Goal: Transaction & Acquisition: Purchase product/service

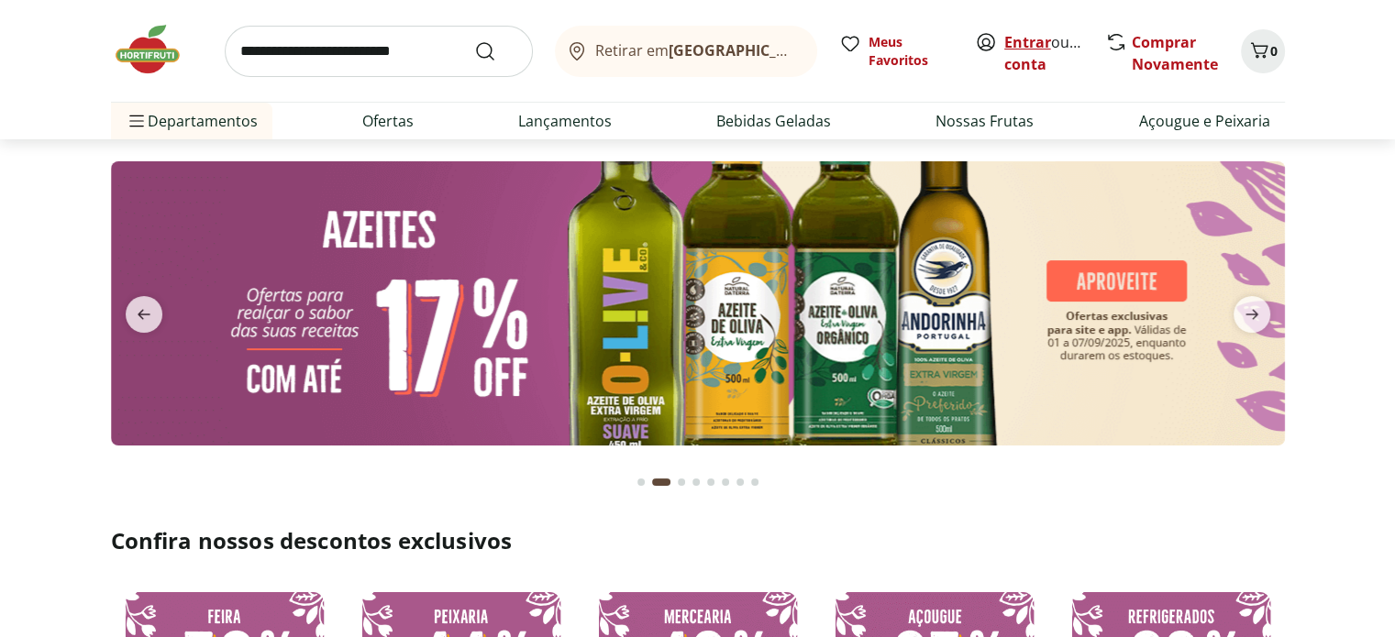
drag, startPoint x: 1035, startPoint y: 42, endPoint x: 1020, endPoint y: 48, distance: 15.7
click at [1035, 42] on link "Entrar" at bounding box center [1027, 42] width 47 height 20
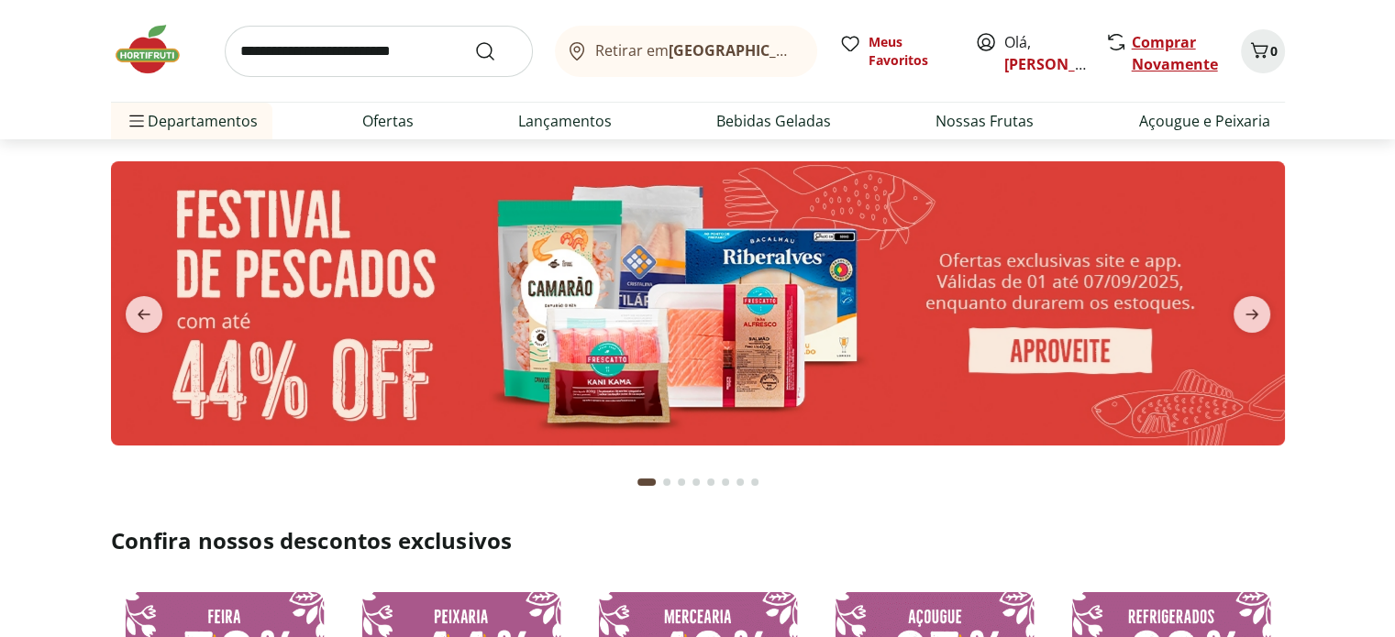
click at [1142, 50] on link "Comprar Novamente" at bounding box center [1175, 53] width 86 height 42
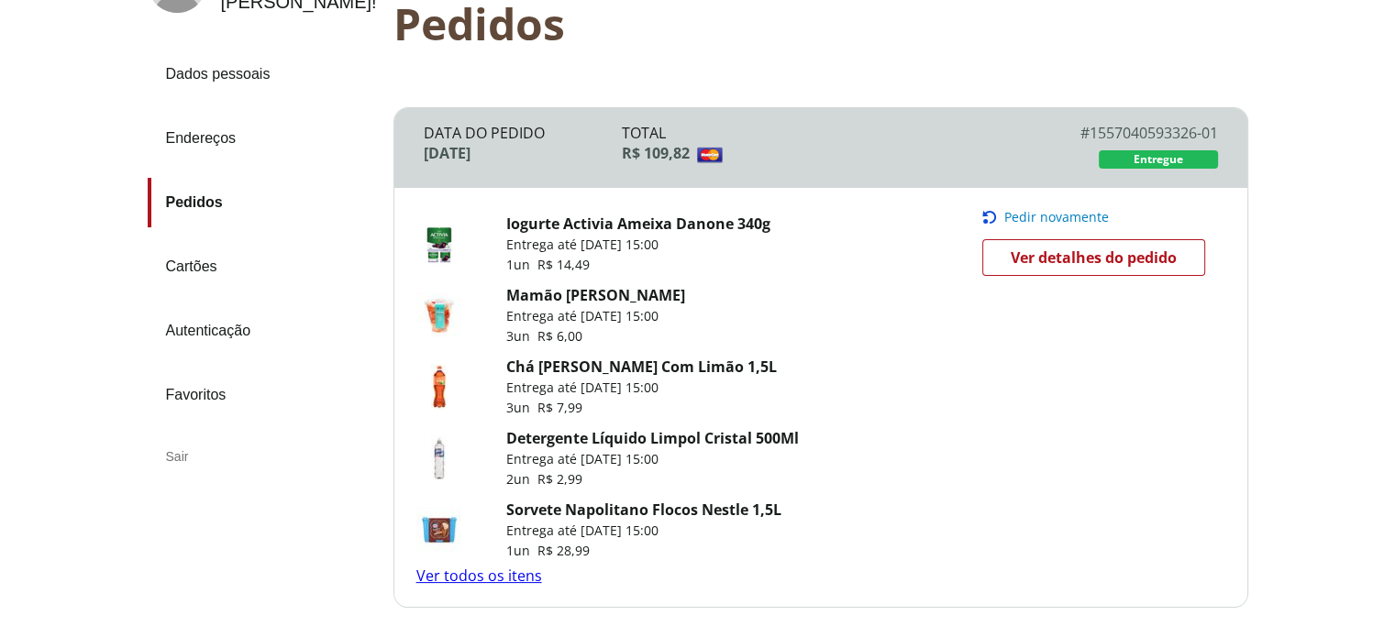
scroll to position [183, 0]
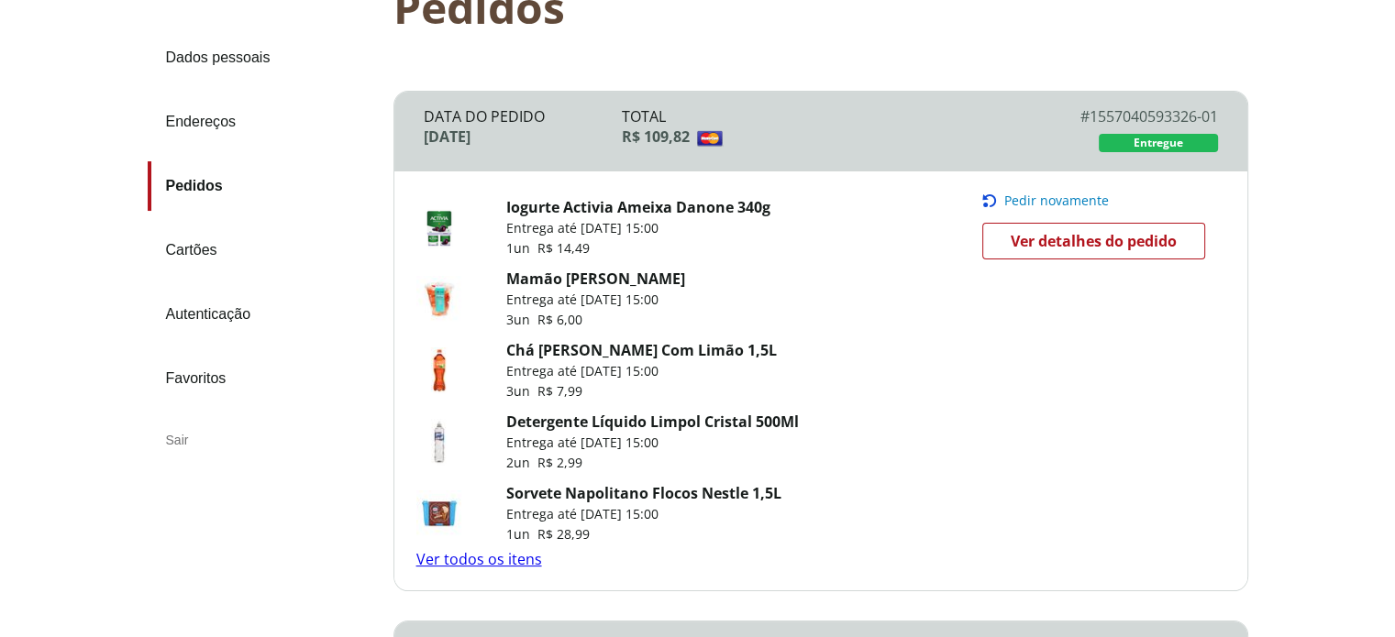
click at [504, 560] on link "Ver todos os itens" at bounding box center [479, 559] width 126 height 20
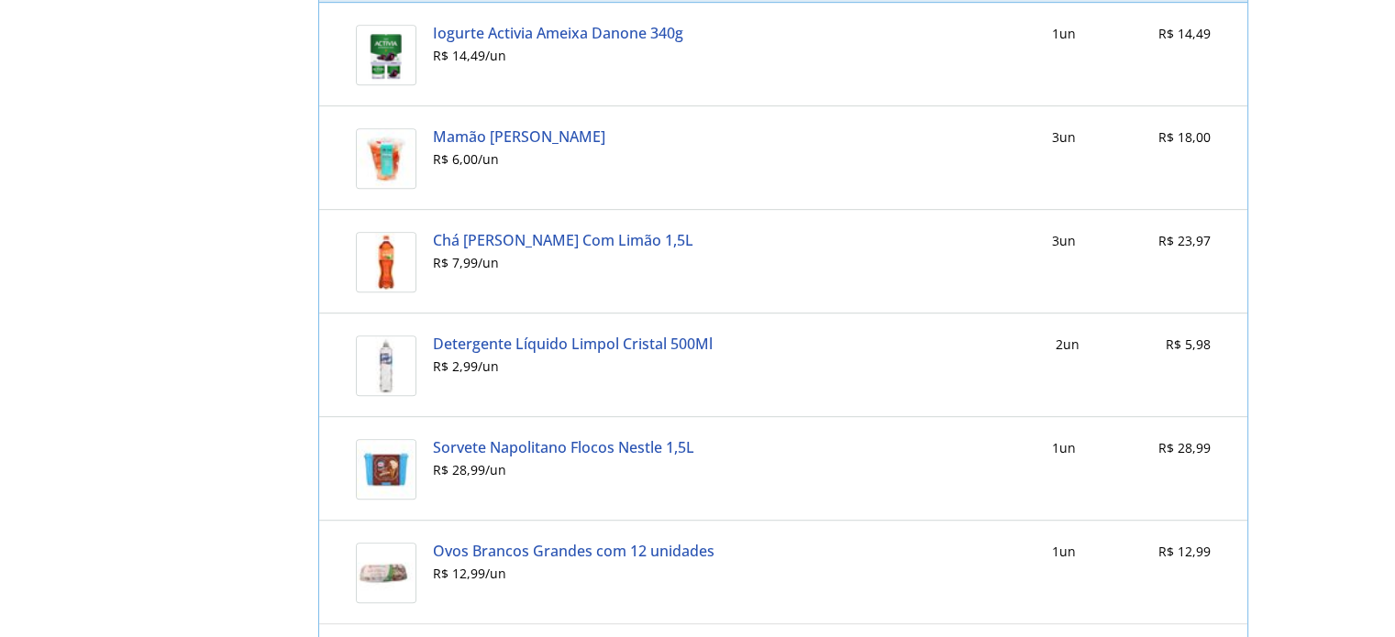
scroll to position [800, 0]
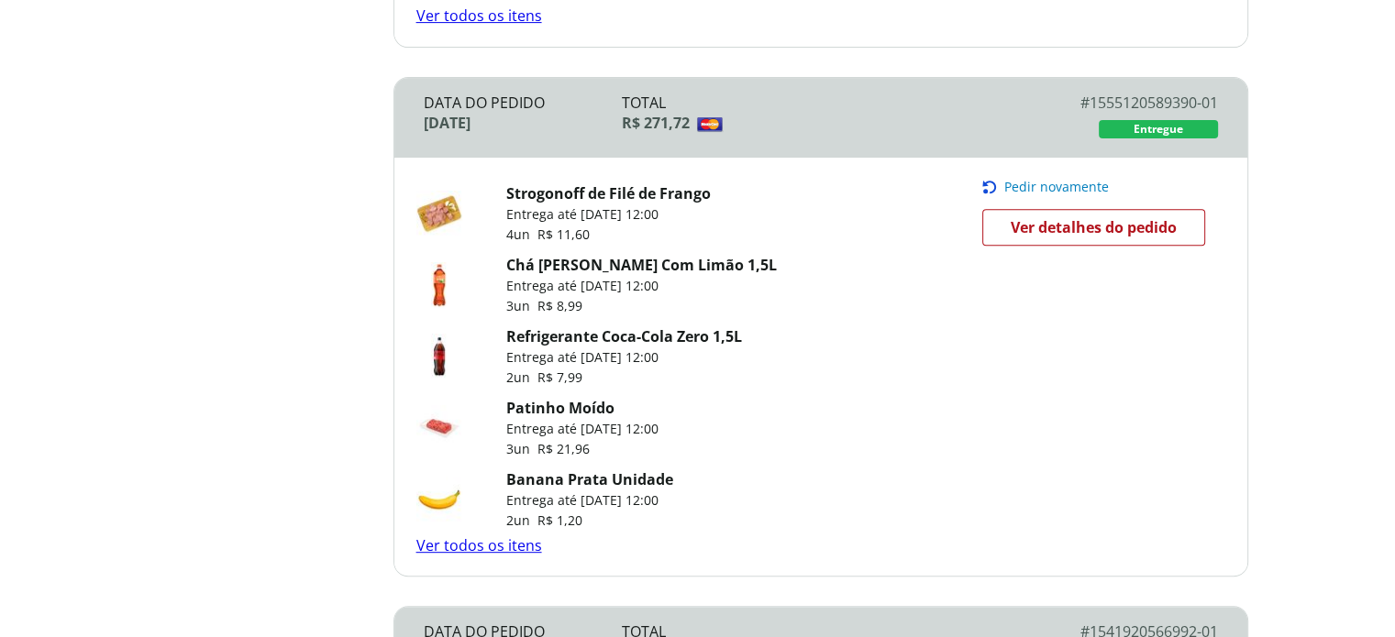
scroll to position [1009, 0]
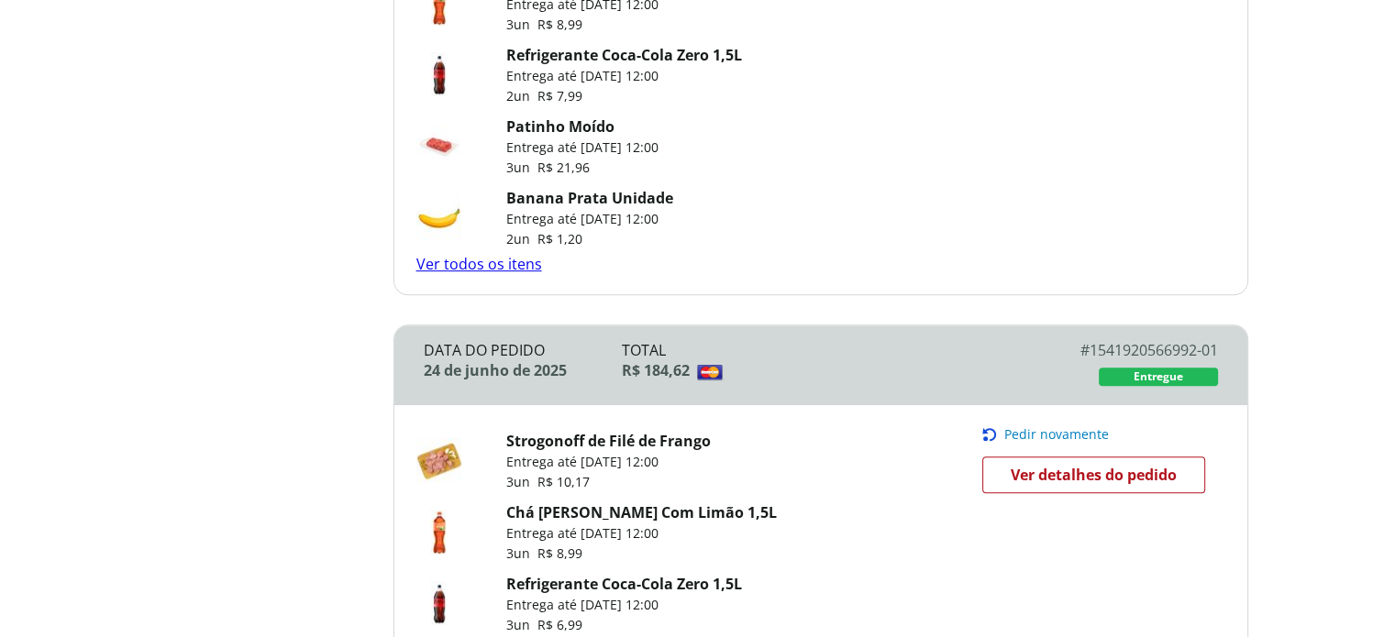
click at [503, 257] on link "Ver todos os itens" at bounding box center [479, 264] width 126 height 20
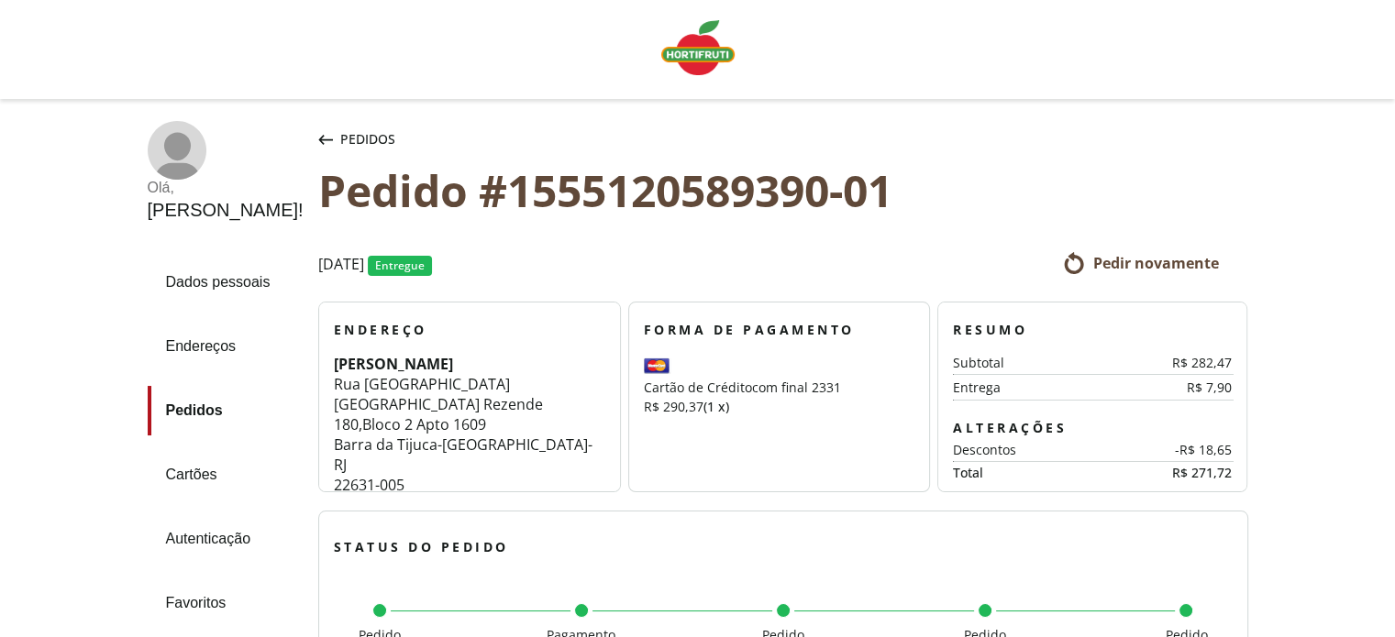
click at [1149, 260] on span "Pedir novamente" at bounding box center [1155, 263] width 126 height 20
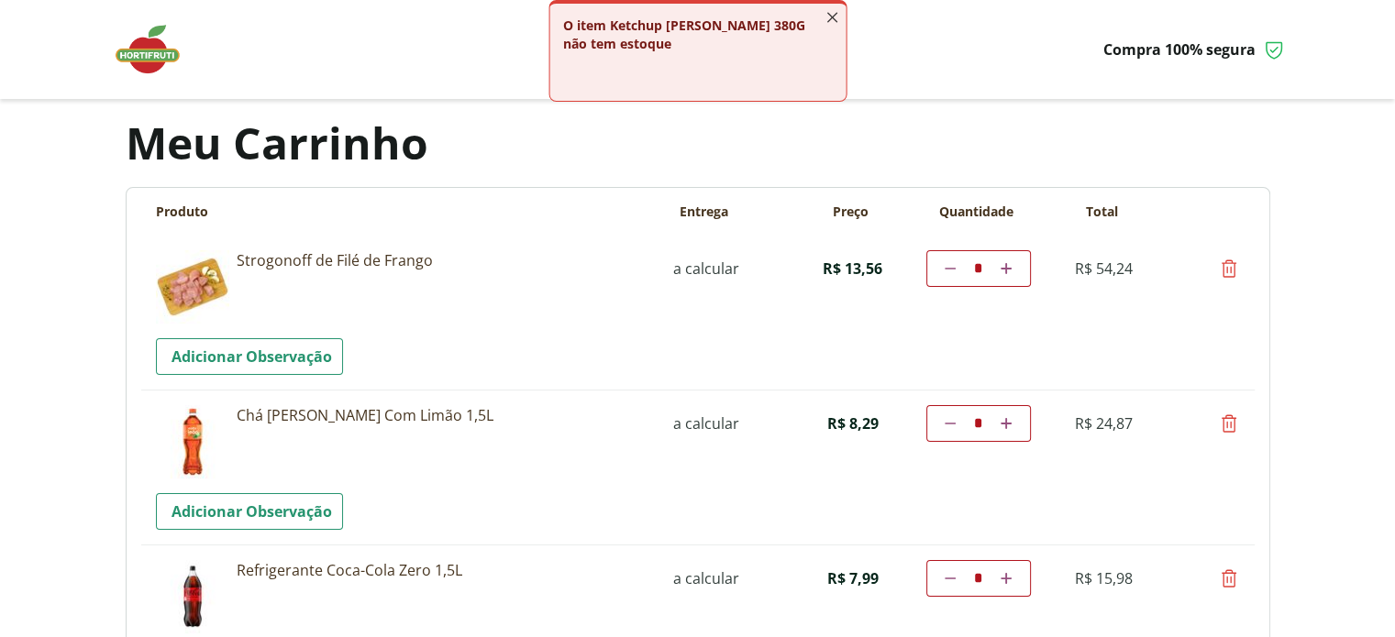
click at [831, 20] on icon "button" at bounding box center [832, 17] width 20 height 20
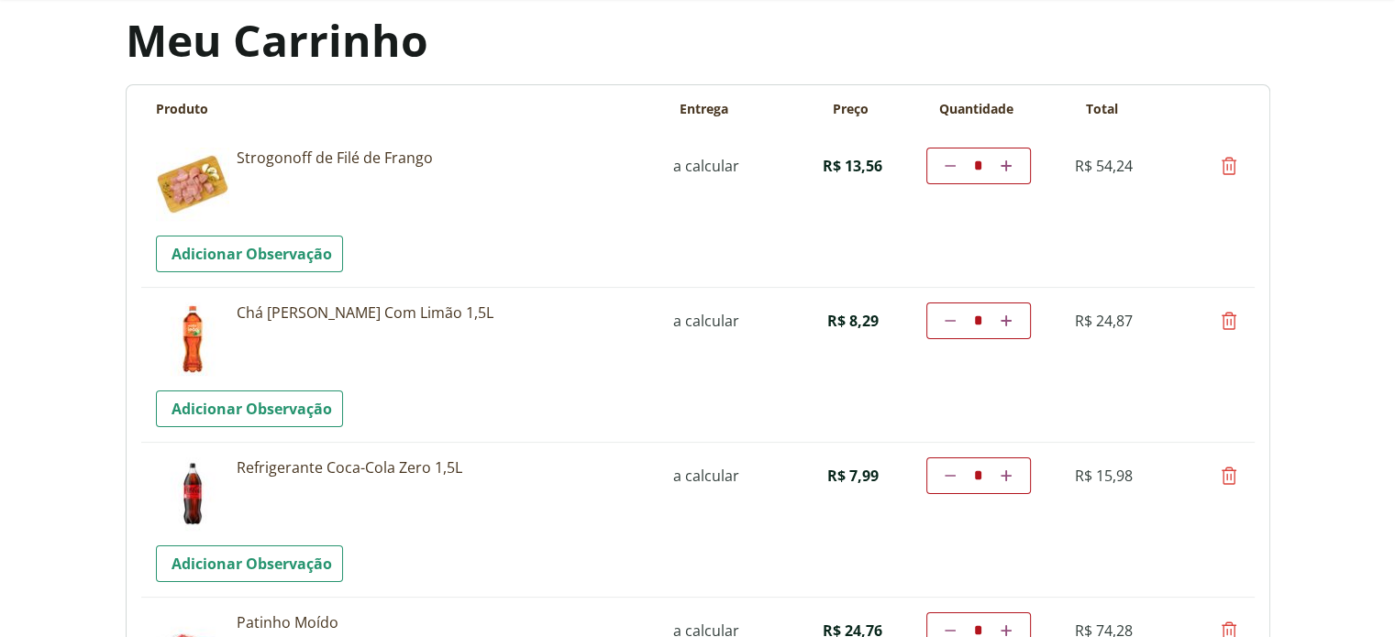
scroll to position [92, 0]
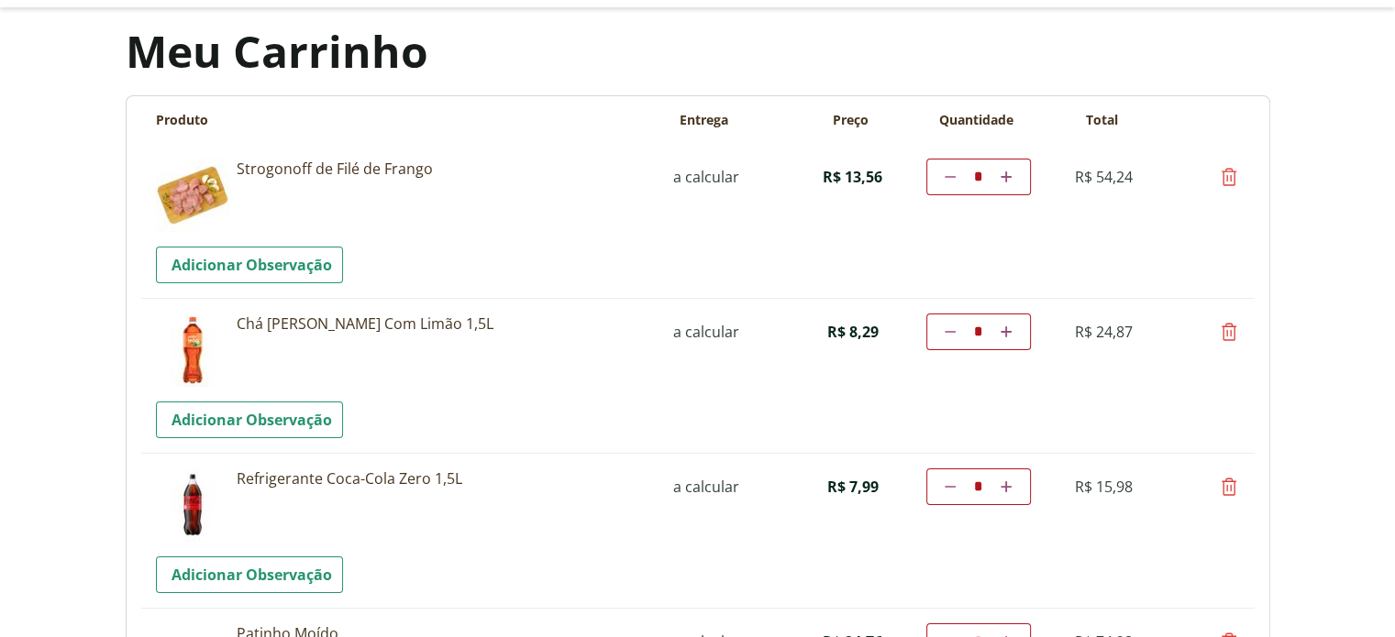
click at [948, 181] on icon at bounding box center [950, 177] width 11 height 11
type input "*"
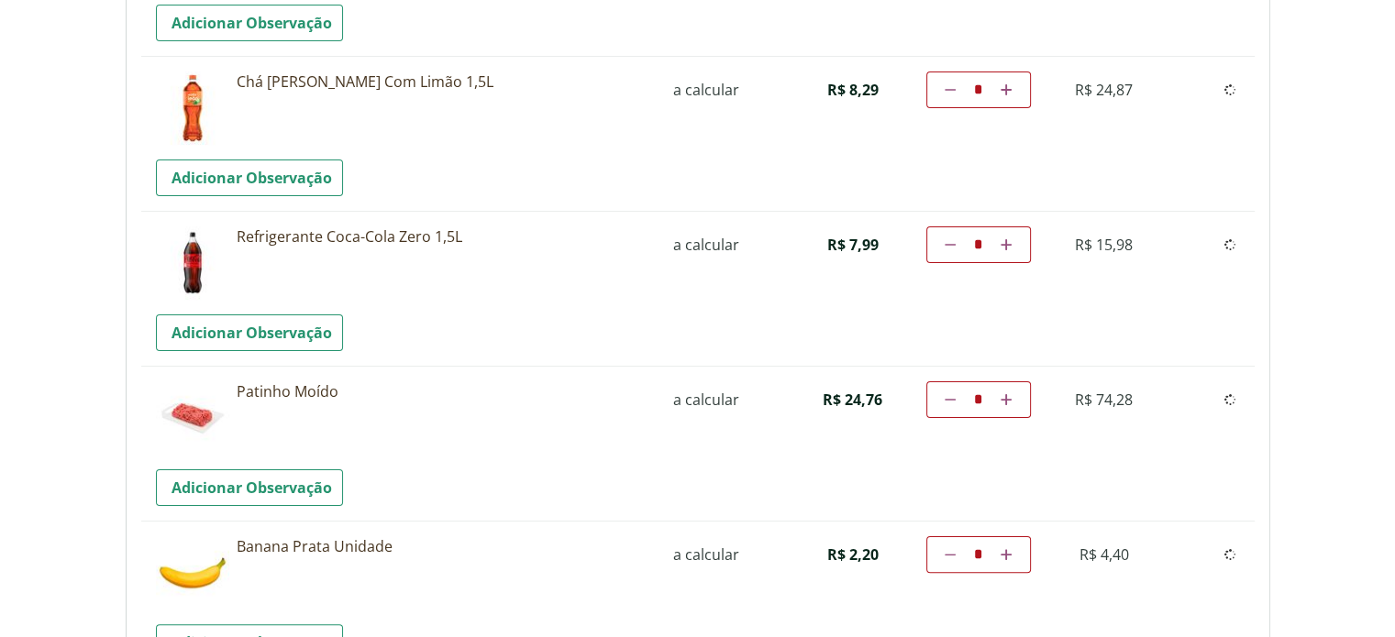
scroll to position [275, 0]
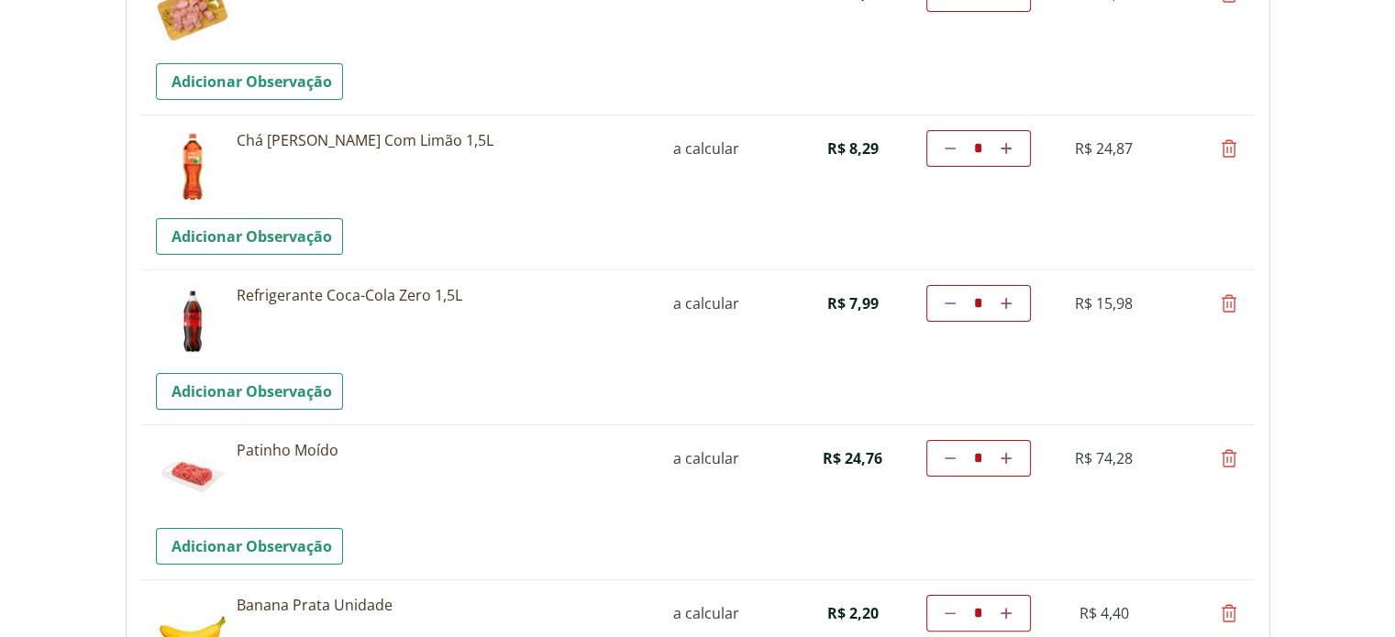
click at [950, 453] on icon at bounding box center [950, 458] width 11 height 11
type input "*"
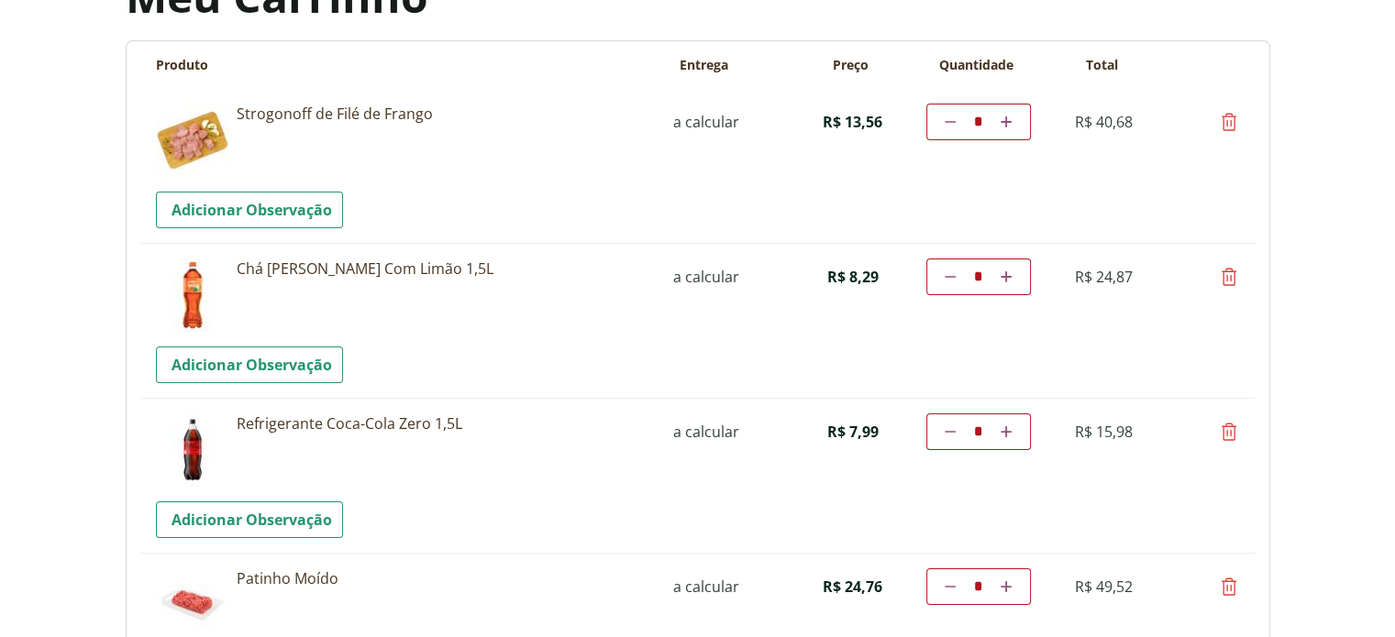
scroll to position [453, 0]
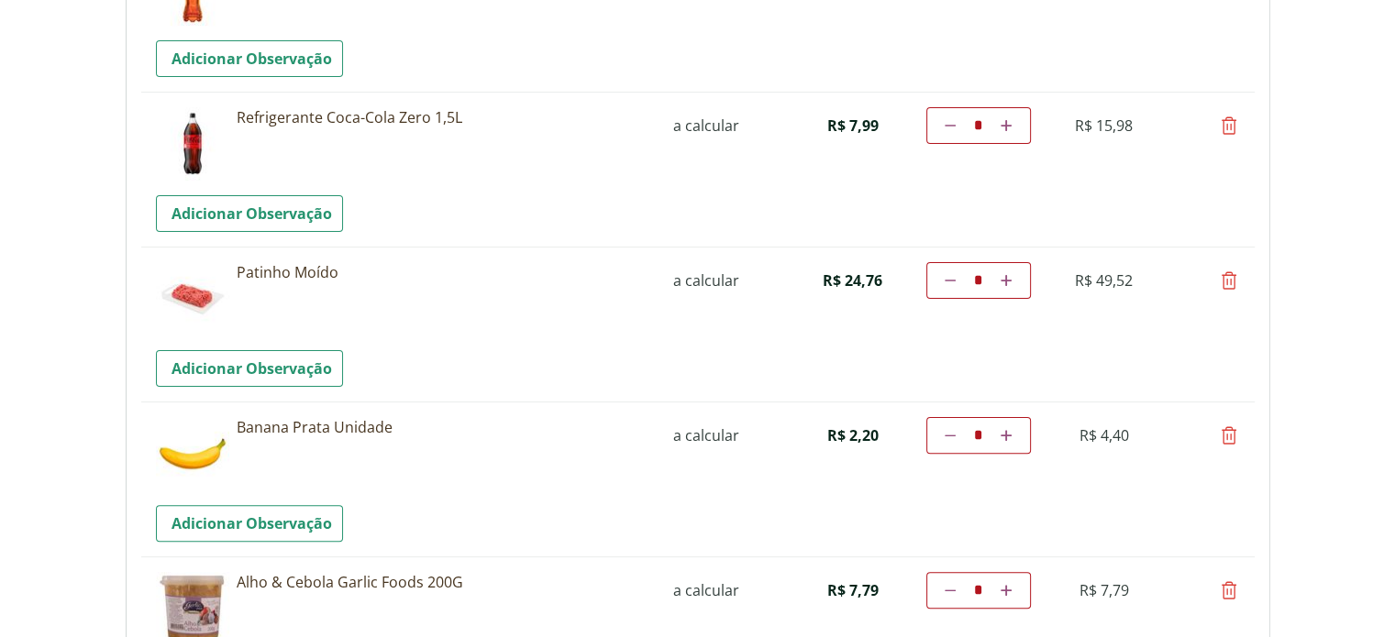
click at [1230, 425] on icon at bounding box center [1229, 436] width 22 height 22
type input "*"
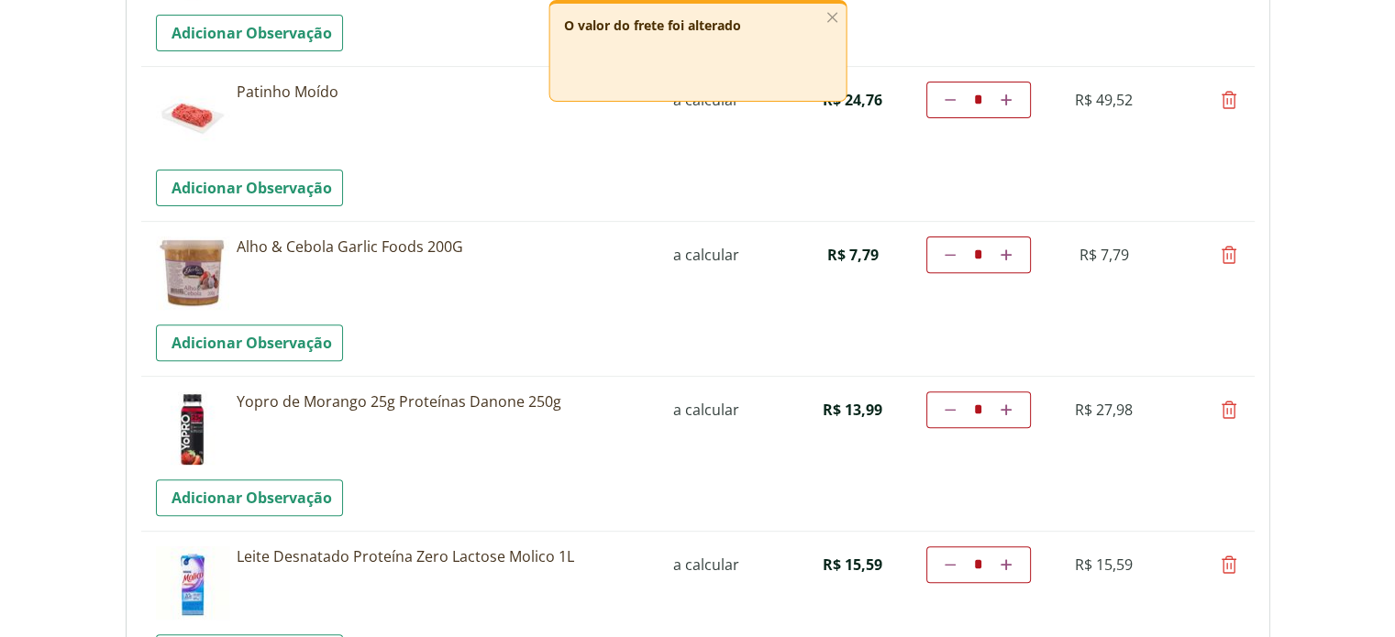
scroll to position [636, 0]
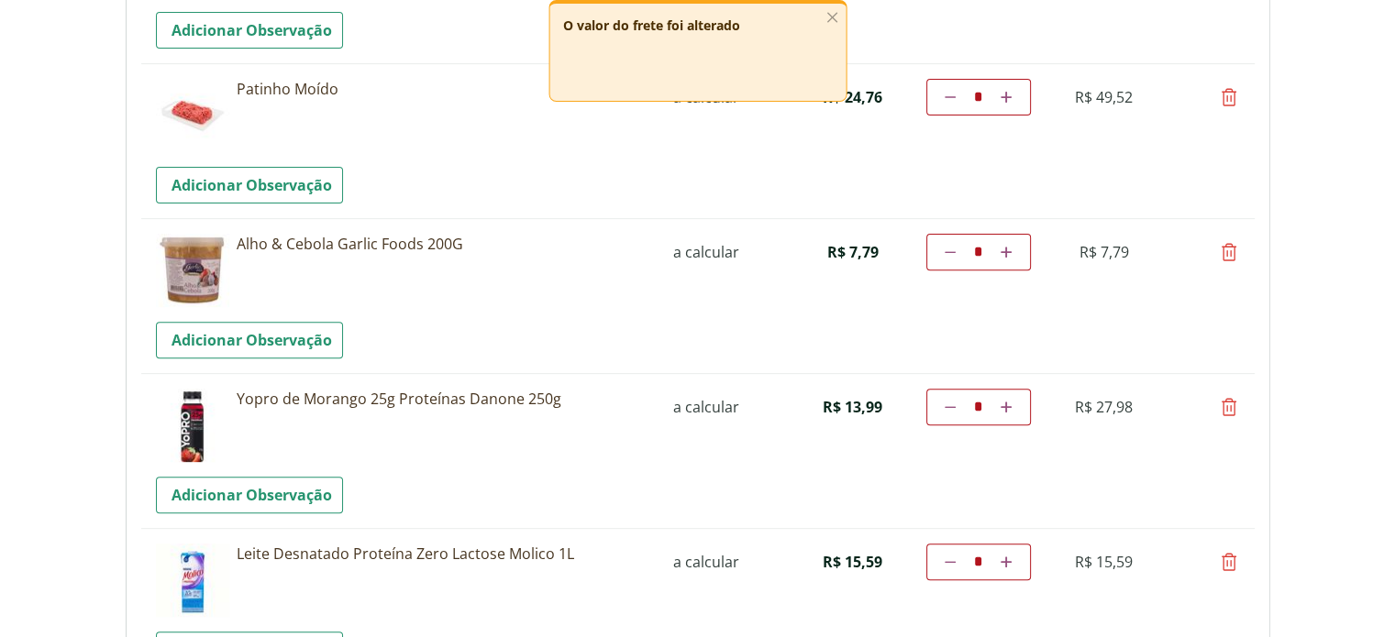
click at [1224, 259] on icon at bounding box center [1229, 252] width 22 height 22
type input "*"
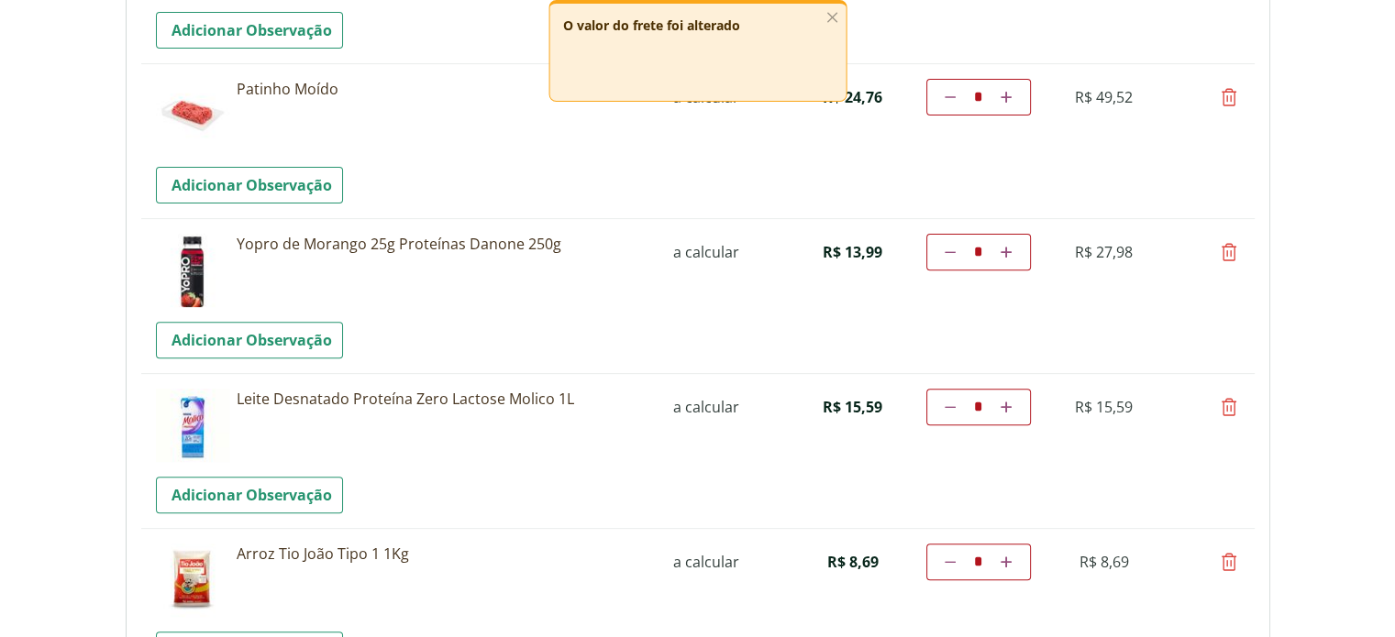
click at [1234, 560] on icon at bounding box center [1229, 562] width 22 height 22
type input "*"
click at [1229, 403] on icon at bounding box center [1229, 407] width 22 height 22
type input "*"
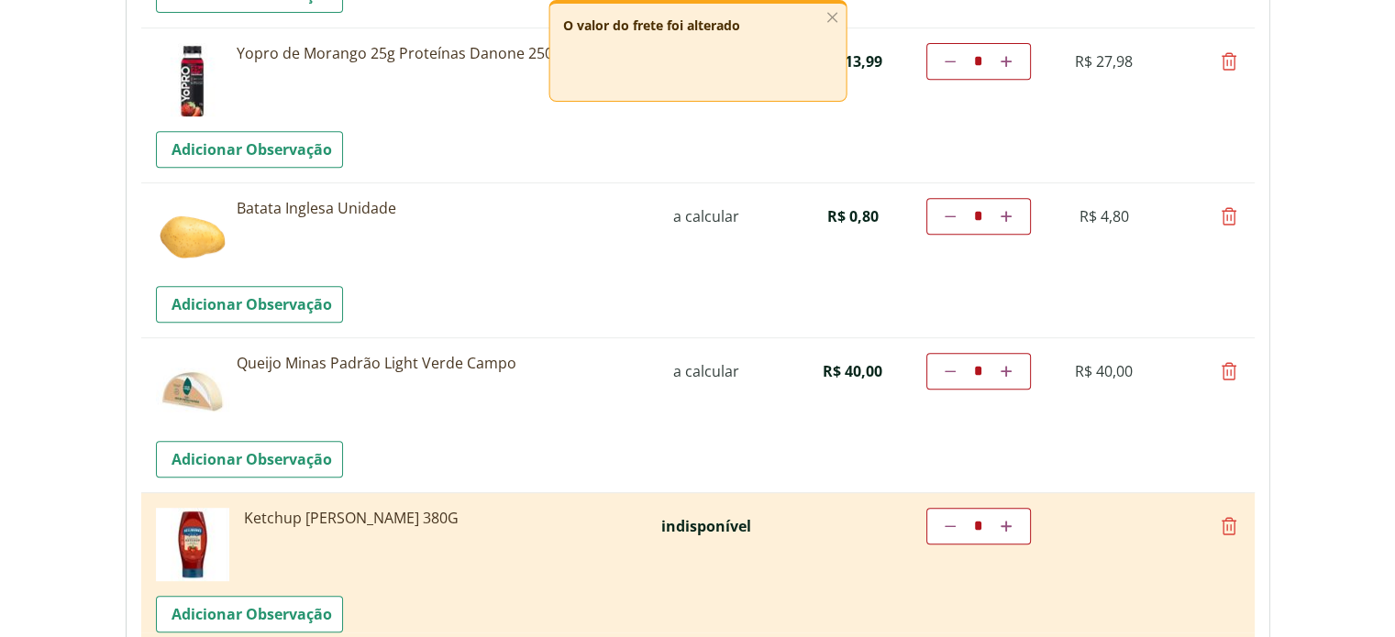
scroll to position [825, 0]
click at [1229, 519] on icon at bounding box center [1229, 528] width 22 height 22
type input "*"
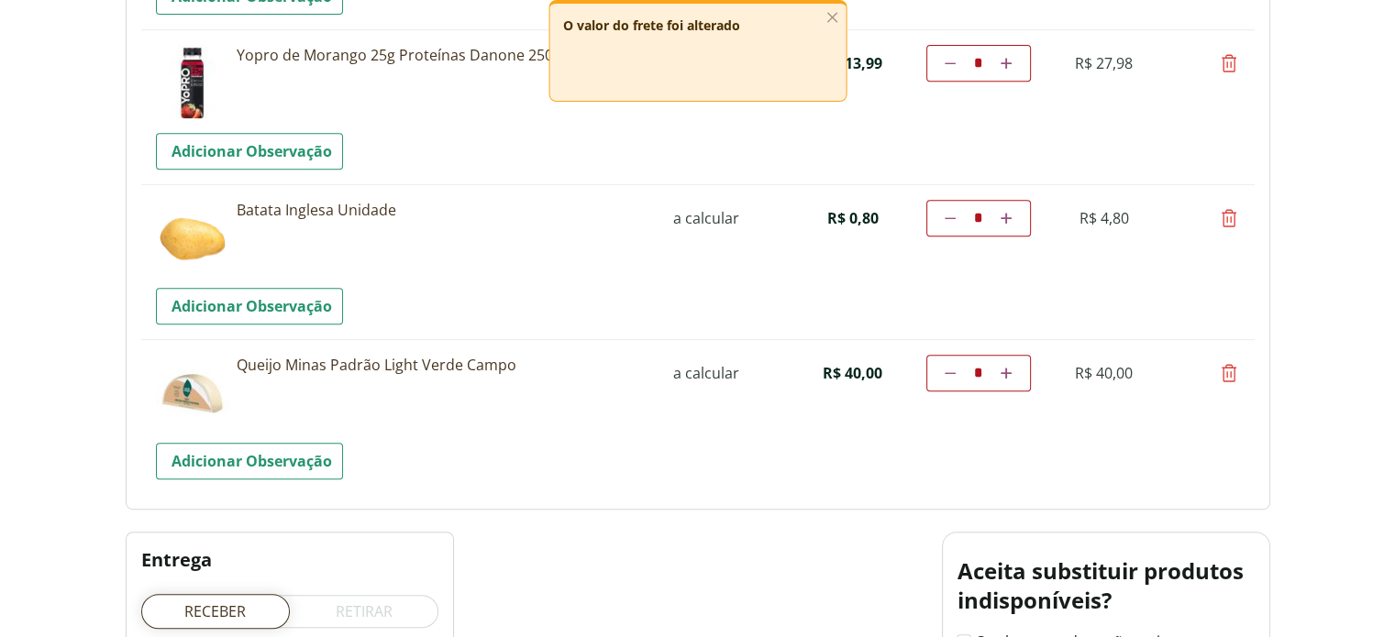
click at [1233, 373] on icon at bounding box center [1229, 373] width 22 height 22
type input "*"
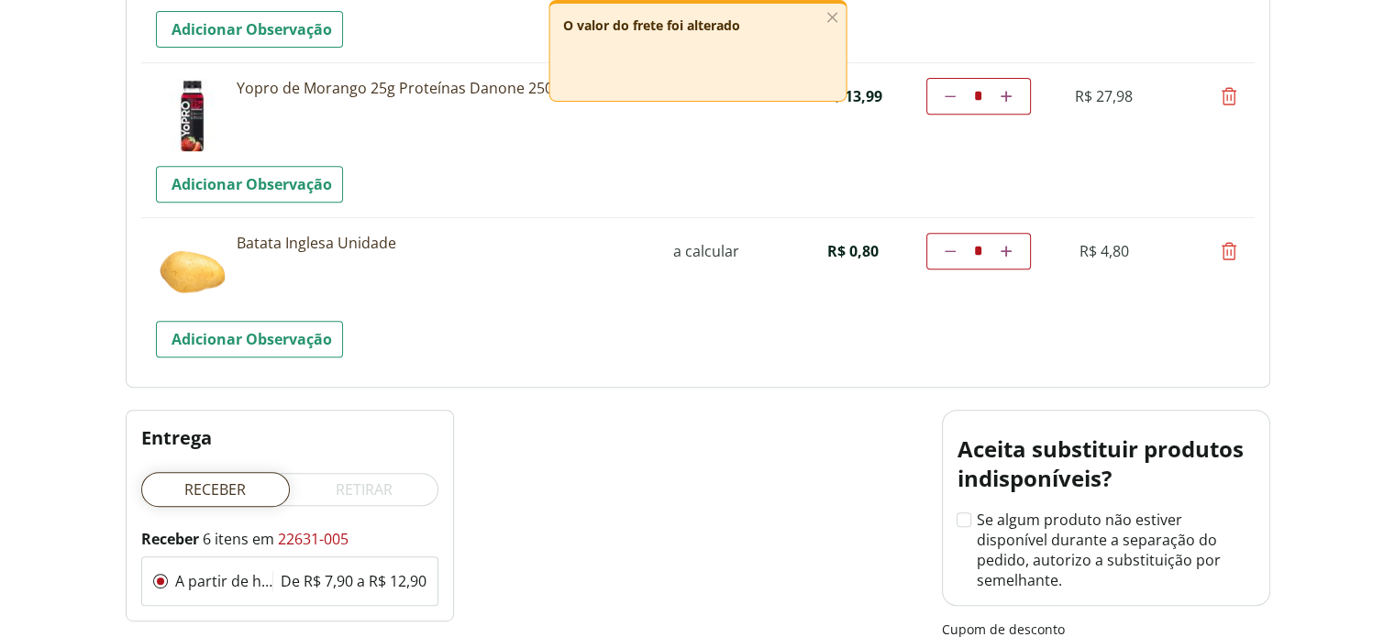
scroll to position [1159, 0]
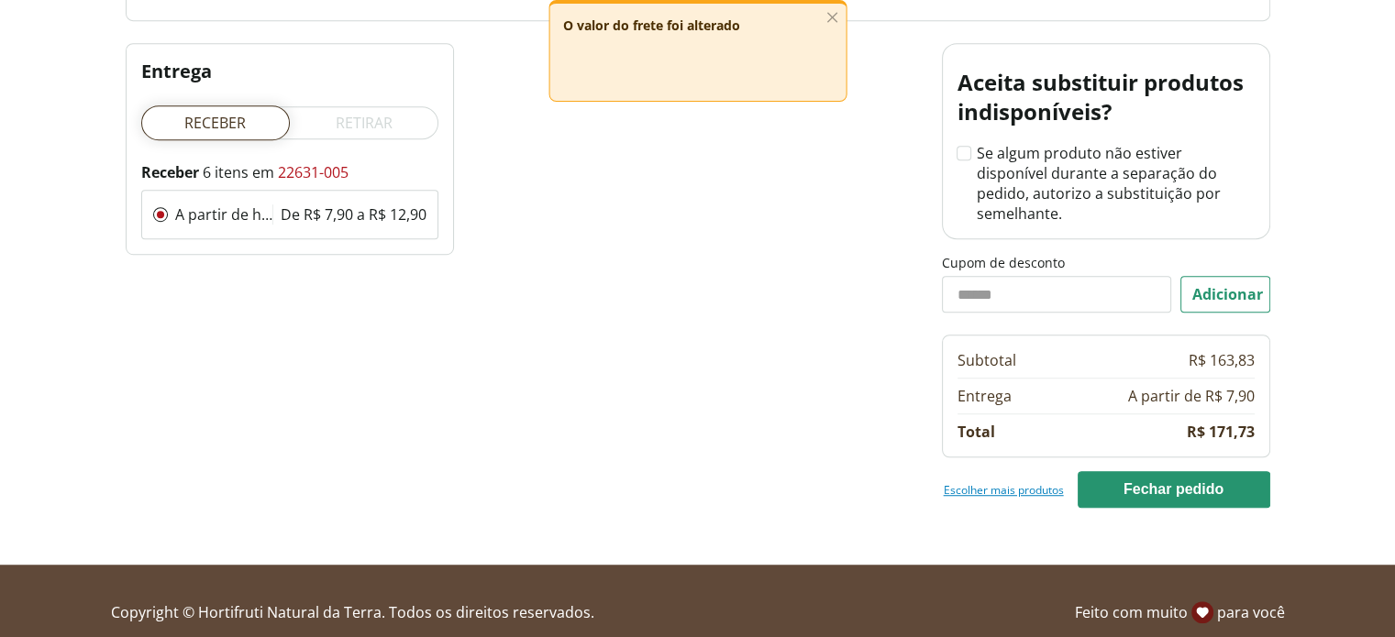
click at [978, 482] on link "Escolher mais produtos" at bounding box center [1004, 489] width 120 height 15
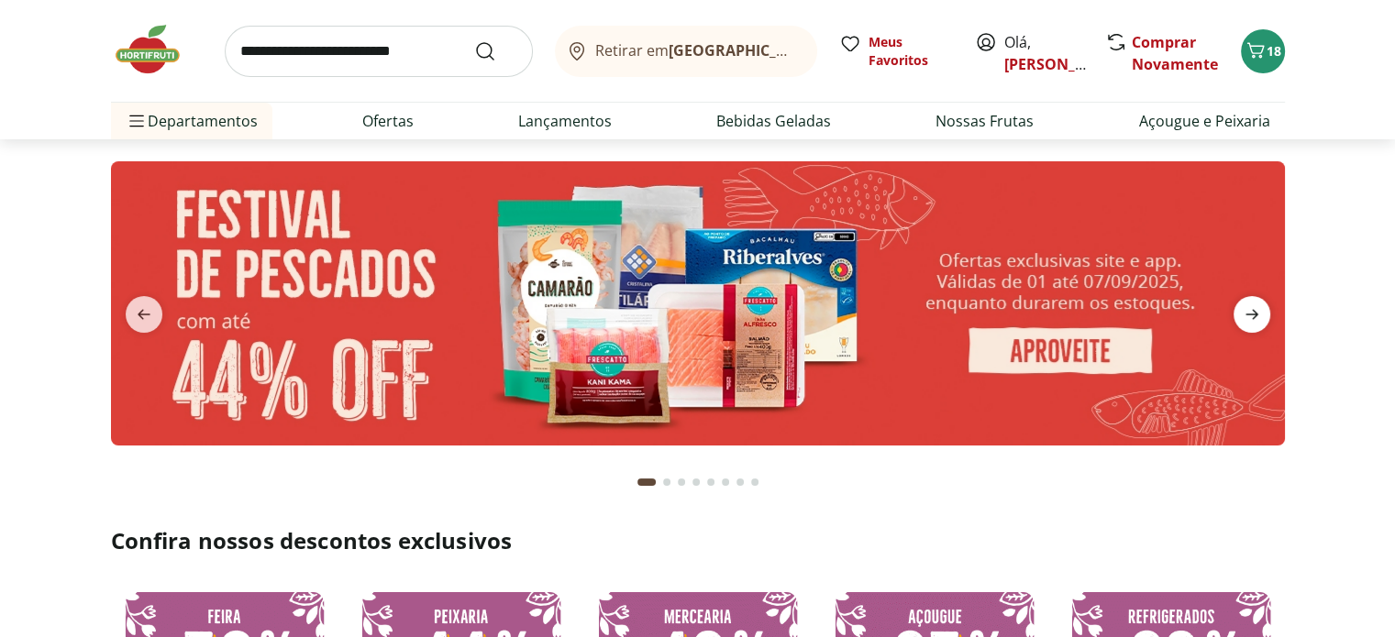
click at [1254, 314] on icon "next" at bounding box center [1251, 315] width 13 height 10
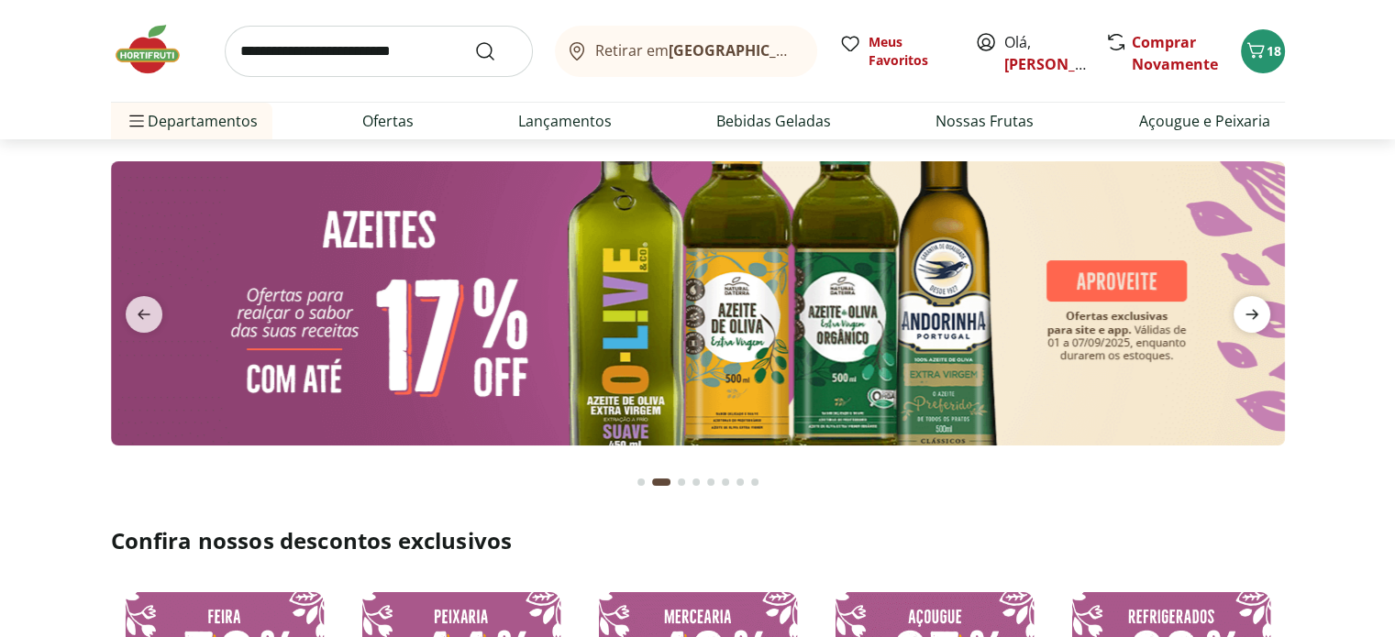
click at [1254, 314] on icon "next" at bounding box center [1251, 315] width 13 height 10
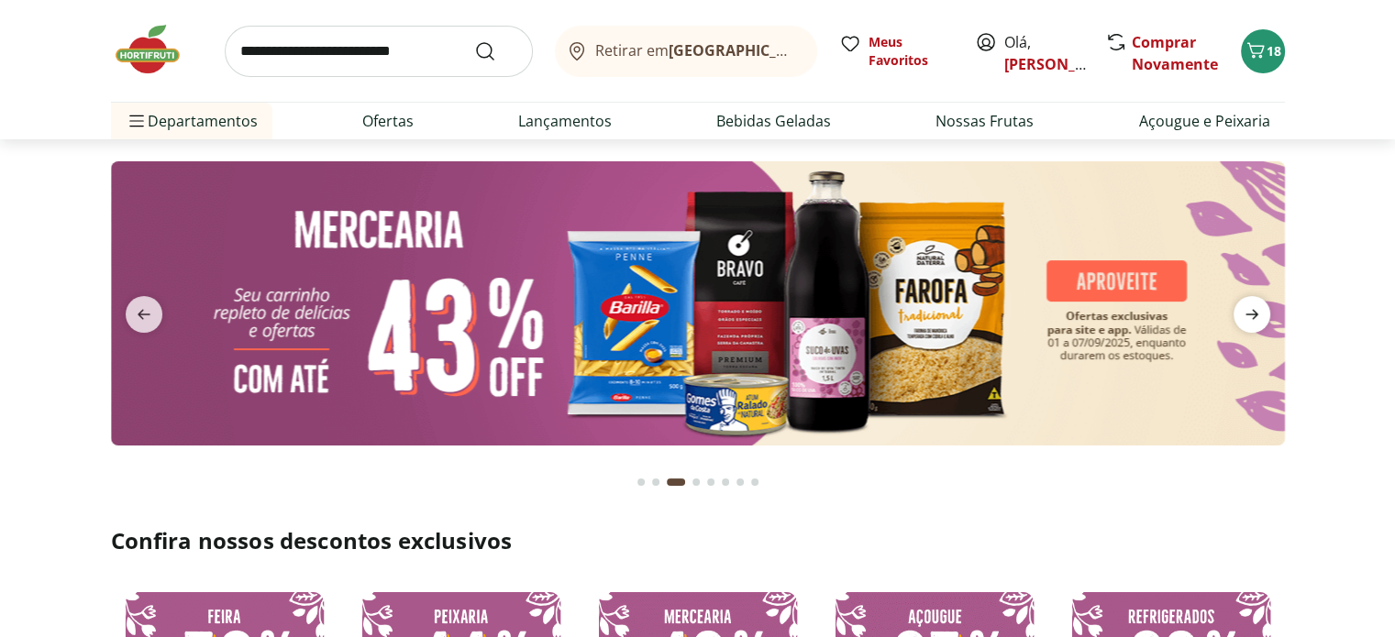
click at [1254, 314] on icon "next" at bounding box center [1251, 315] width 13 height 10
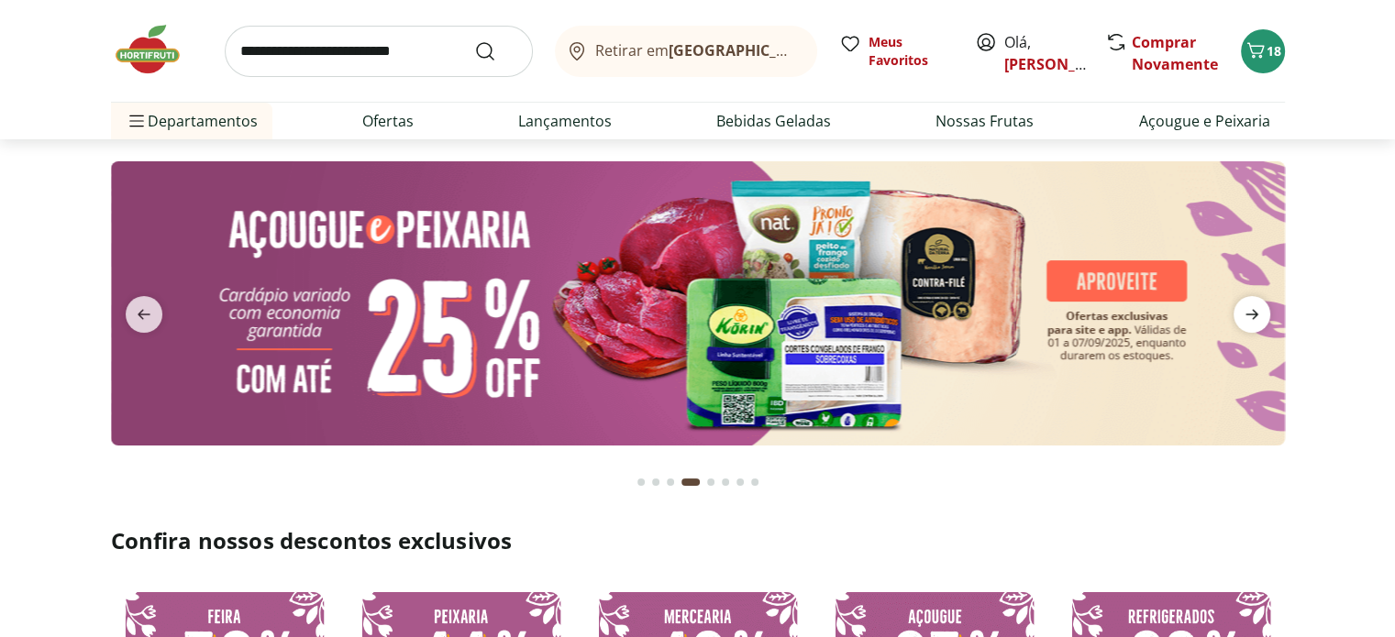
click at [1254, 314] on icon "next" at bounding box center [1251, 315] width 13 height 10
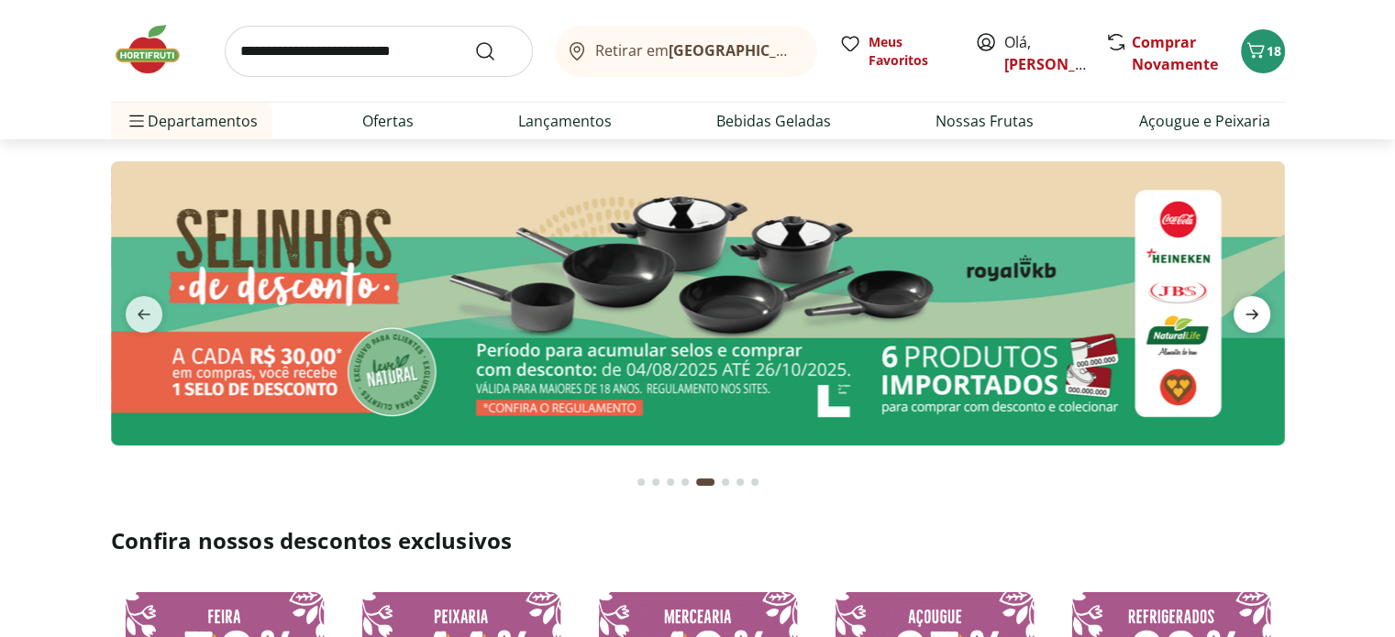
click at [1254, 314] on icon "next" at bounding box center [1251, 315] width 13 height 10
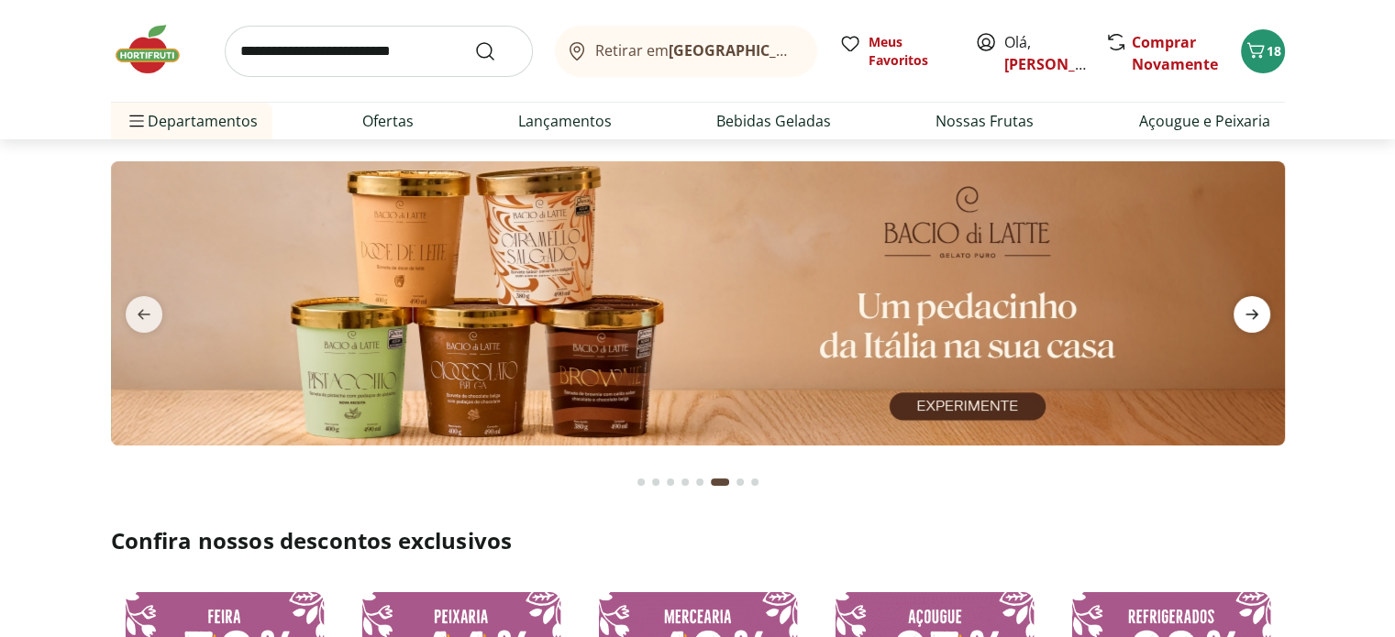
click at [1254, 314] on icon "next" at bounding box center [1251, 315] width 13 height 10
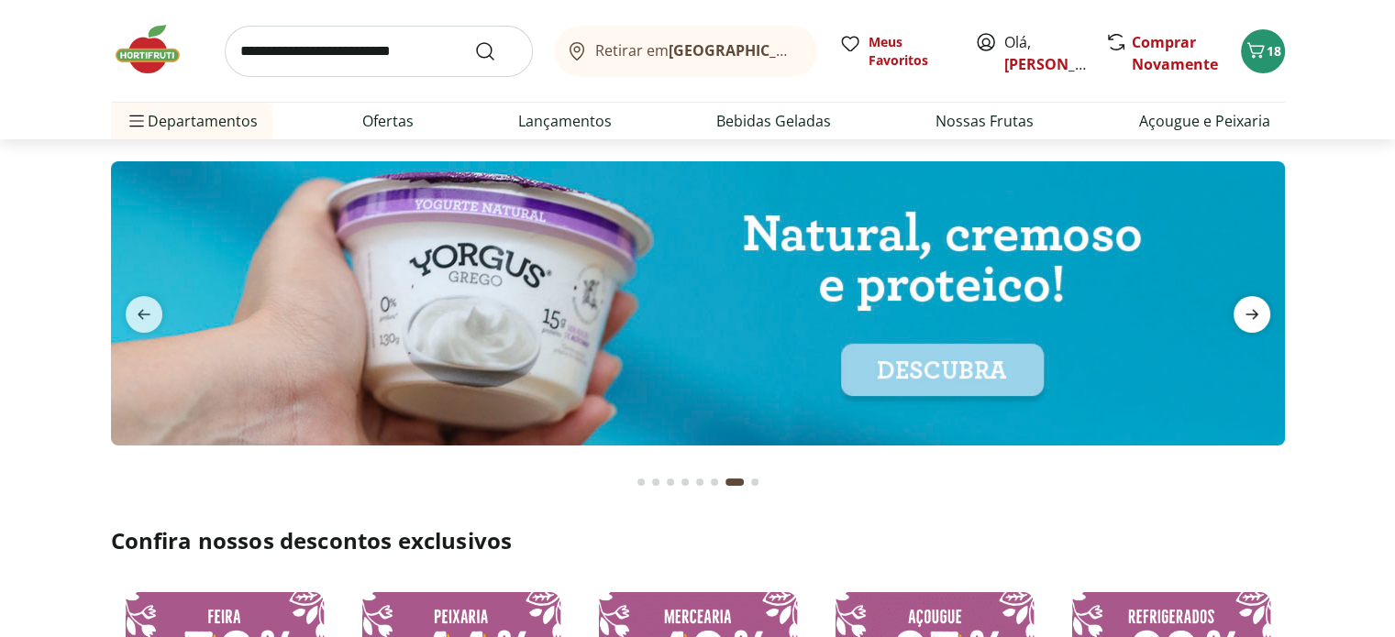
click at [1254, 314] on icon "next" at bounding box center [1251, 315] width 13 height 10
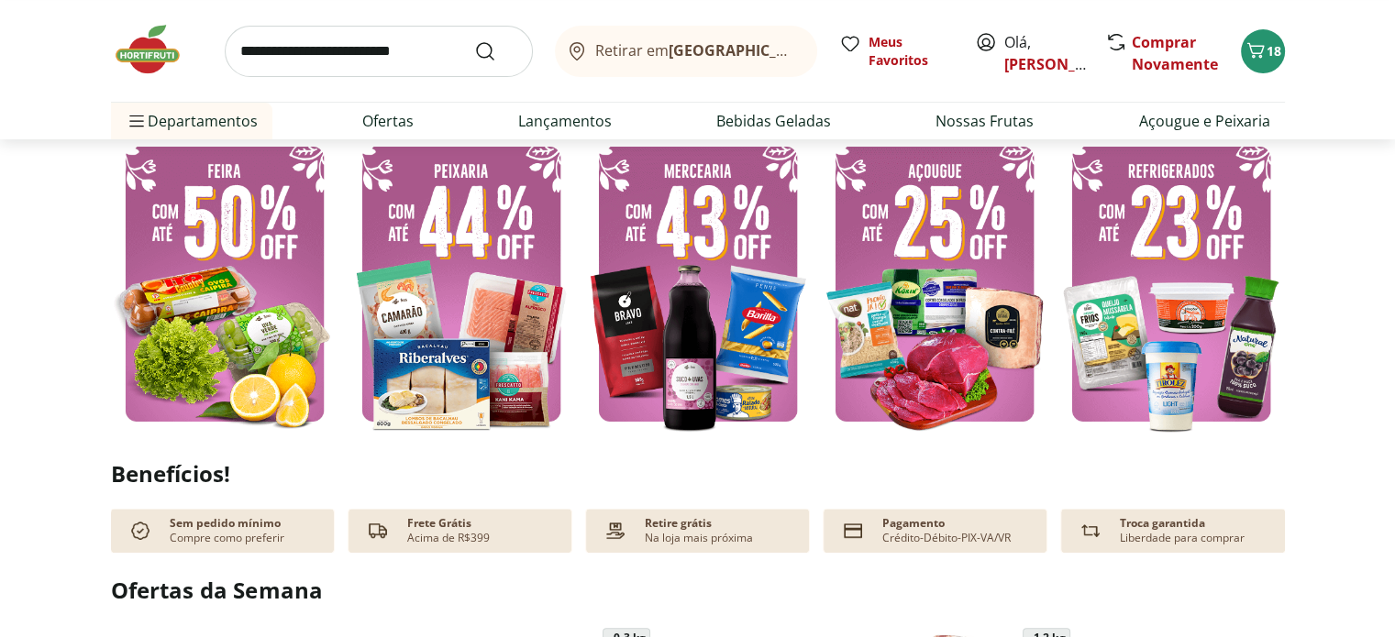
scroll to position [459, 0]
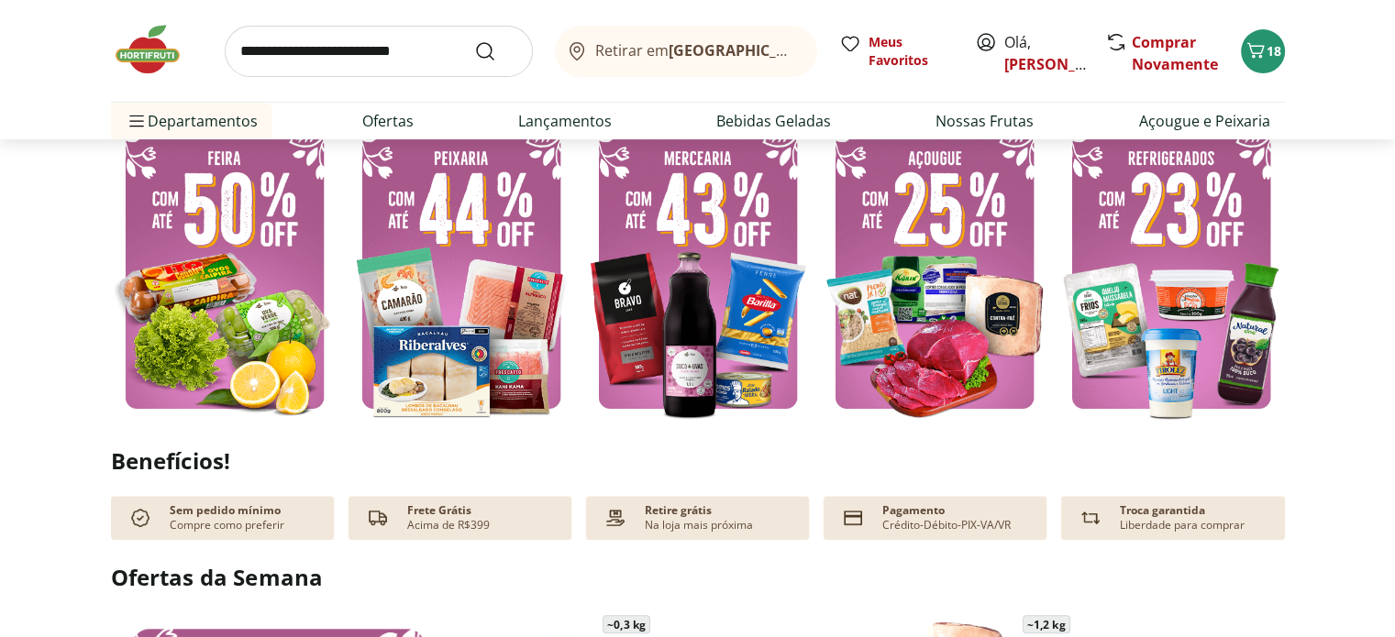
click at [1354, 390] on section "Confira nossos descontos exclusivos" at bounding box center [697, 247] width 1395 height 358
click at [349, 54] on input "search" at bounding box center [379, 51] width 308 height 51
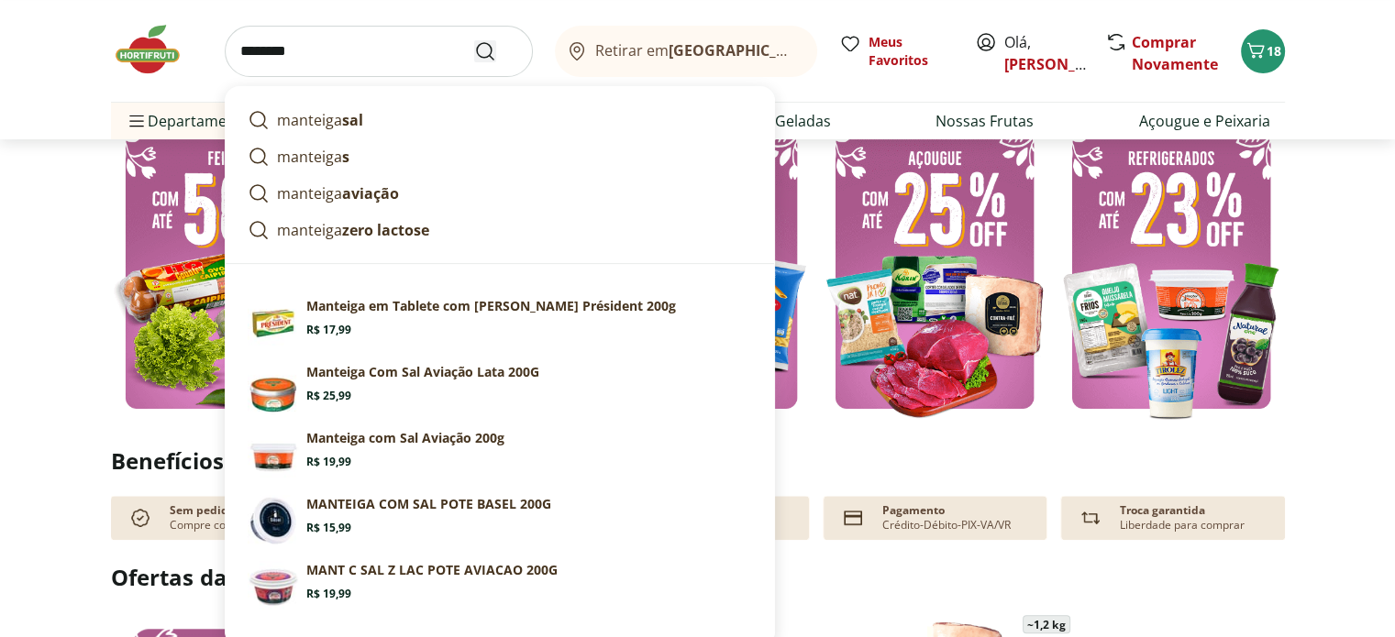
type input "********"
click at [484, 50] on icon "Submit Search" at bounding box center [485, 51] width 22 height 22
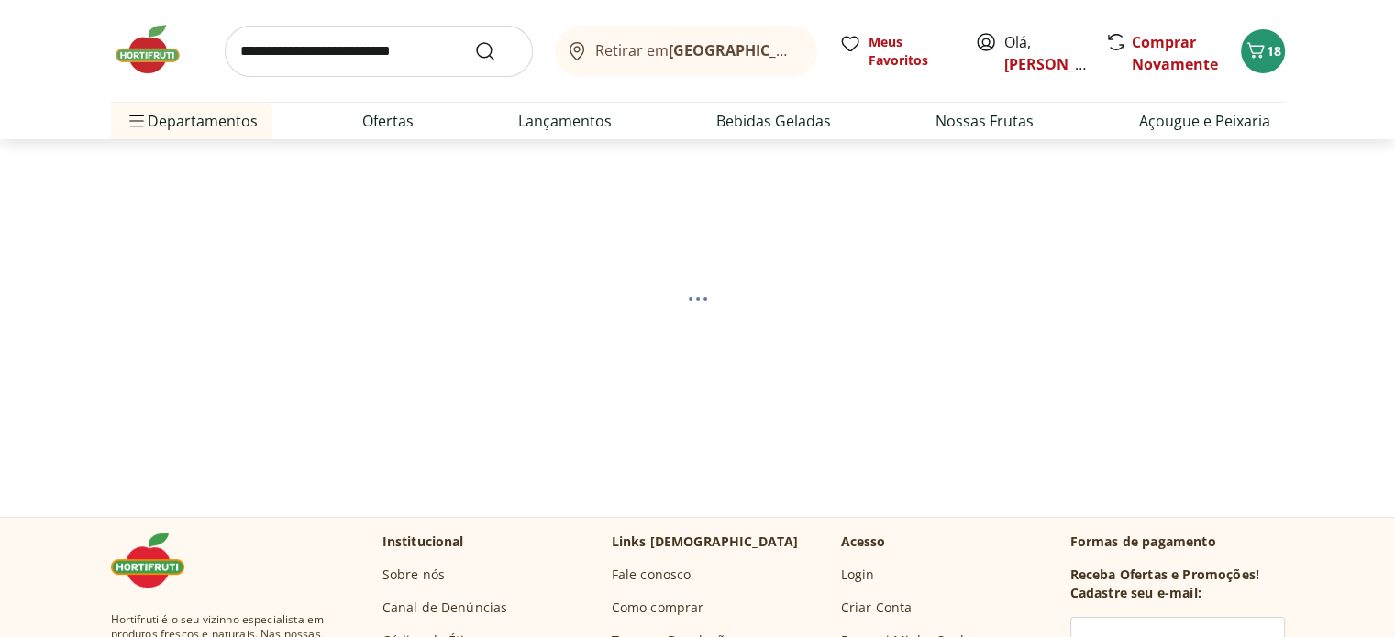
select select "**********"
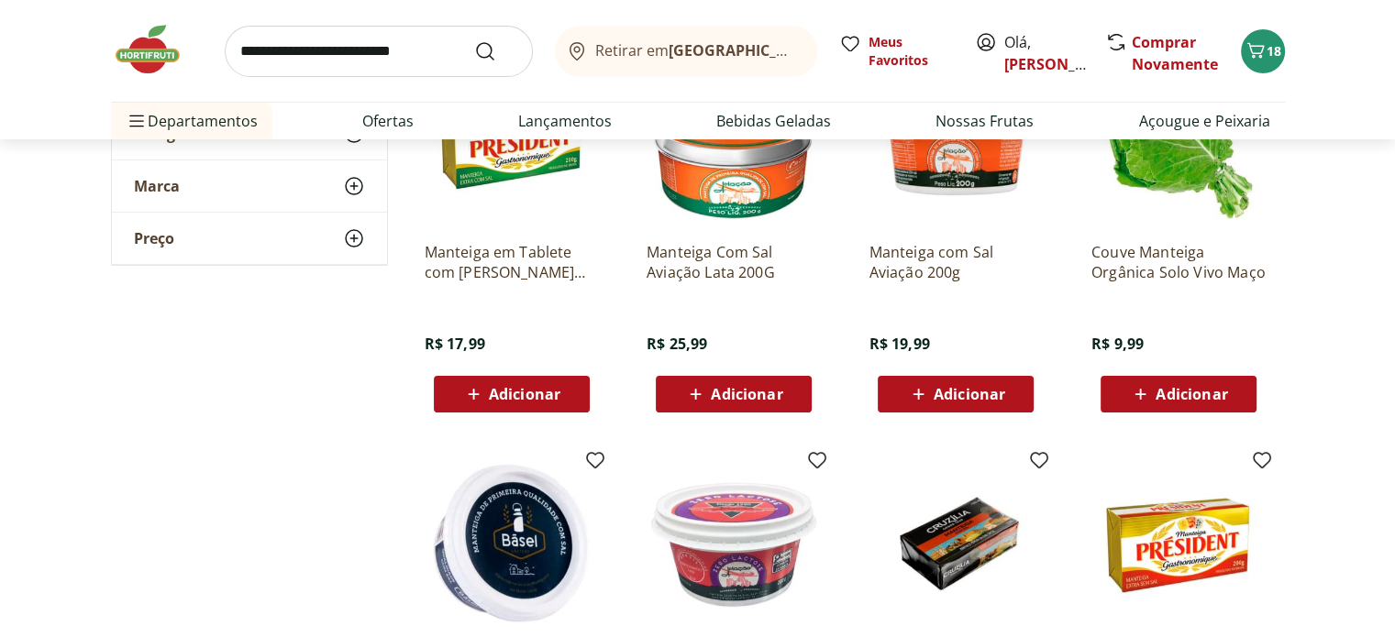
scroll to position [183, 0]
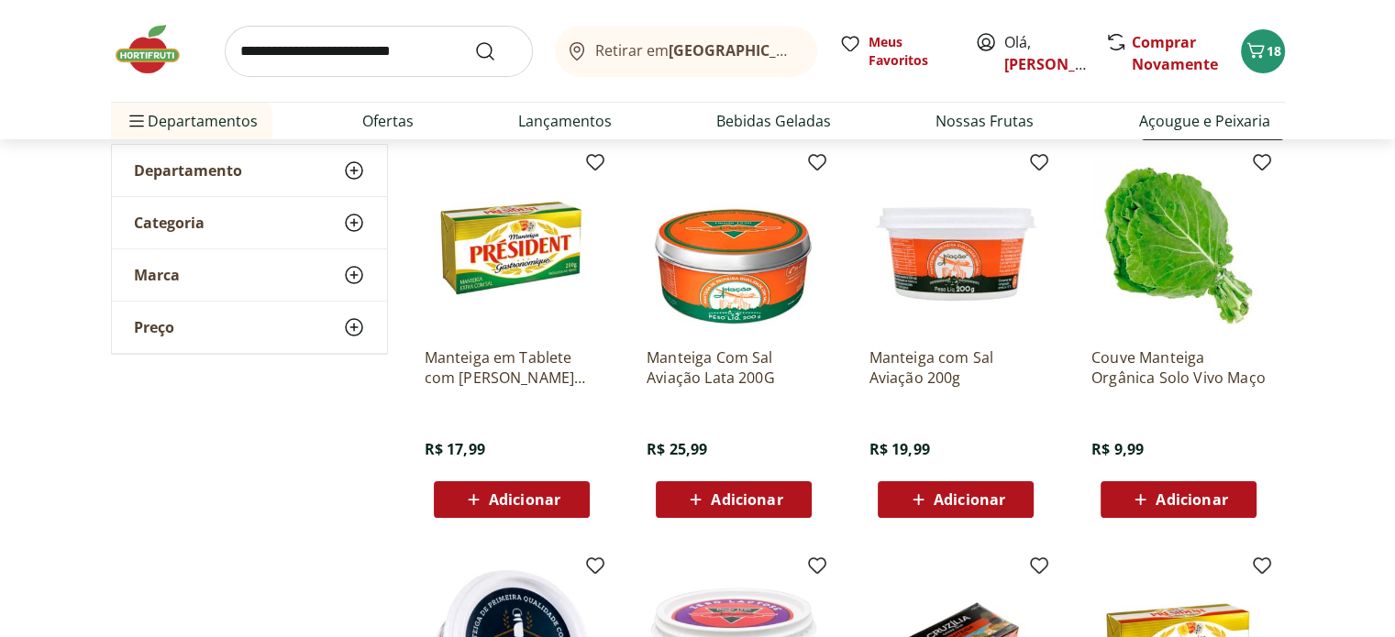
click at [972, 495] on span "Adicionar" at bounding box center [970, 500] width 72 height 15
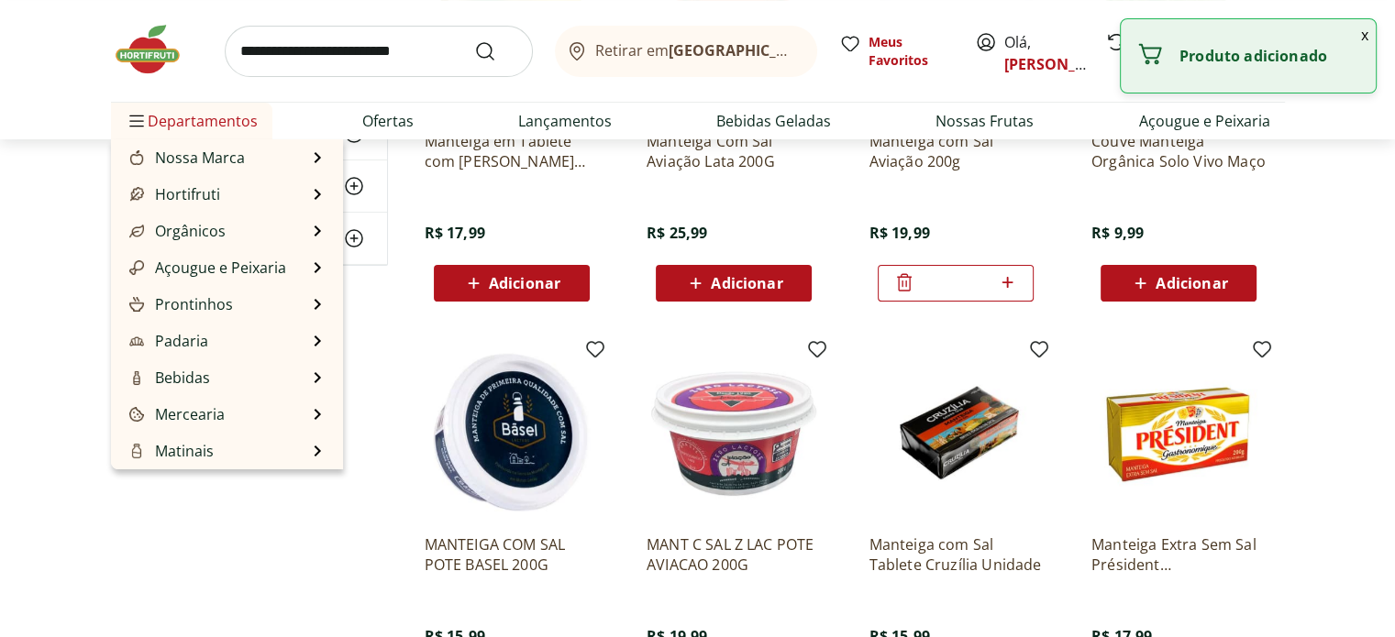
scroll to position [367, 0]
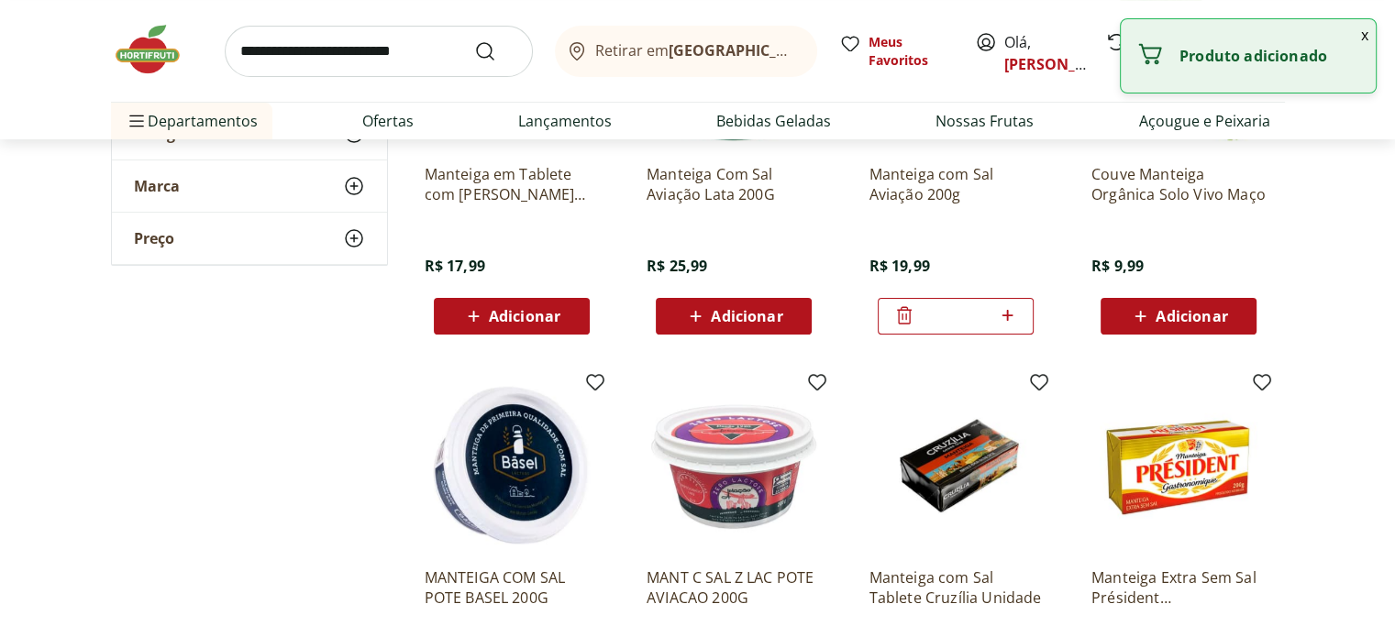
click at [133, 60] on img at bounding box center [157, 49] width 92 height 55
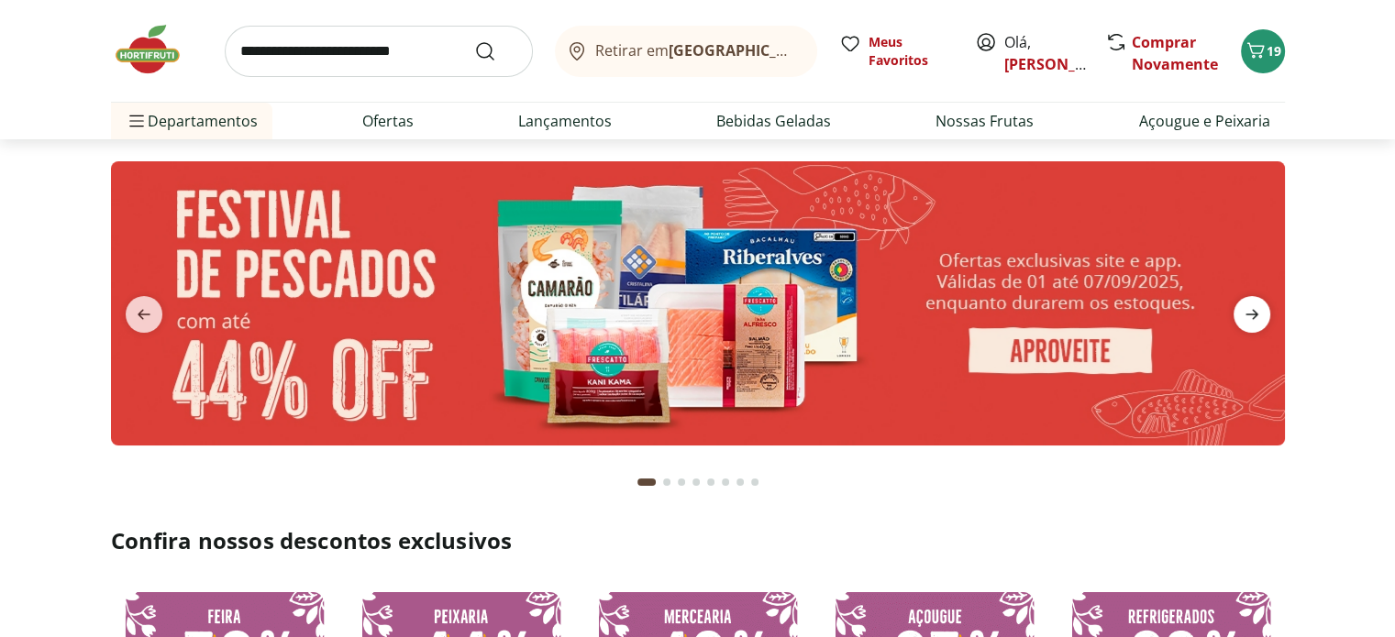
click at [1255, 315] on icon "next" at bounding box center [1251, 315] width 13 height 10
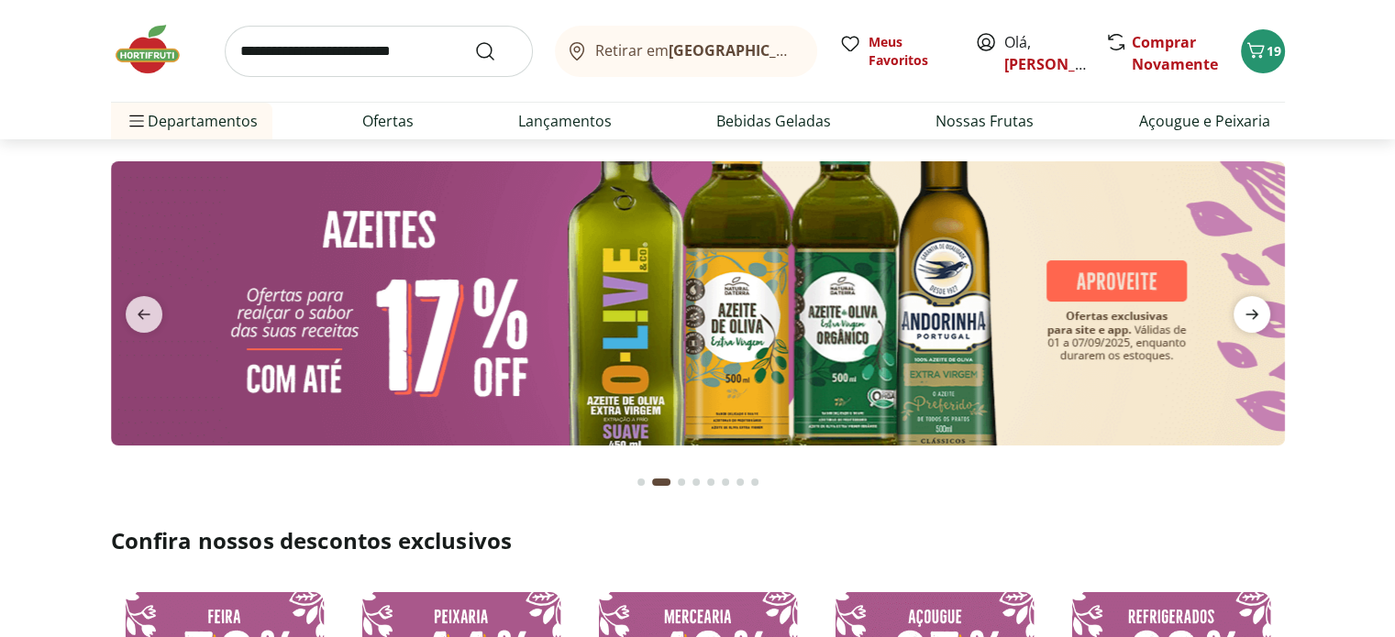
click at [1255, 315] on icon "next" at bounding box center [1251, 315] width 13 height 10
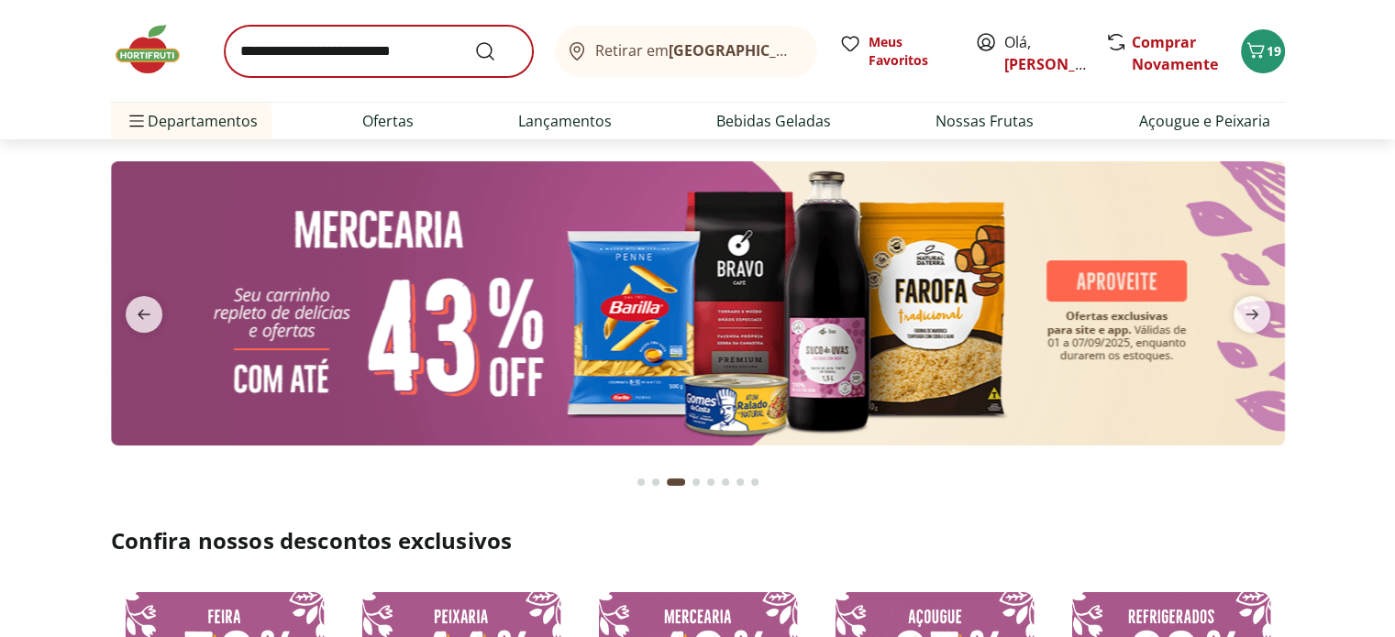
type input "*"
click at [1024, 123] on link "Nossas Frutas" at bounding box center [984, 121] width 98 height 22
select select "**********"
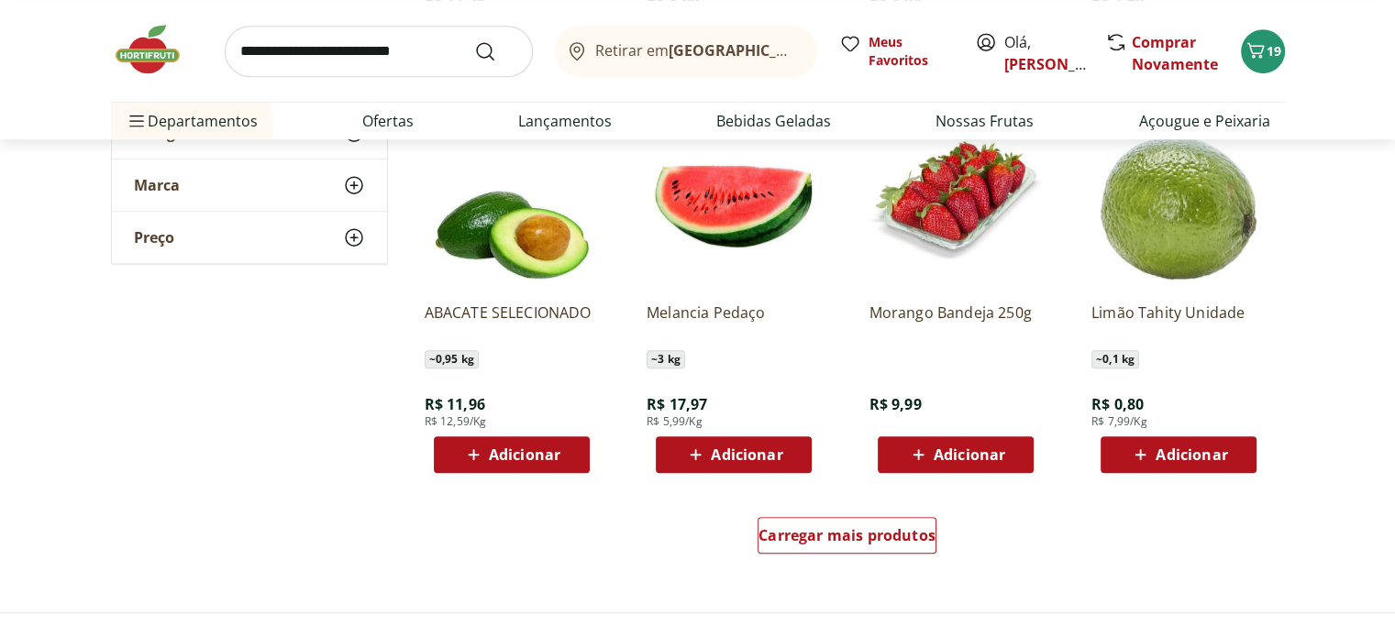
scroll to position [1009, 0]
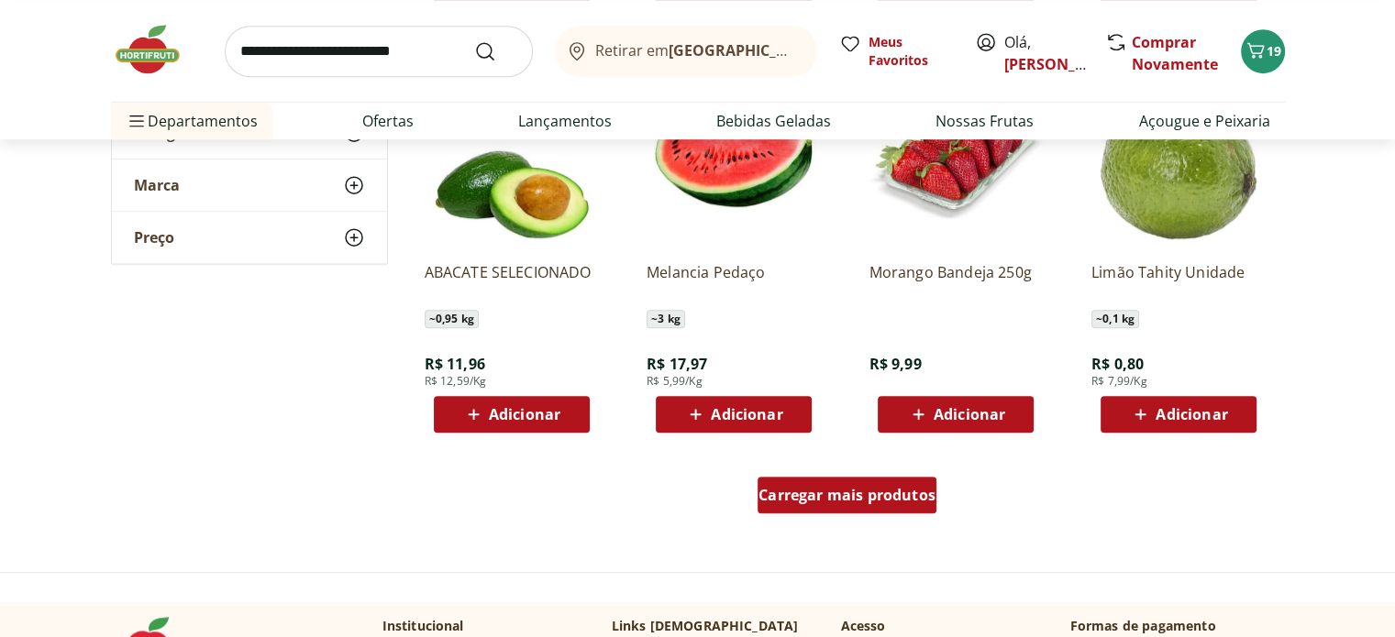
click at [902, 483] on div "Carregar mais produtos" at bounding box center [847, 495] width 179 height 37
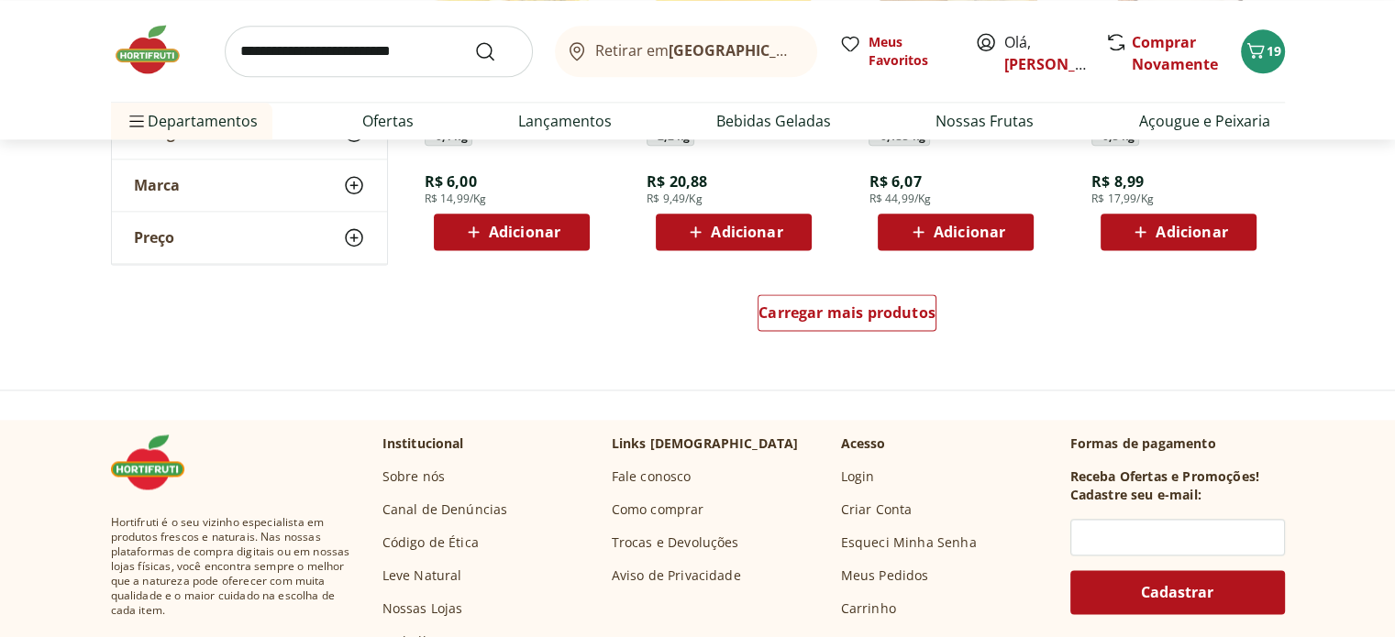
scroll to position [2385, 0]
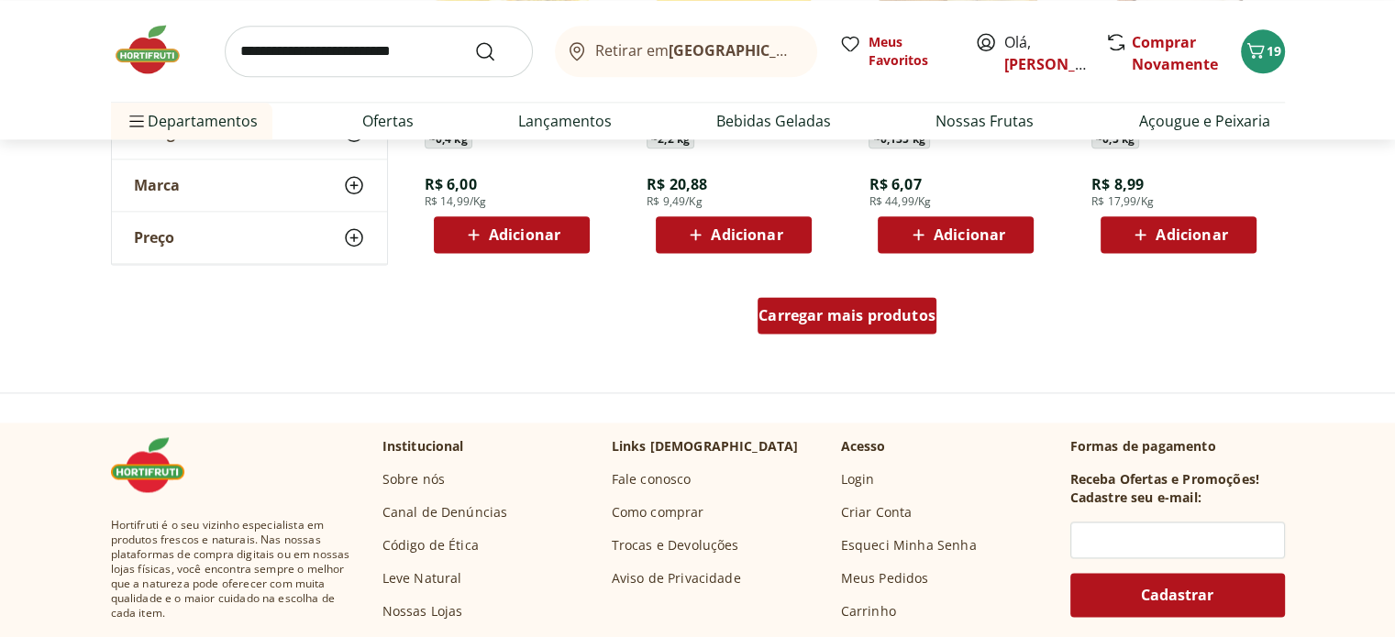
click at [855, 314] on span "Carregar mais produtos" at bounding box center [846, 315] width 177 height 15
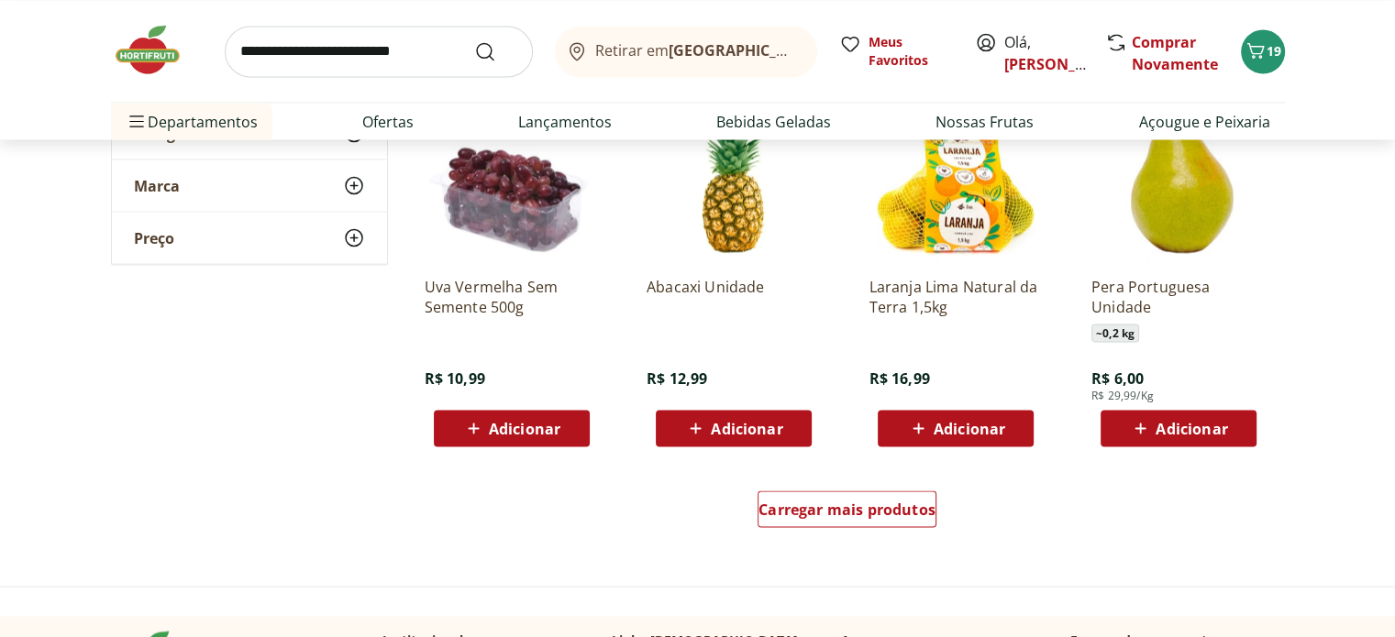
scroll to position [3393, 0]
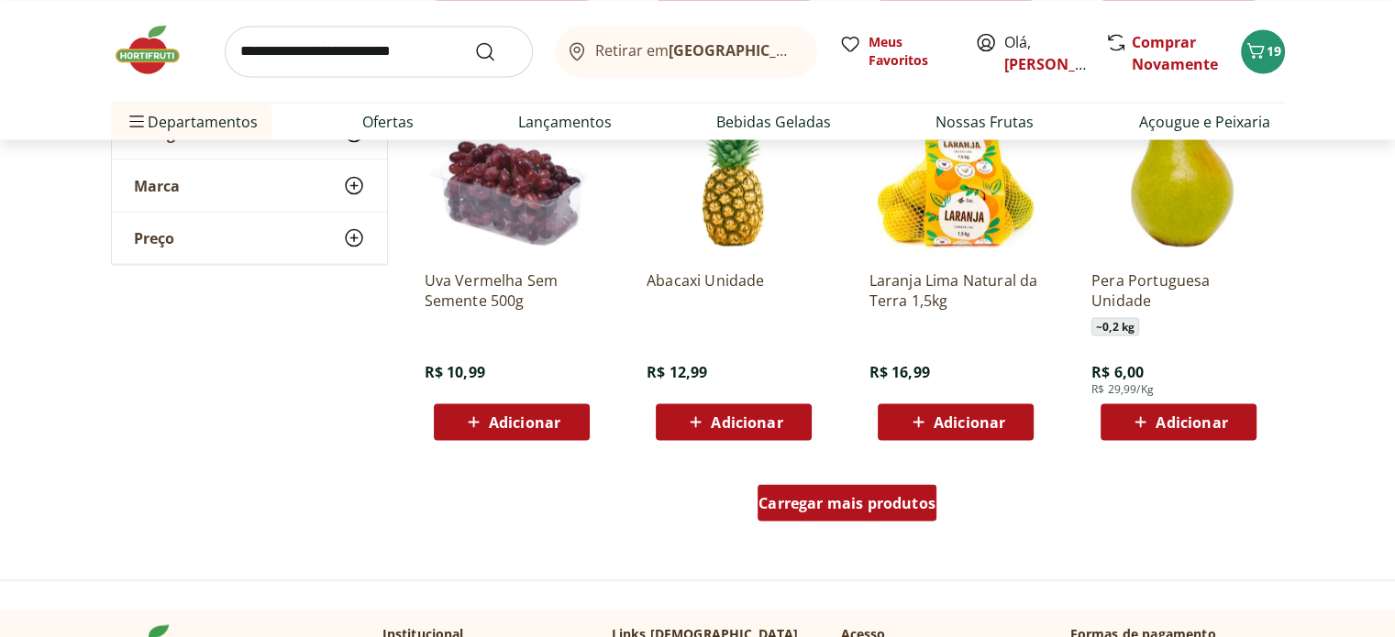
click at [899, 499] on span "Carregar mais produtos" at bounding box center [846, 502] width 177 height 15
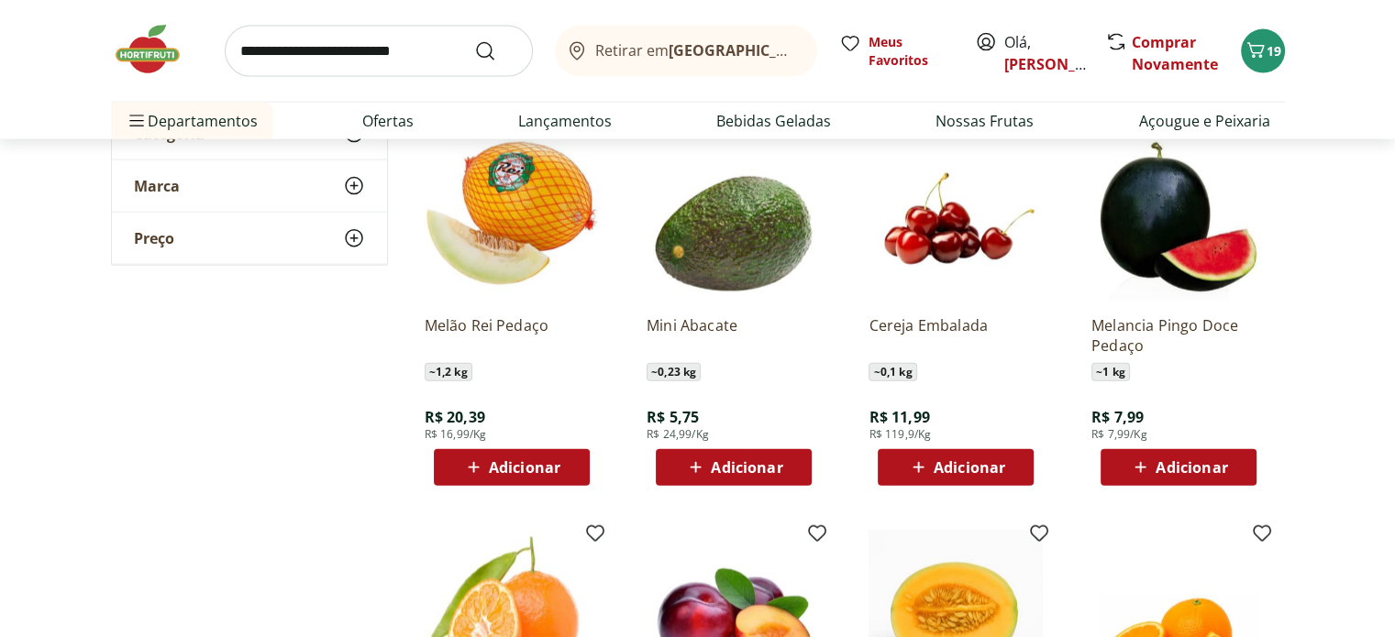
scroll to position [4496, 0]
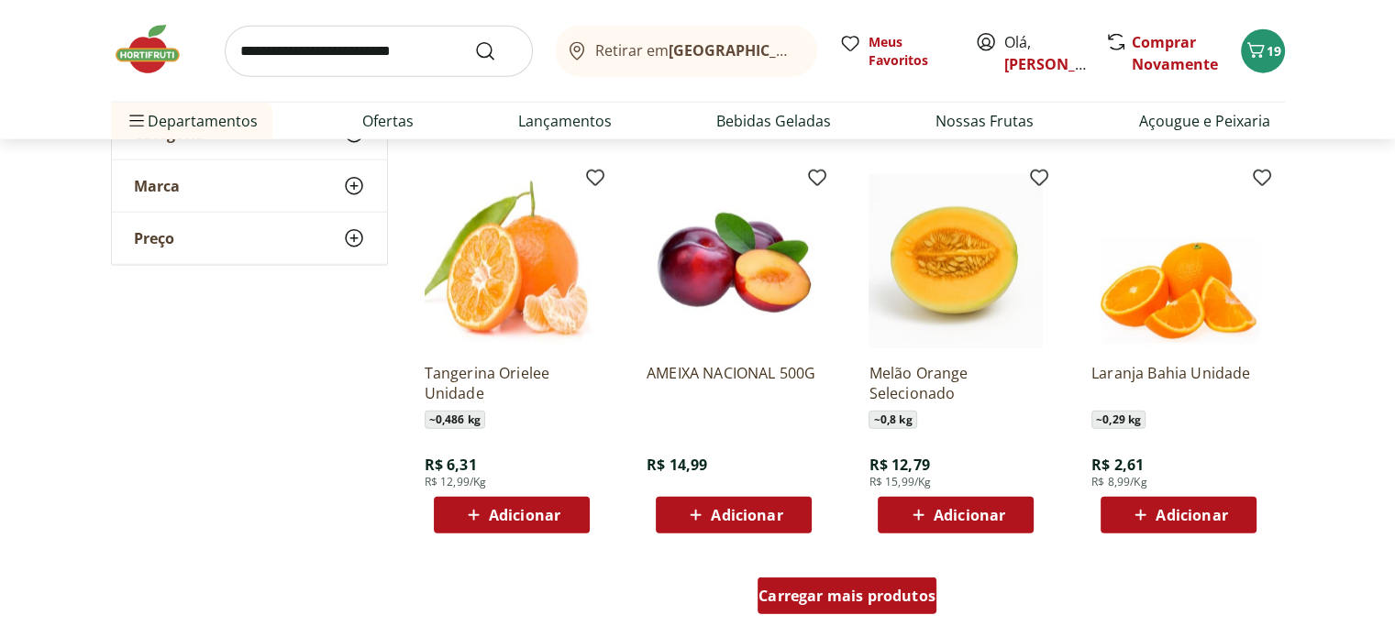
click at [899, 580] on div "Carregar mais produtos" at bounding box center [847, 596] width 179 height 37
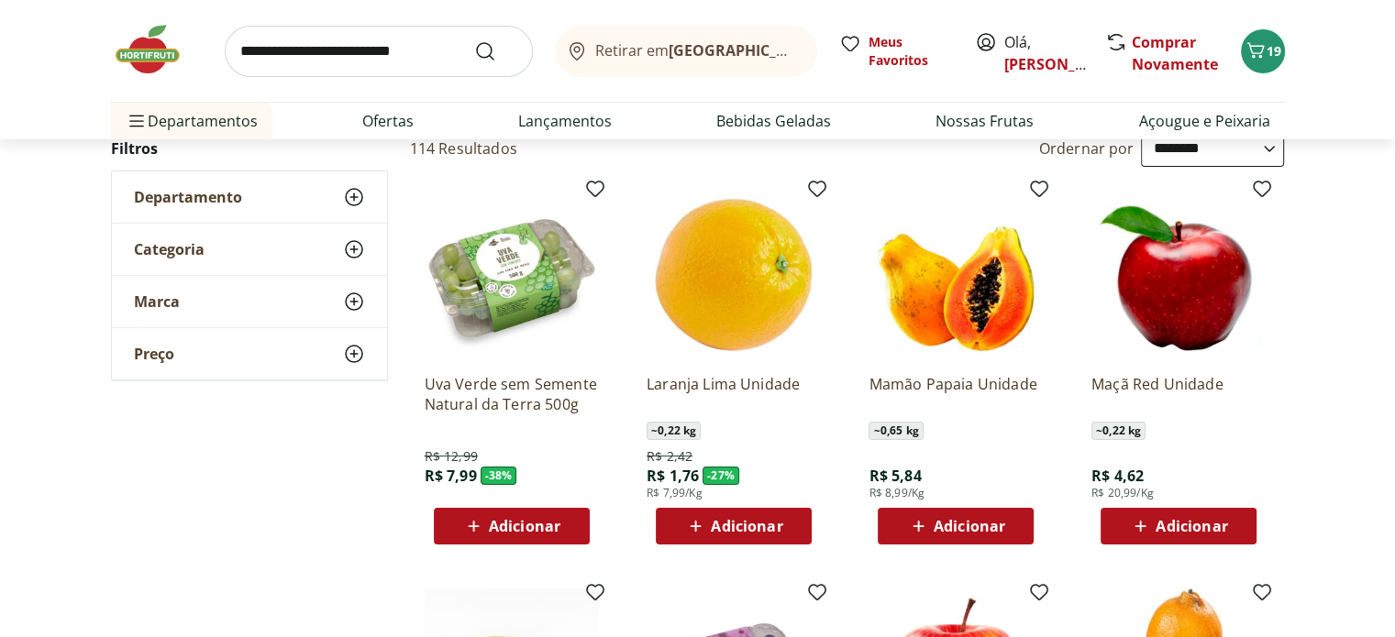
scroll to position [92, 0]
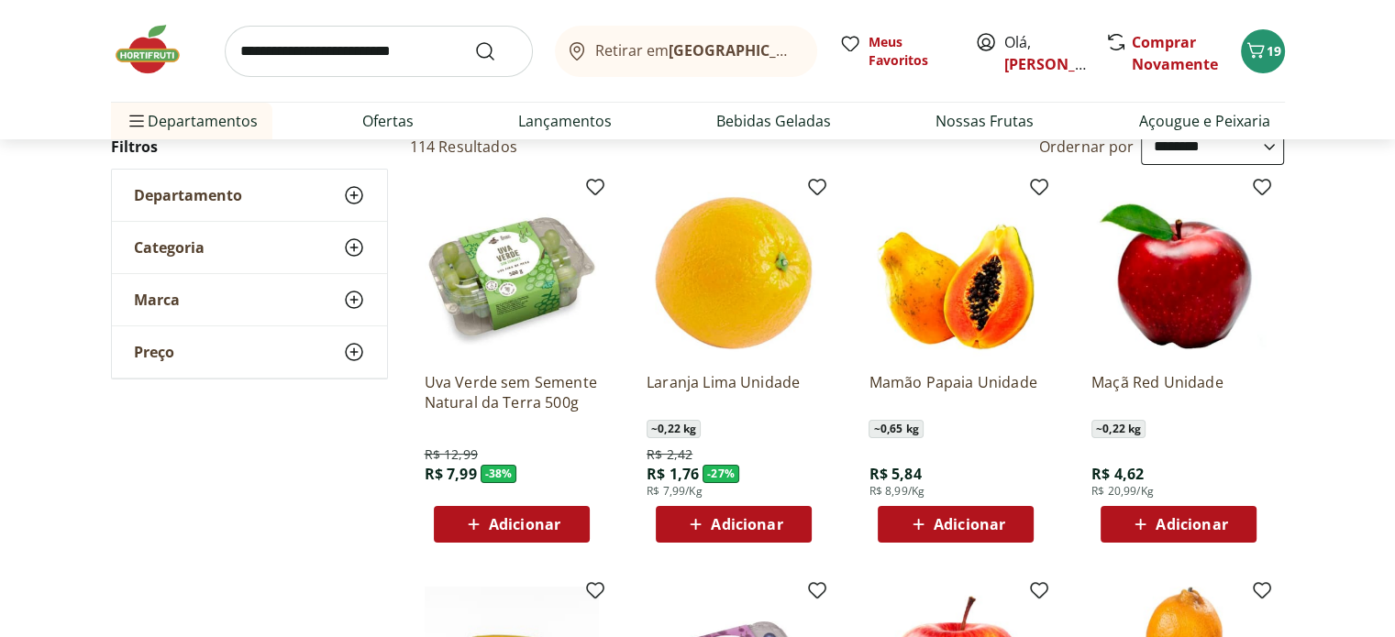
click at [541, 519] on span "Adicionar" at bounding box center [525, 524] width 72 height 15
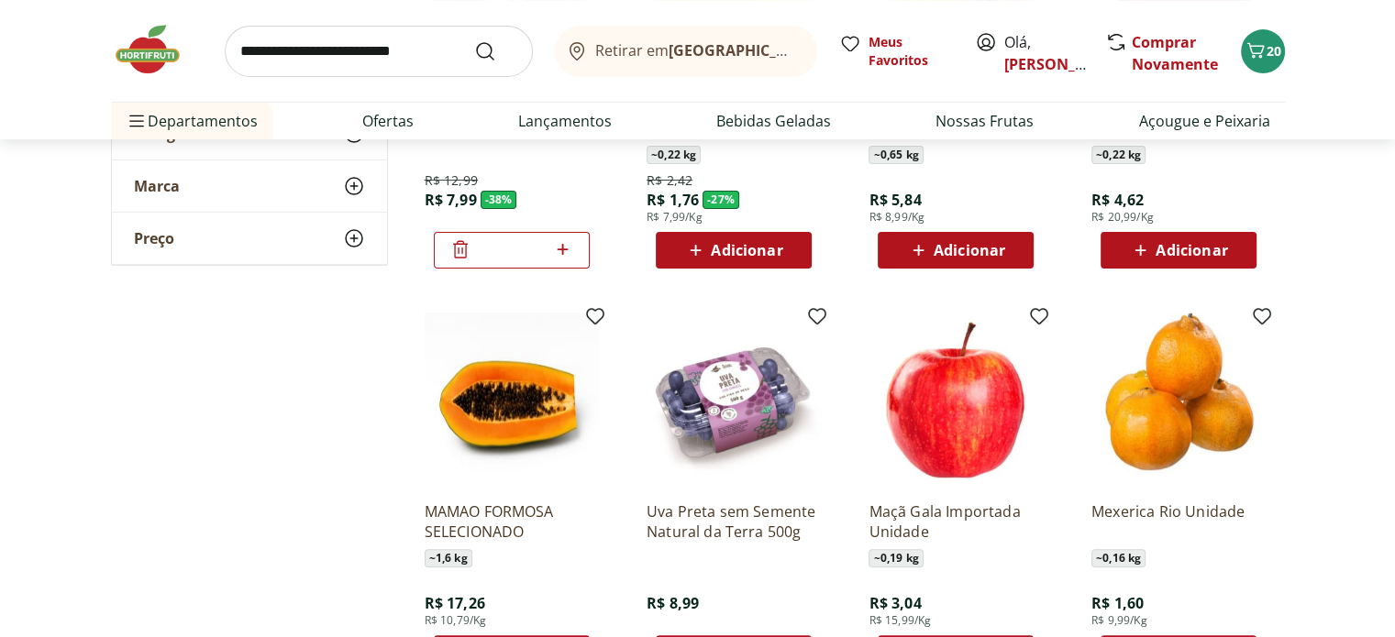
scroll to position [367, 0]
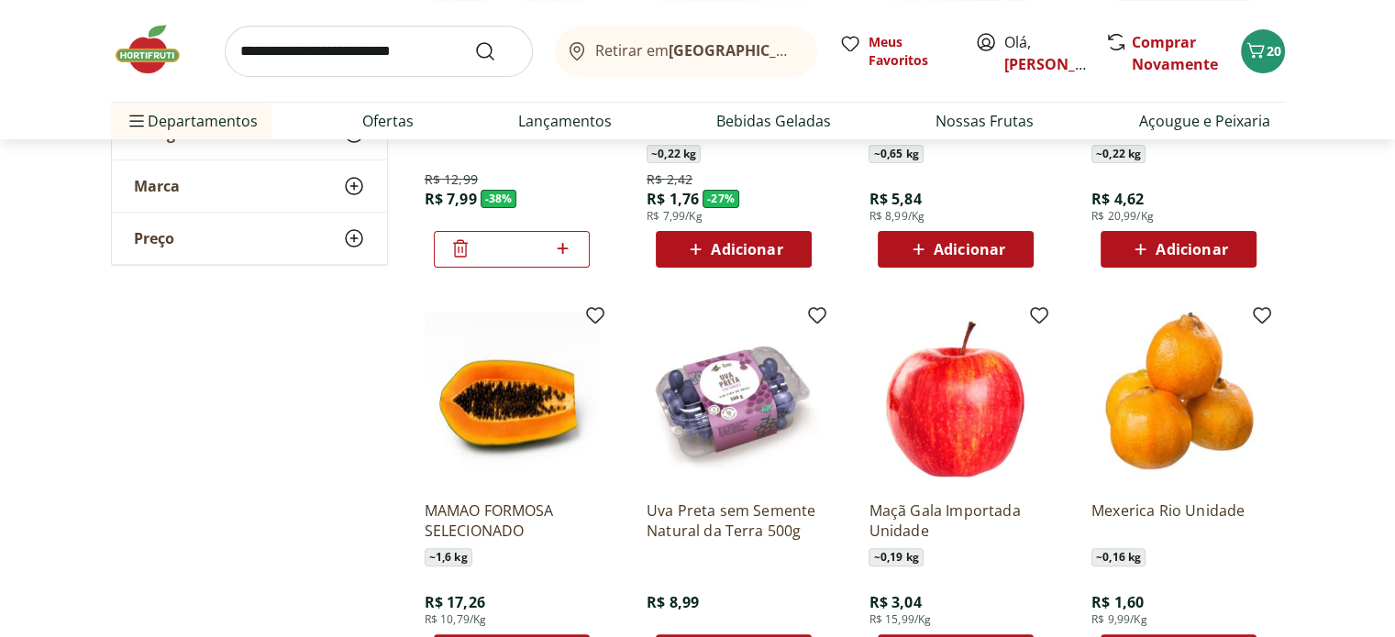
click at [991, 260] on span "Adicionar" at bounding box center [956, 249] width 98 height 22
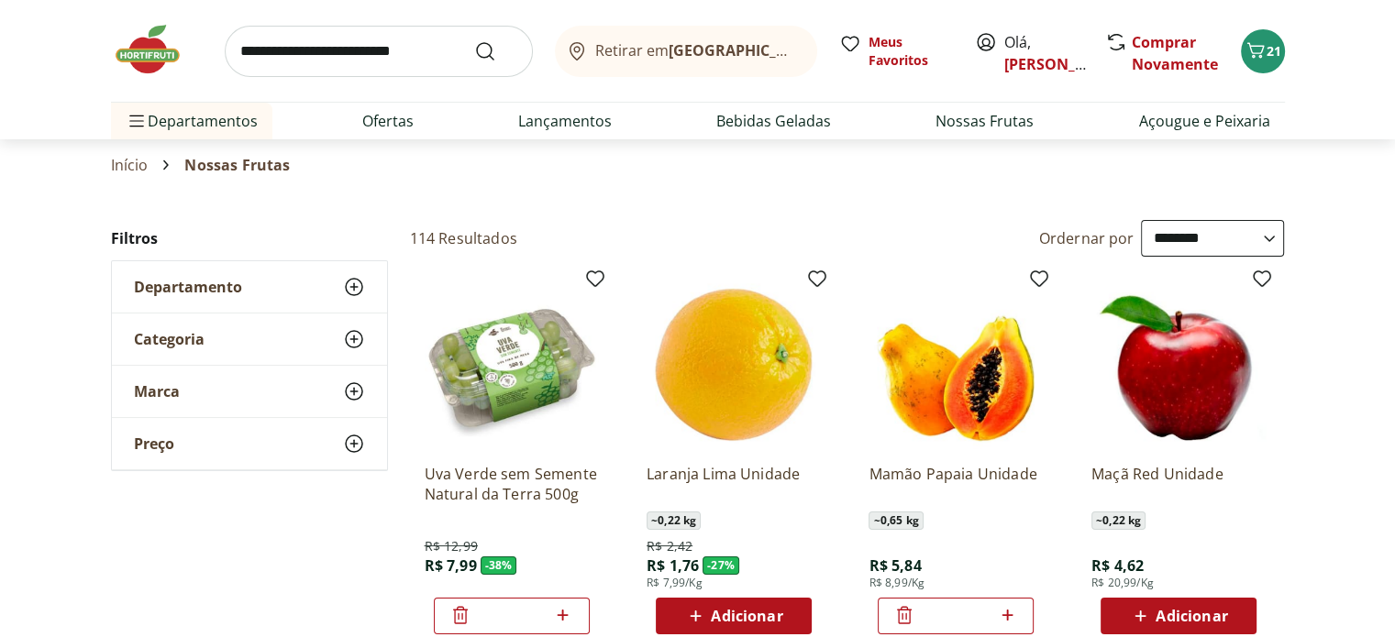
scroll to position [0, 0]
click at [1193, 122] on link "Açougue e Peixaria" at bounding box center [1203, 121] width 131 height 22
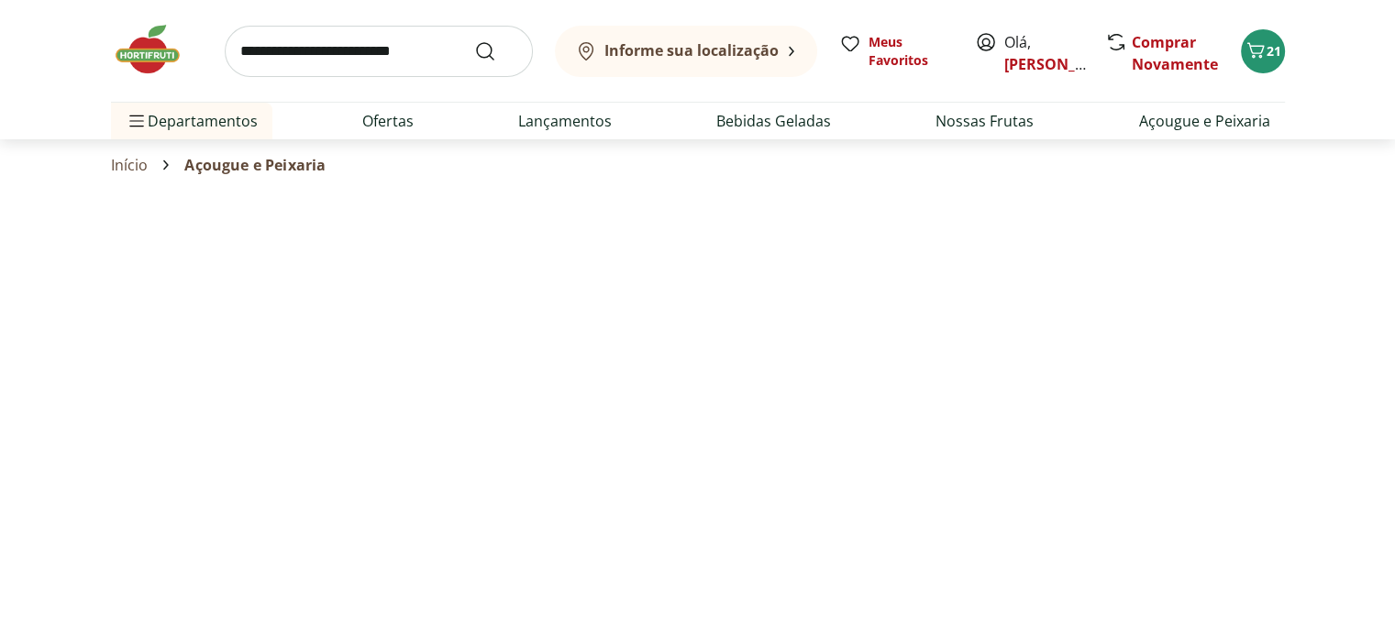
select select "**********"
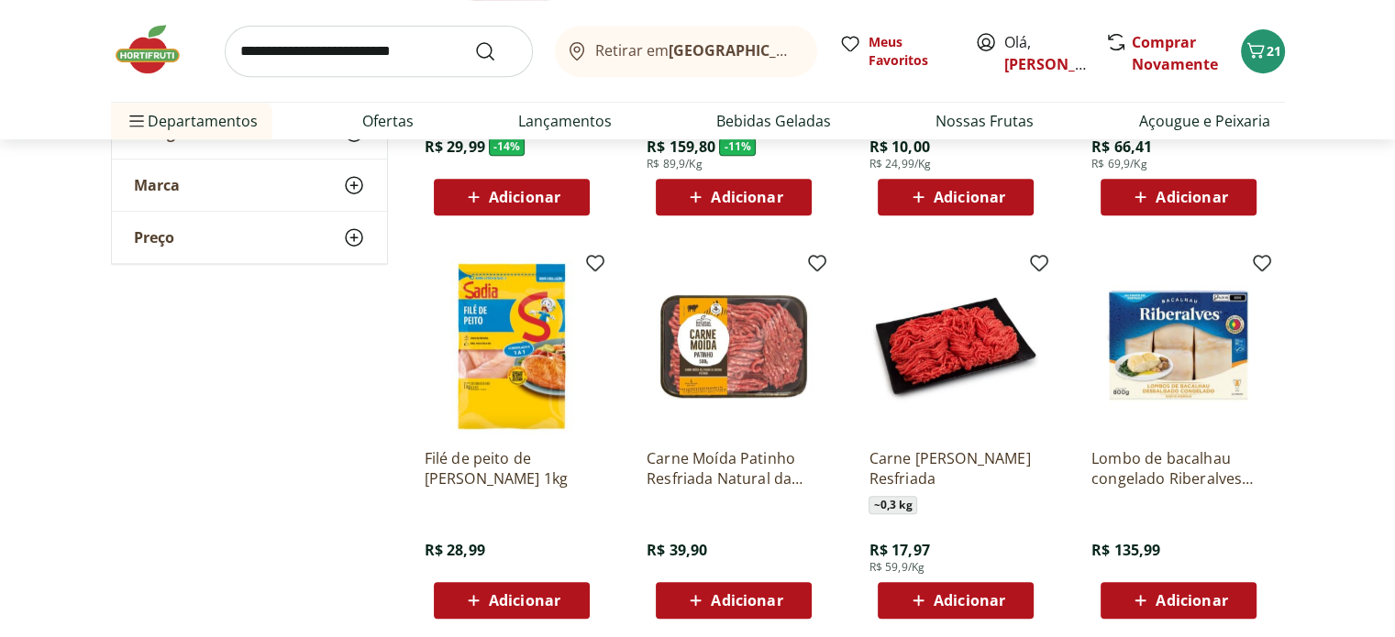
scroll to position [825, 0]
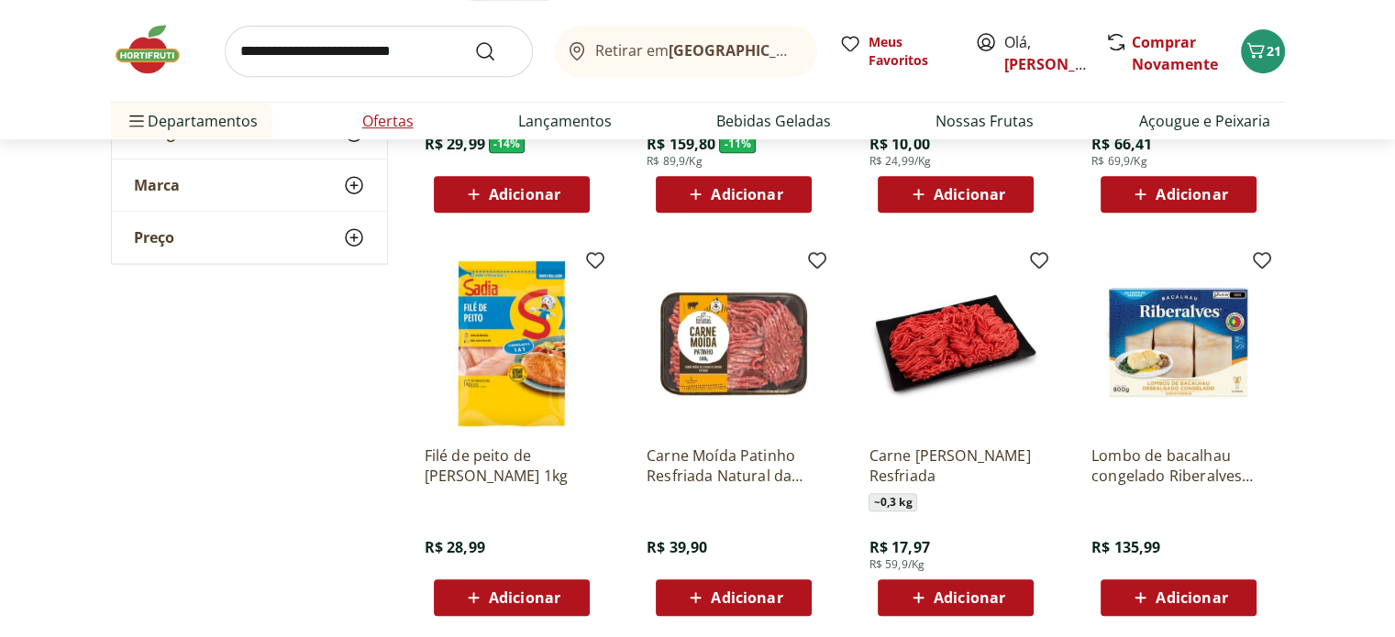
click at [382, 116] on link "Ofertas" at bounding box center [387, 121] width 51 height 22
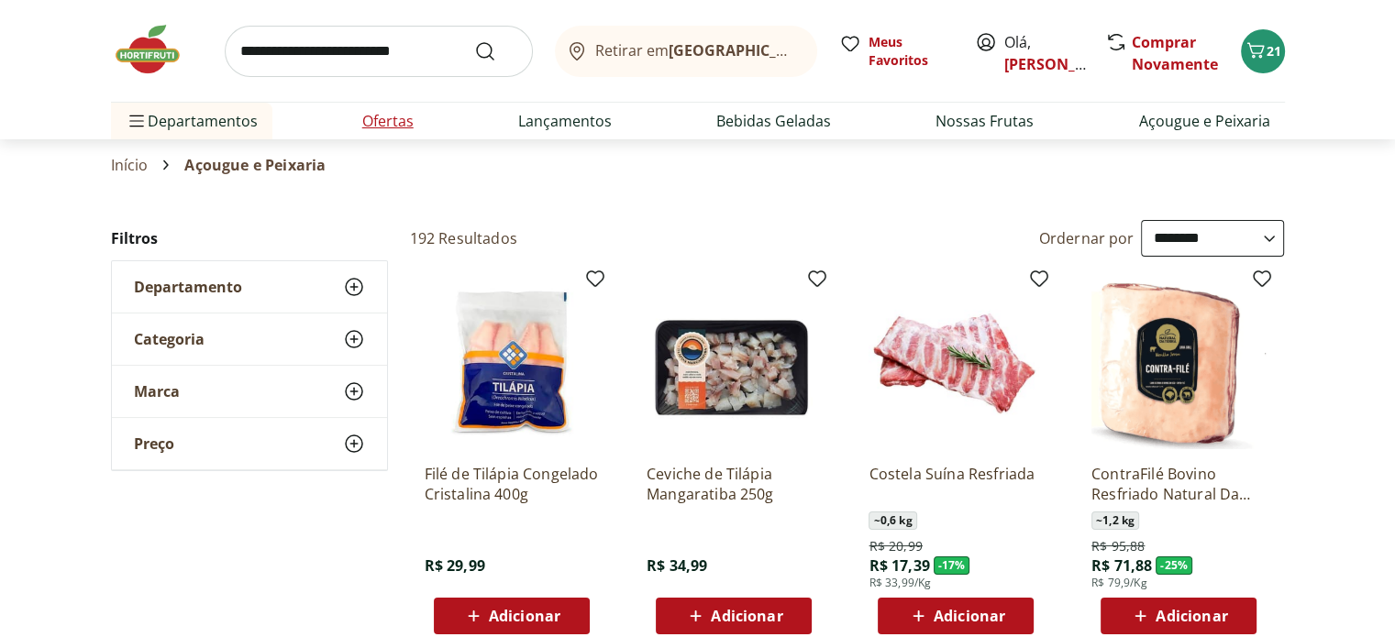
select select "**********"
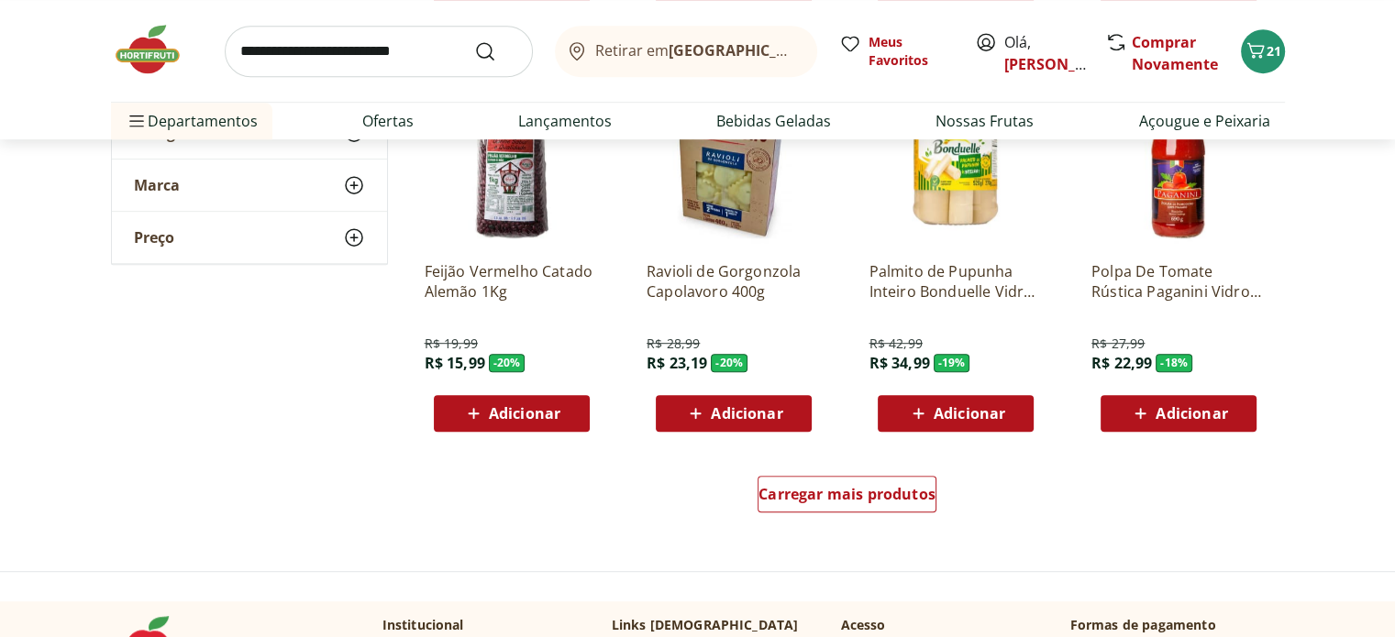
scroll to position [1009, 0]
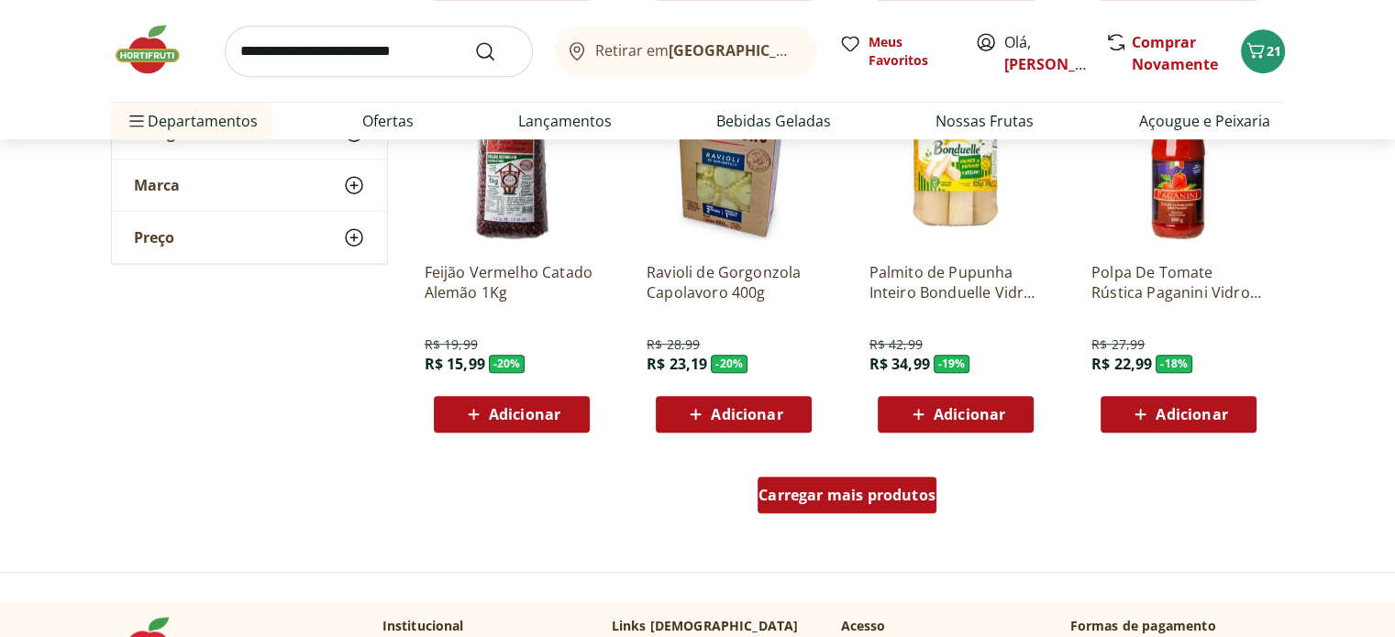
click at [810, 498] on span "Carregar mais produtos" at bounding box center [846, 495] width 177 height 15
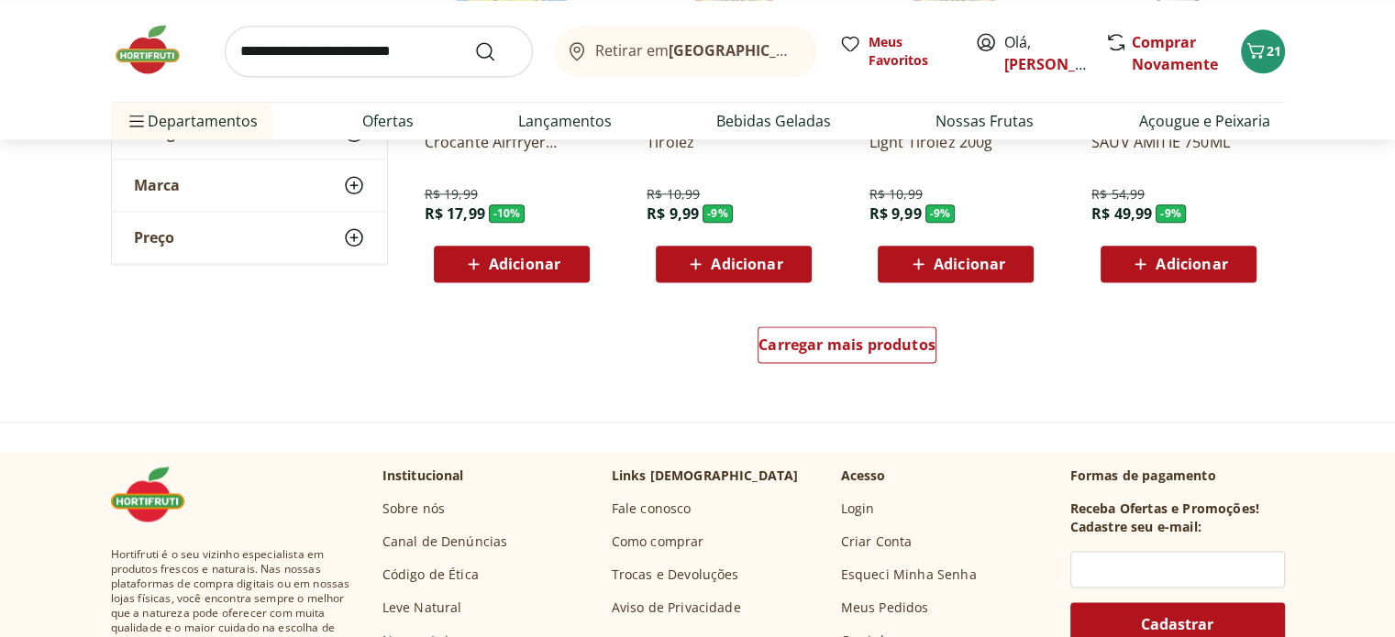
scroll to position [2385, 0]
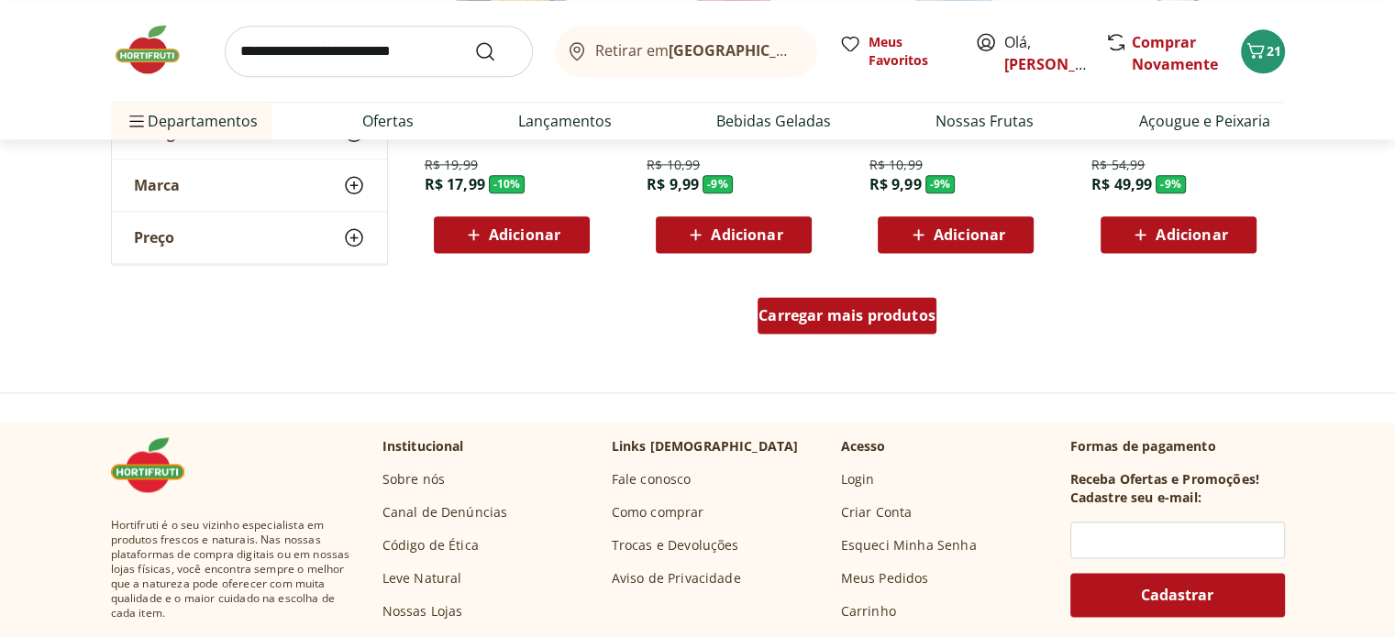
click at [896, 300] on div "Carregar mais produtos" at bounding box center [847, 315] width 179 height 37
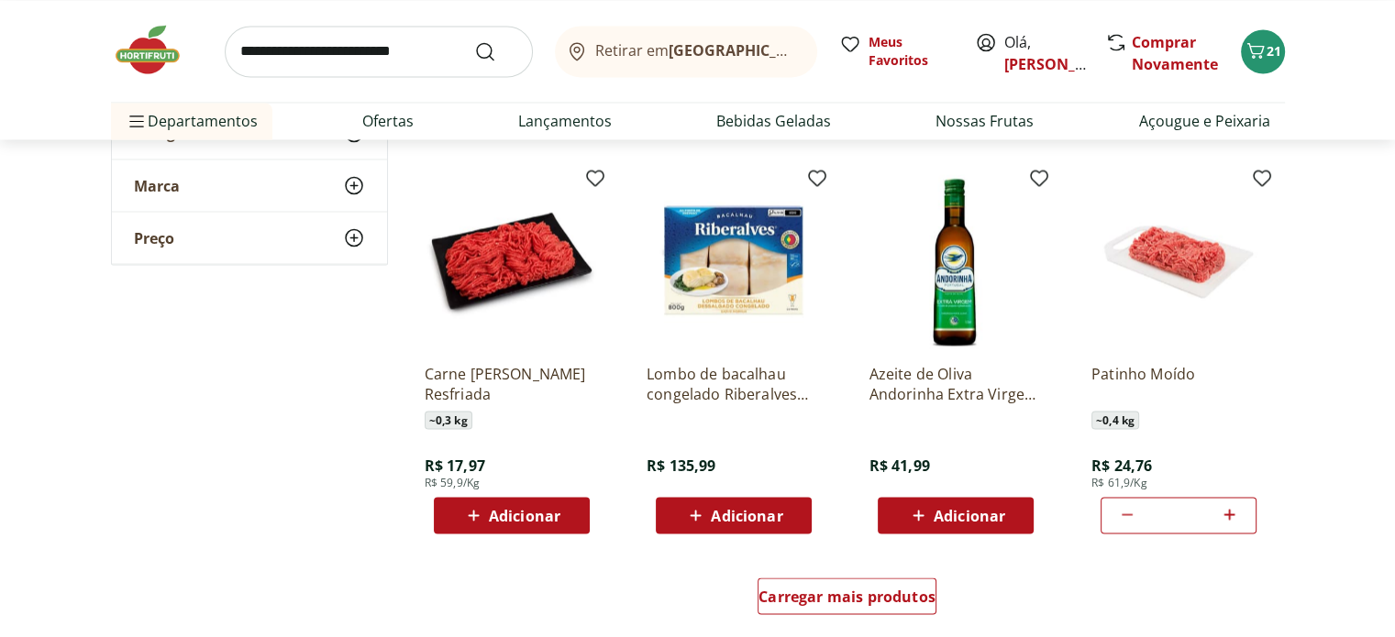
scroll to position [3302, 0]
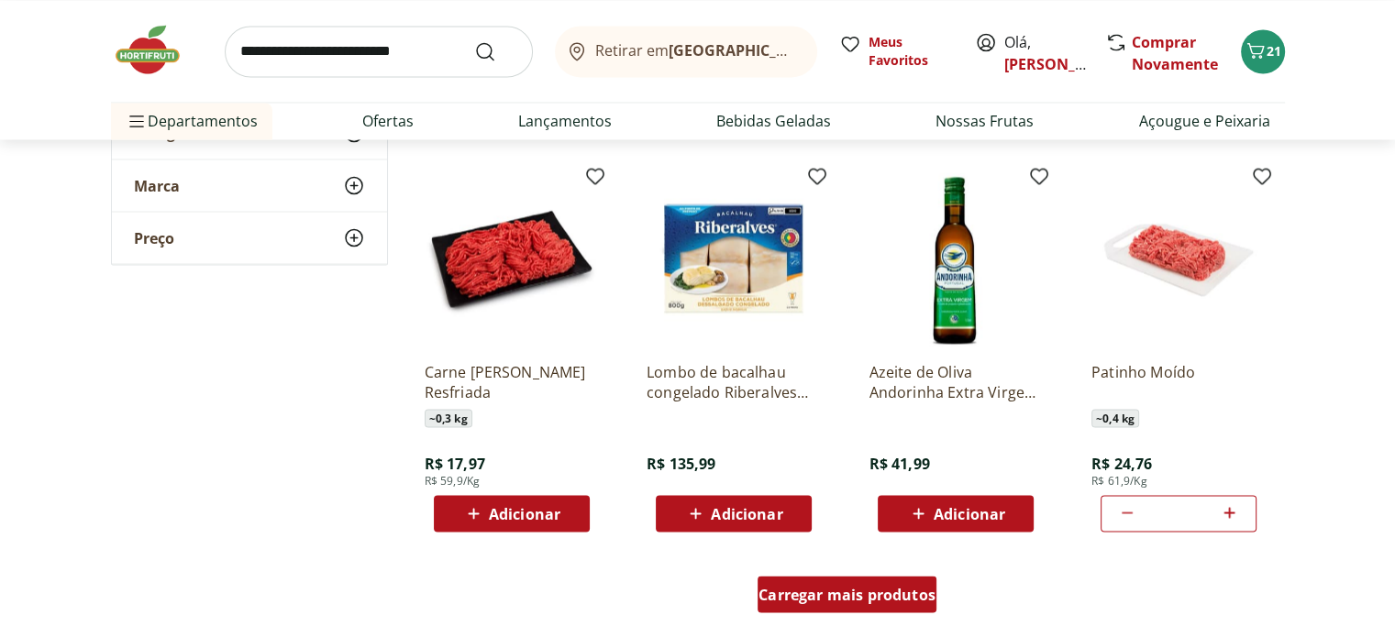
click at [894, 602] on span "Carregar mais produtos" at bounding box center [846, 594] width 177 height 15
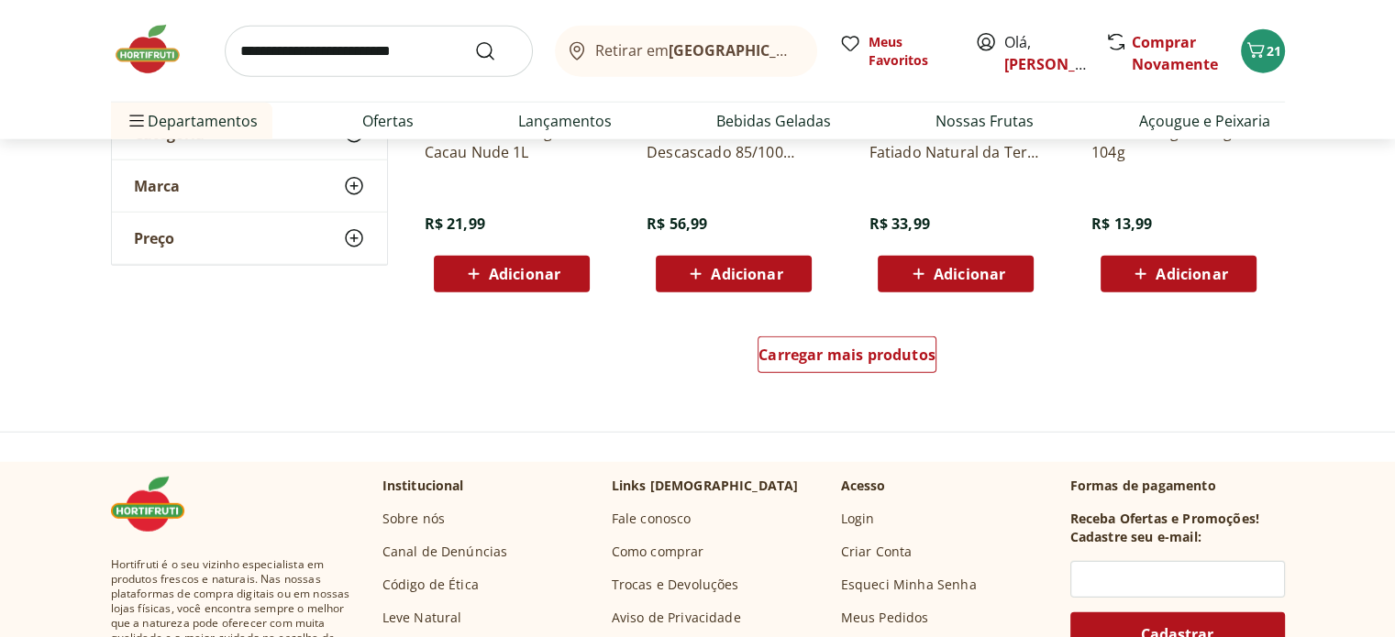
scroll to position [4769, 0]
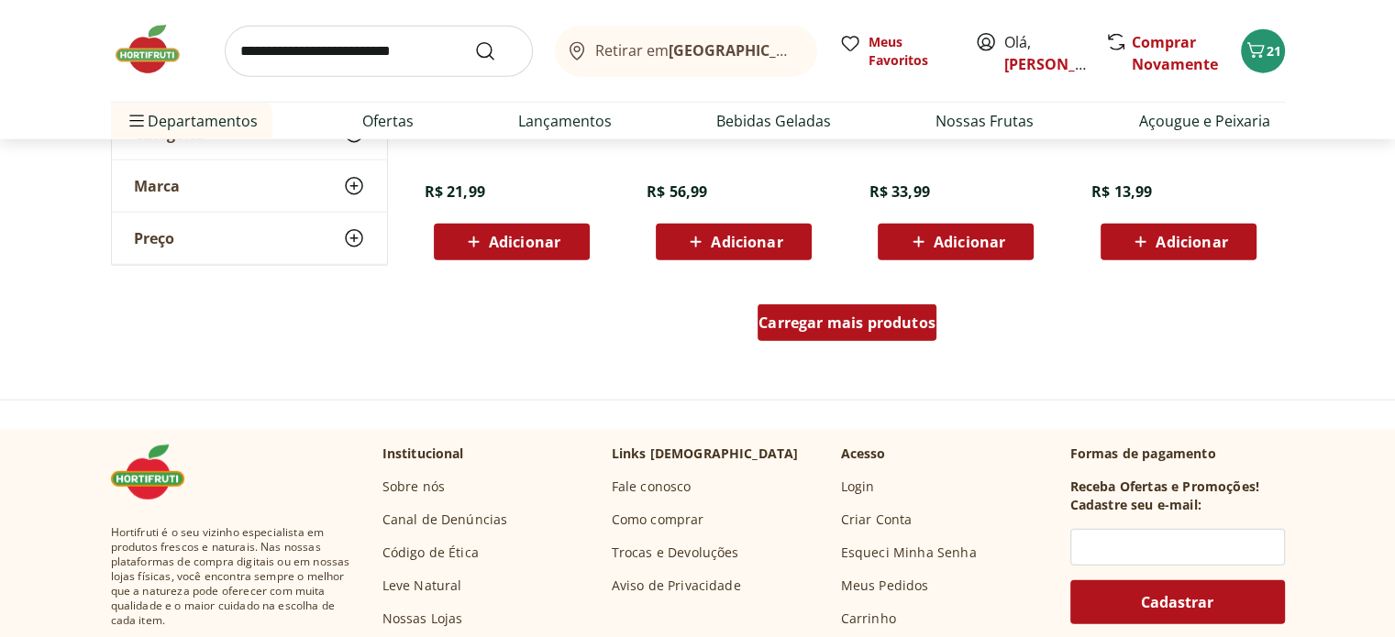
click at [924, 322] on span "Carregar mais produtos" at bounding box center [846, 322] width 177 height 15
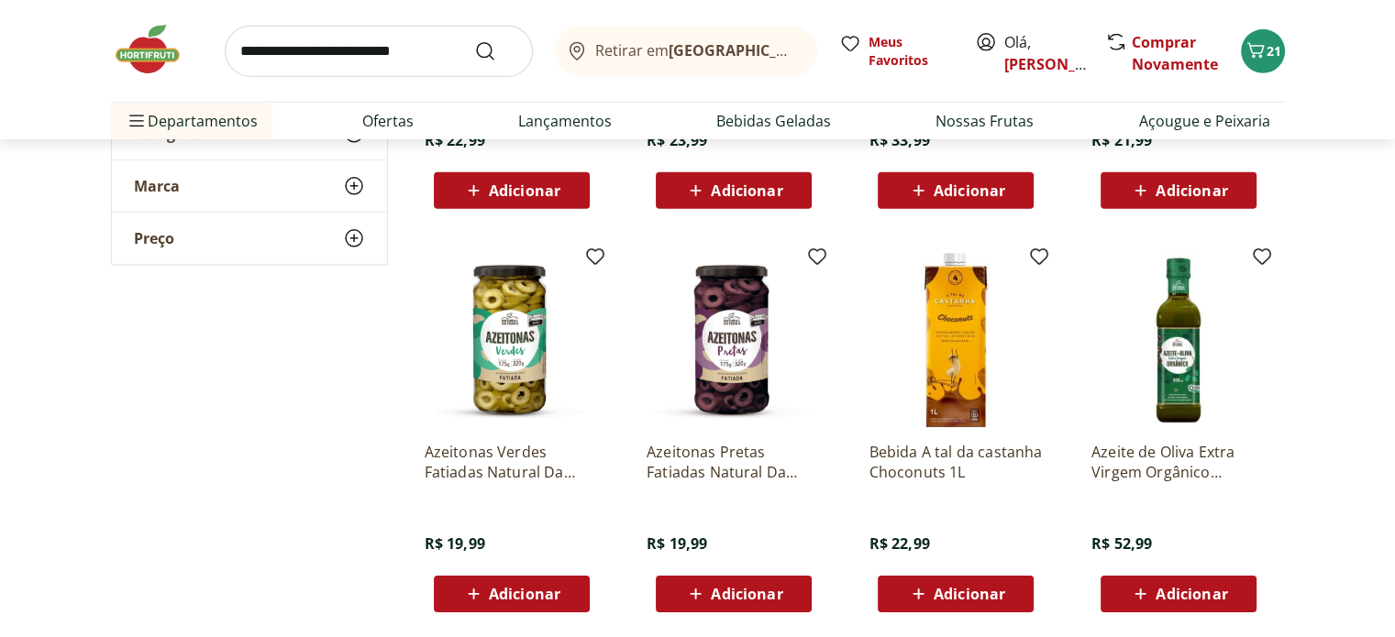
scroll to position [5595, 0]
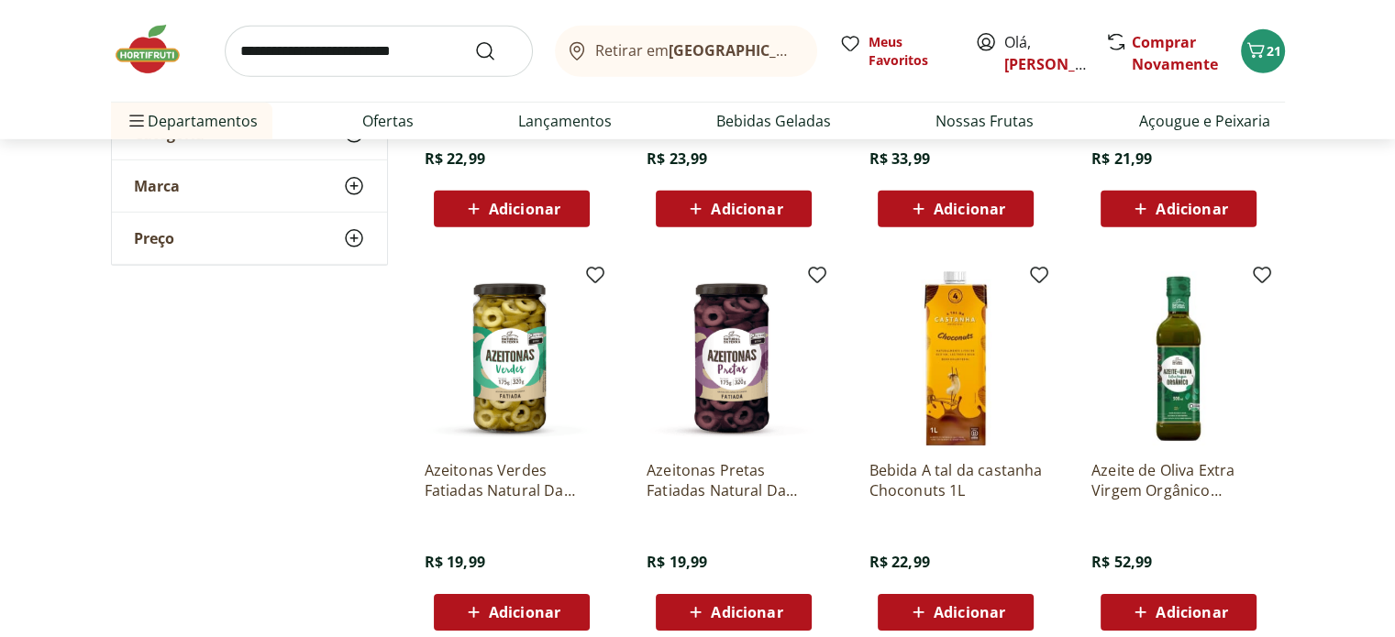
click at [382, 67] on input "search" at bounding box center [379, 51] width 308 height 51
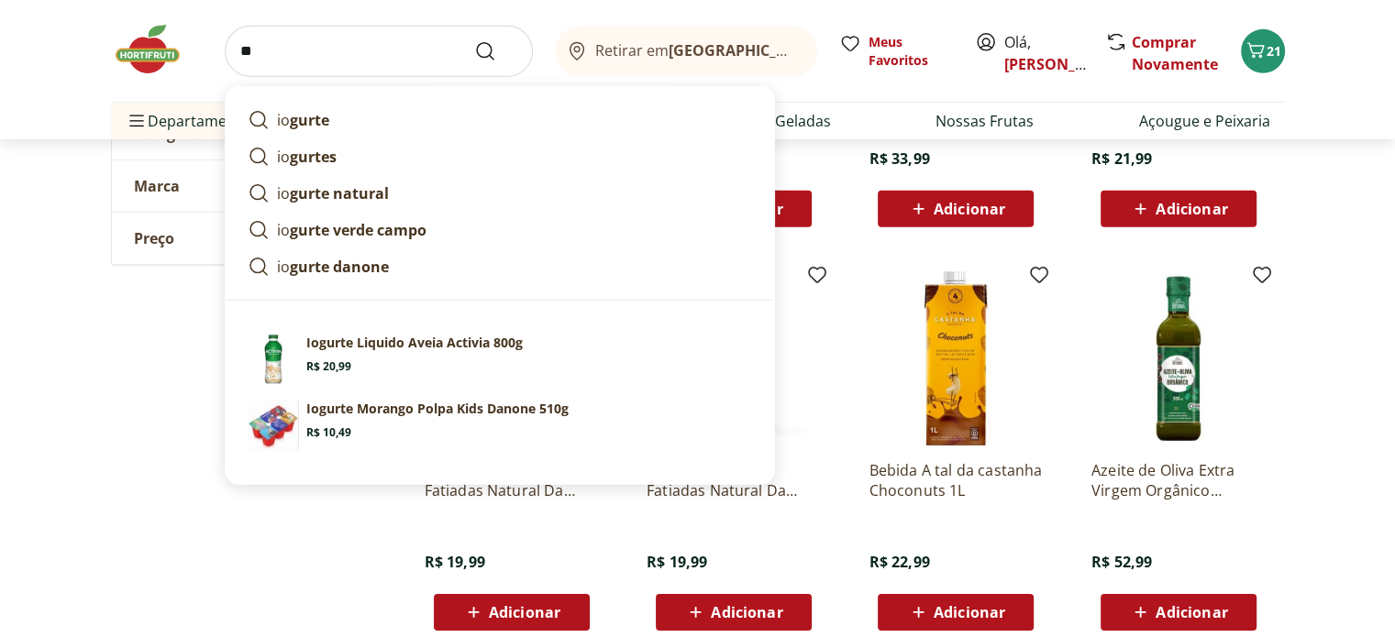
type input "*"
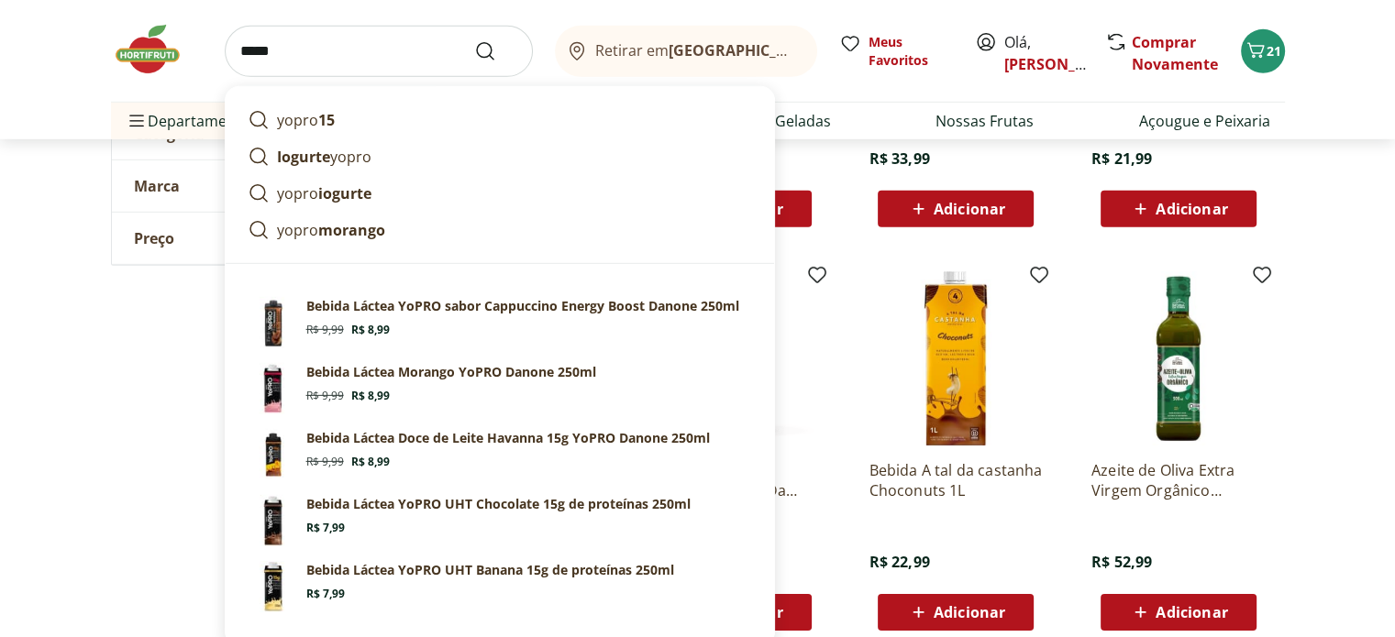
type input "*****"
click at [474, 40] on button "Submit Search" at bounding box center [496, 51] width 44 height 22
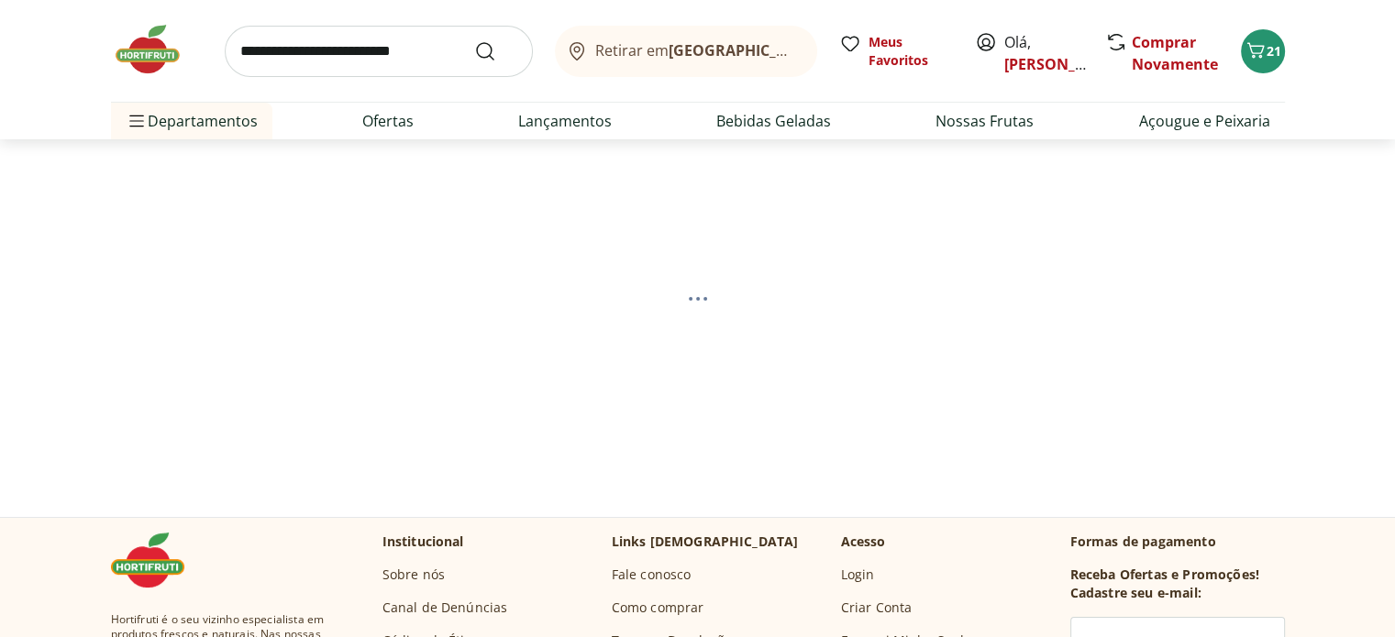
select select "**********"
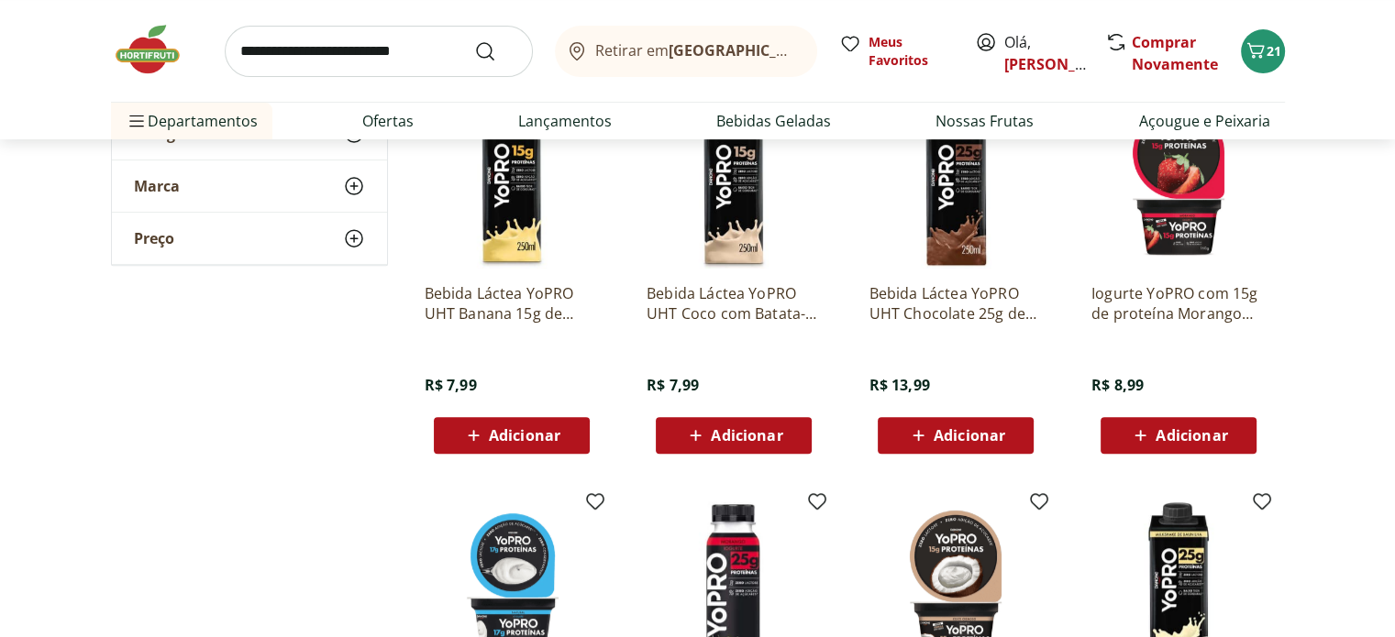
scroll to position [734, 0]
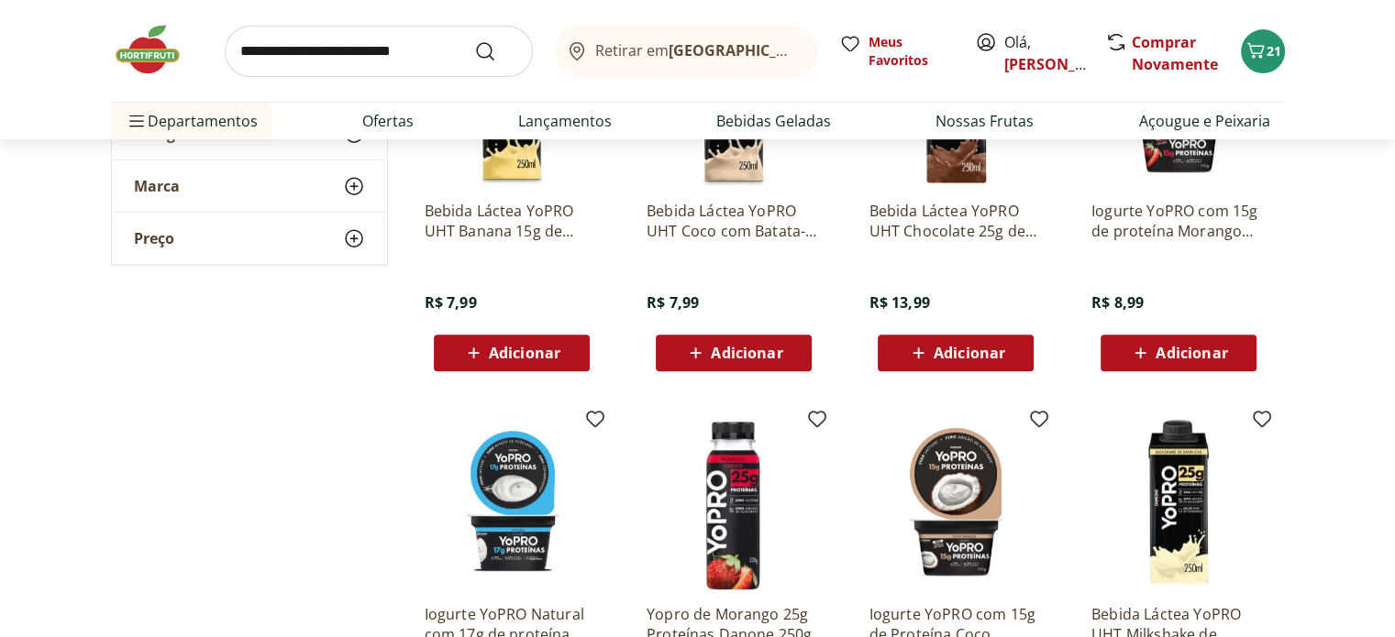
click at [1208, 359] on span "Adicionar" at bounding box center [1192, 353] width 72 height 15
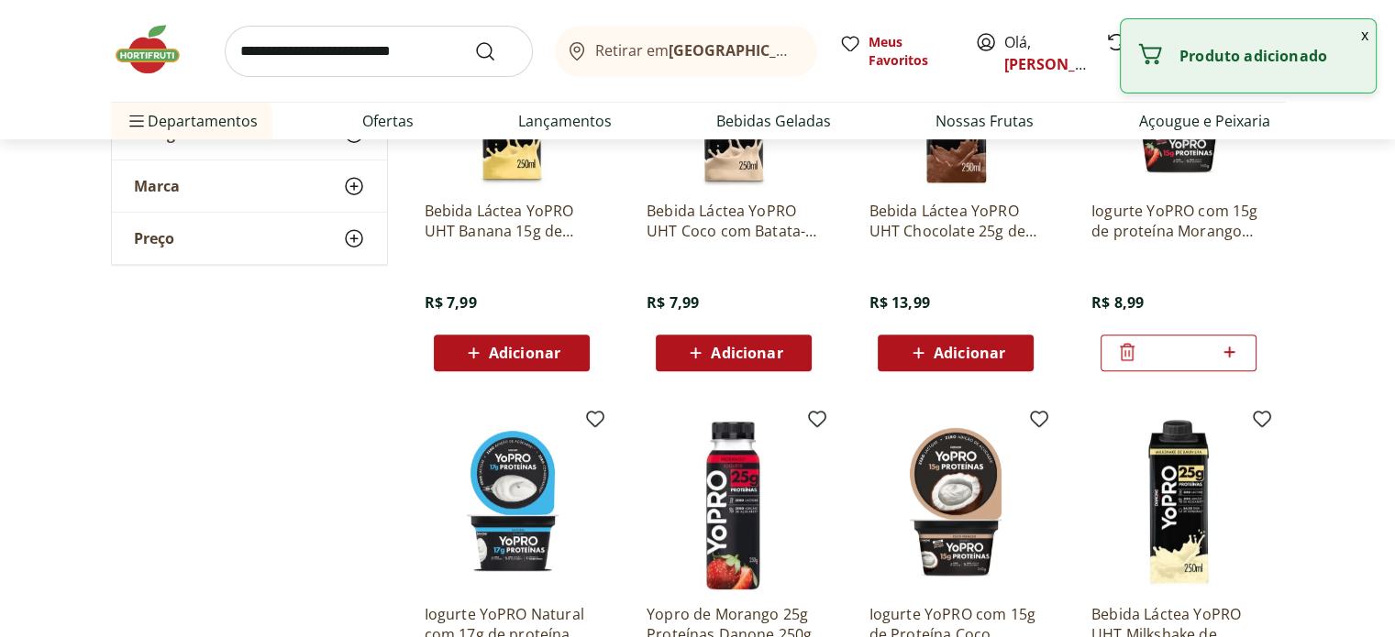
click at [1236, 341] on icon at bounding box center [1229, 352] width 23 height 22
type input "*"
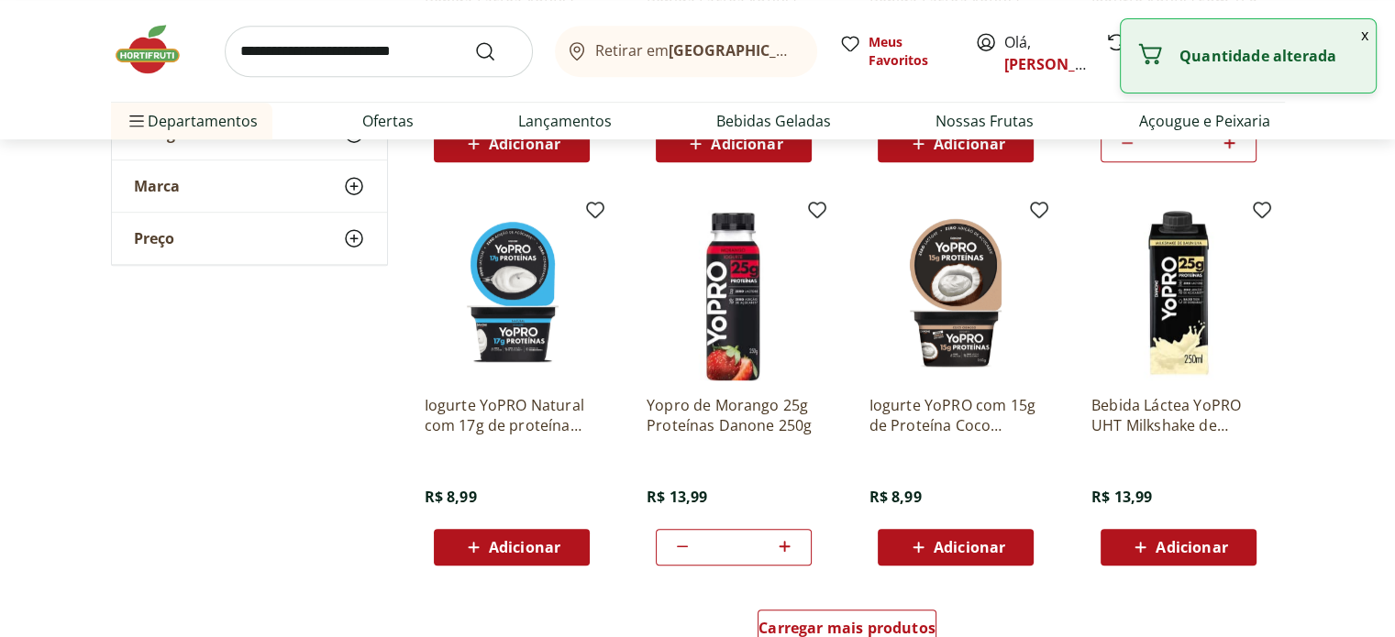
scroll to position [1009, 0]
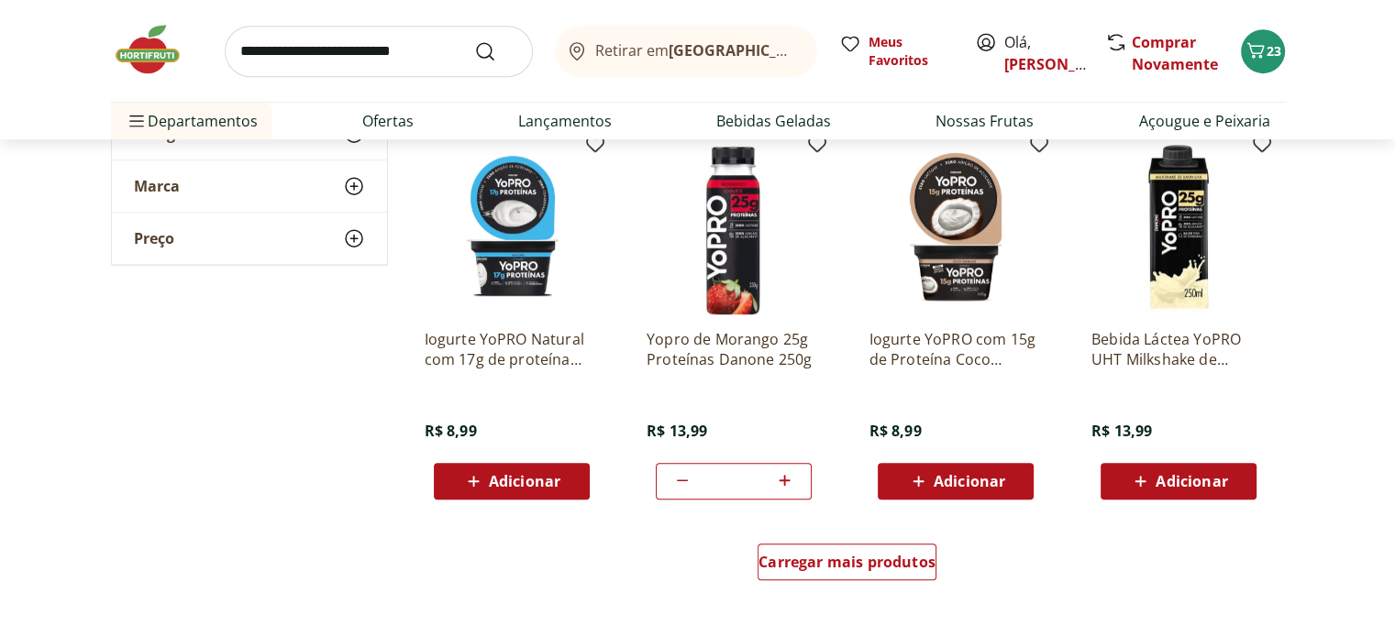
click at [561, 479] on div "Adicionar" at bounding box center [511, 481] width 127 height 33
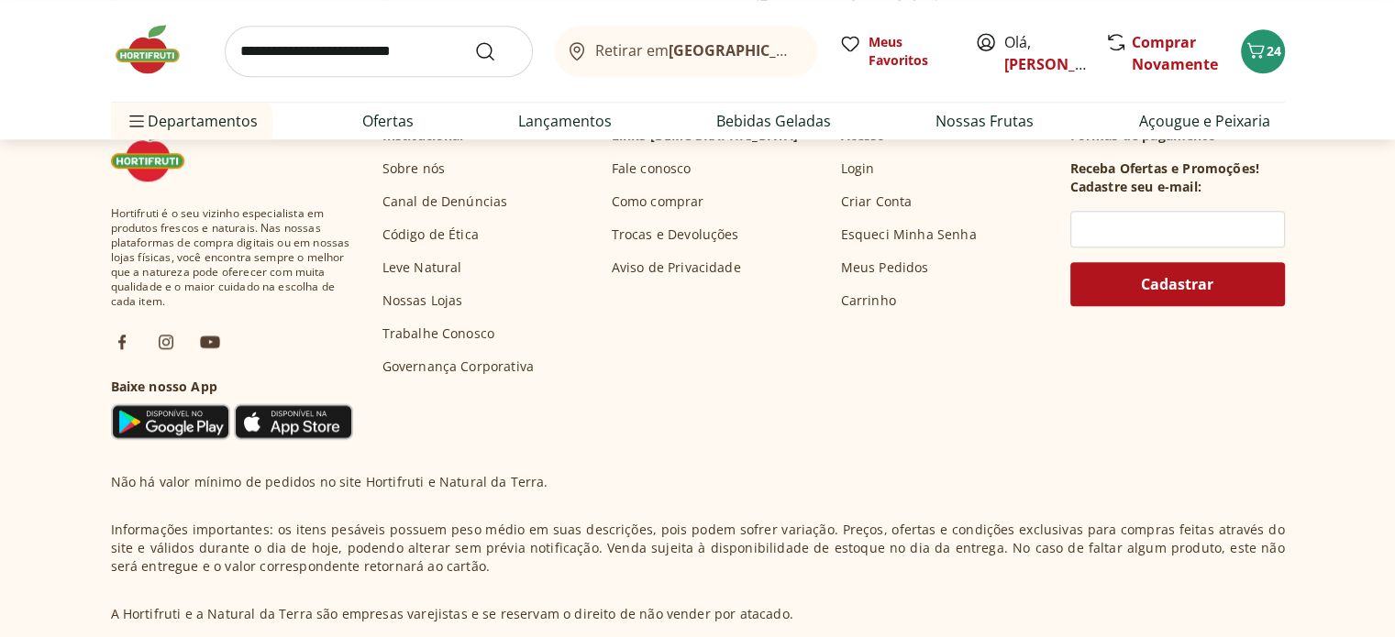
scroll to position [0, 0]
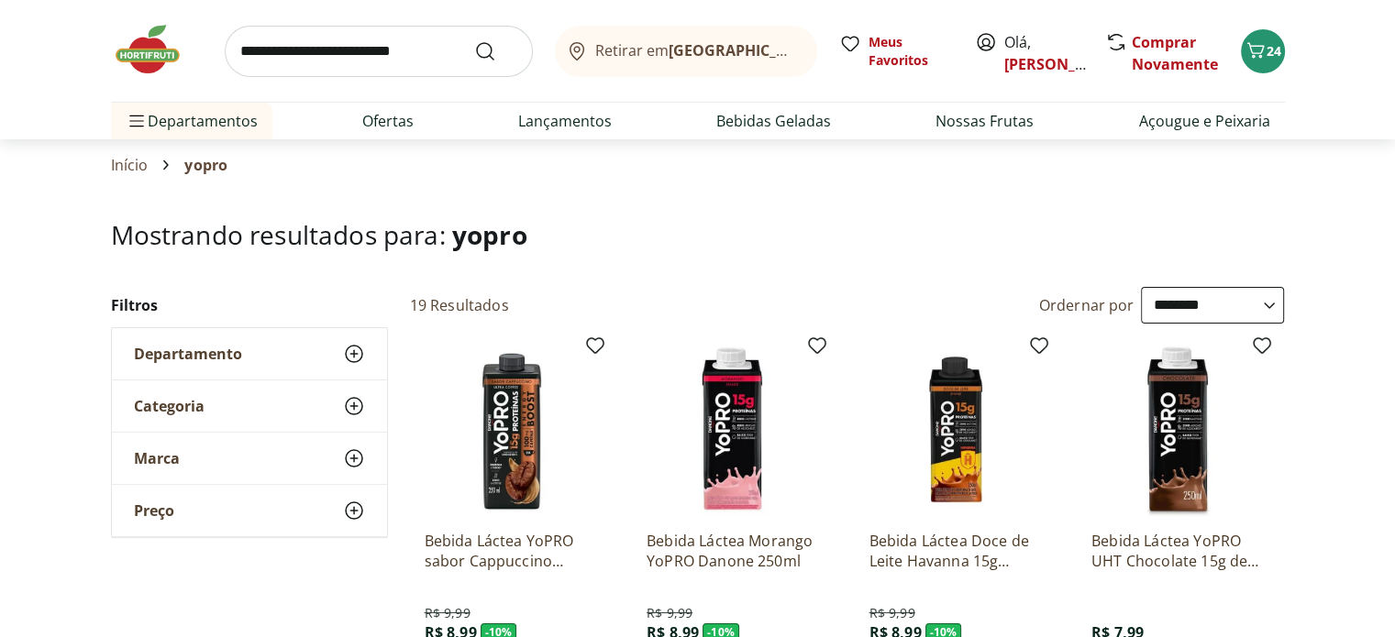
click at [141, 55] on img at bounding box center [157, 49] width 92 height 55
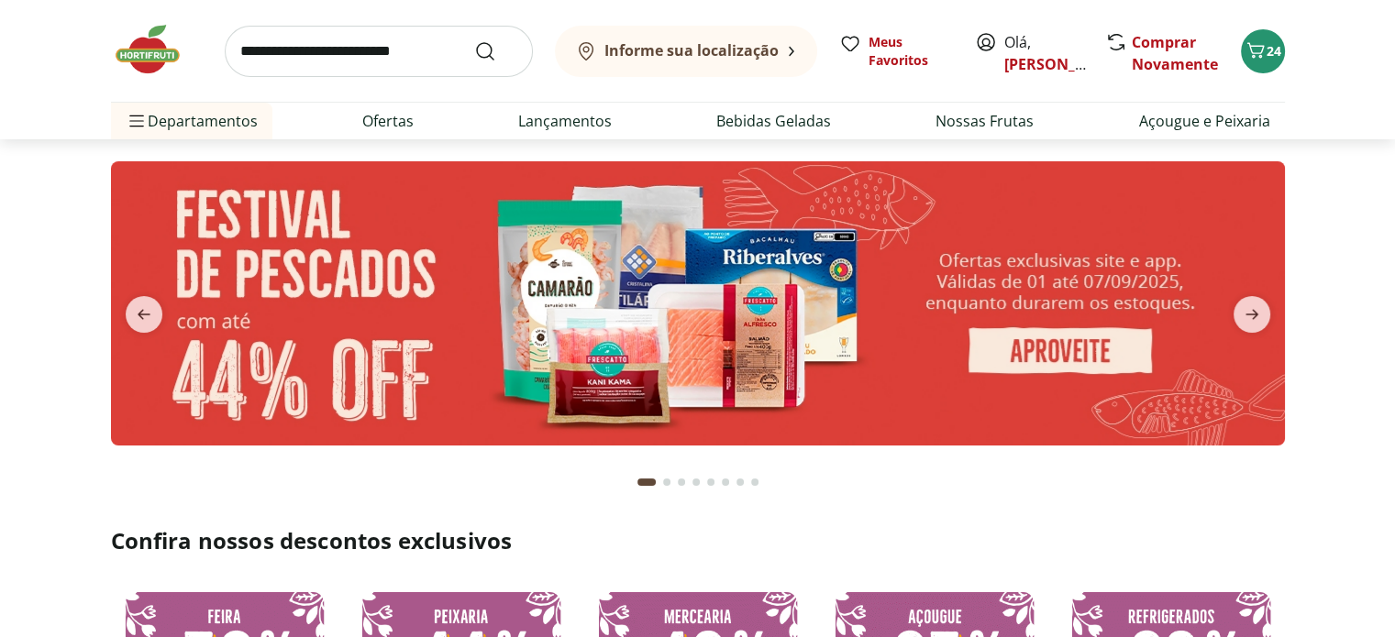
type input "*"
click at [1257, 304] on icon "next" at bounding box center [1252, 315] width 22 height 22
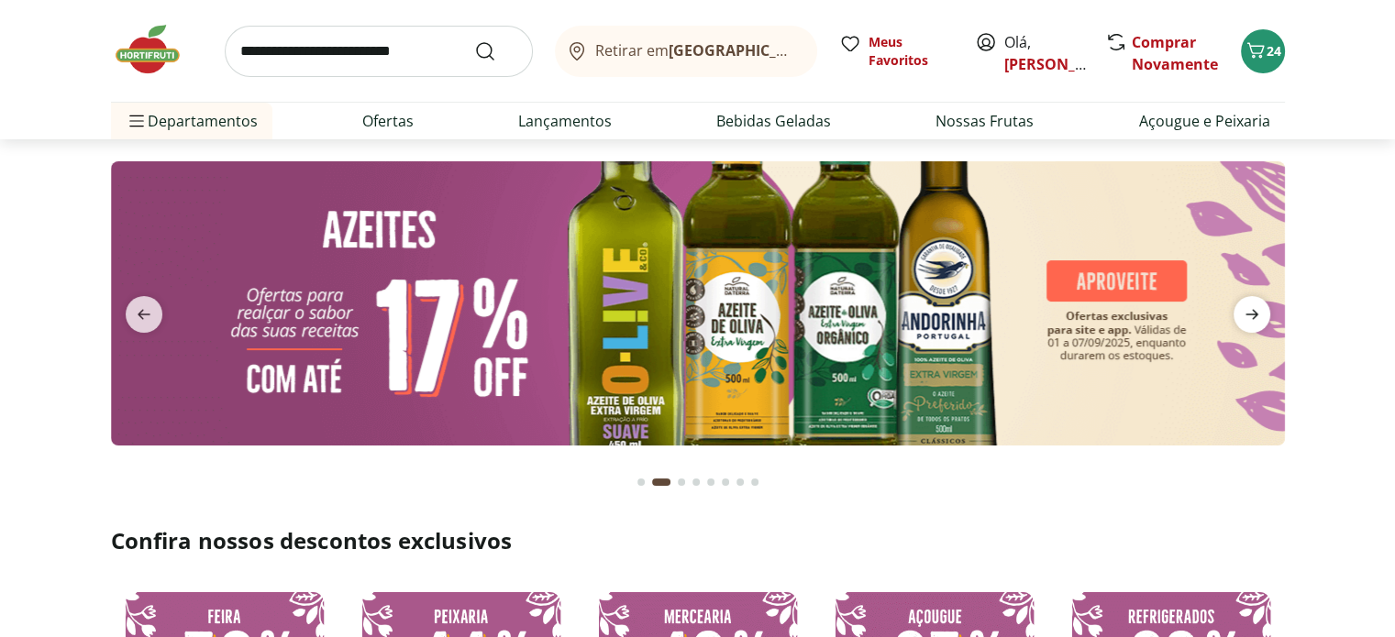
click at [1257, 304] on icon "next" at bounding box center [1252, 315] width 22 height 22
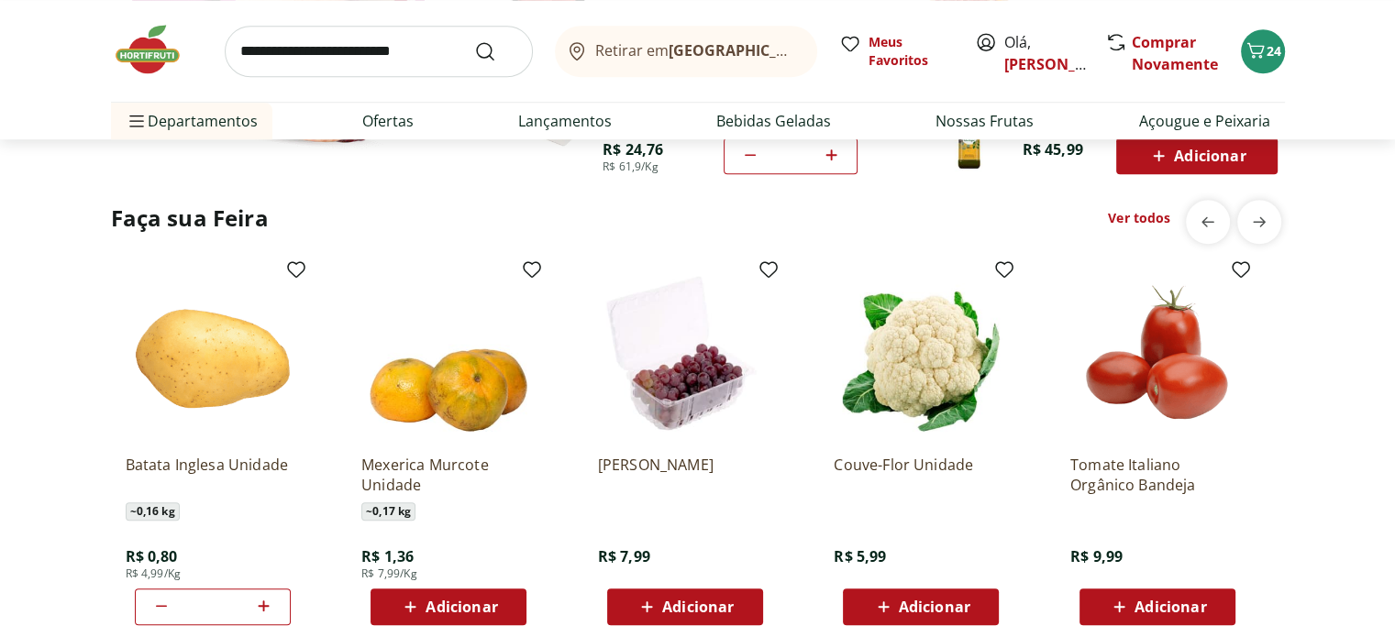
scroll to position [1376, 0]
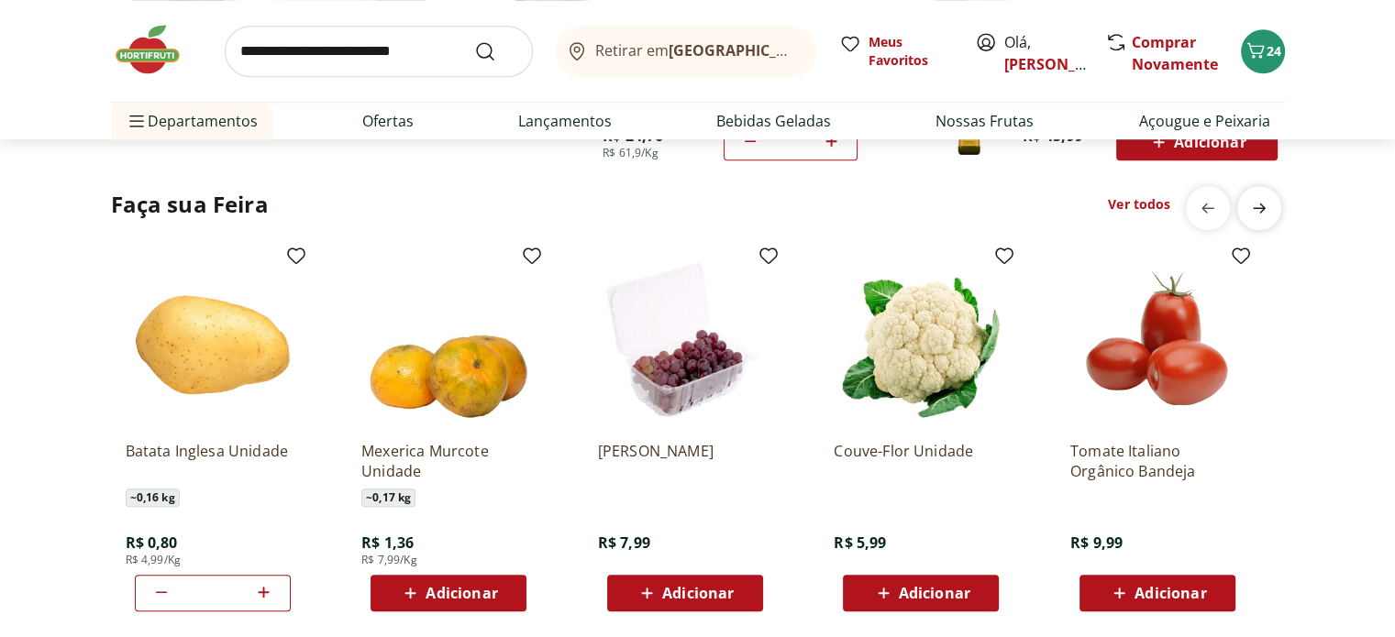
click at [1247, 221] on span "next" at bounding box center [1259, 208] width 37 height 37
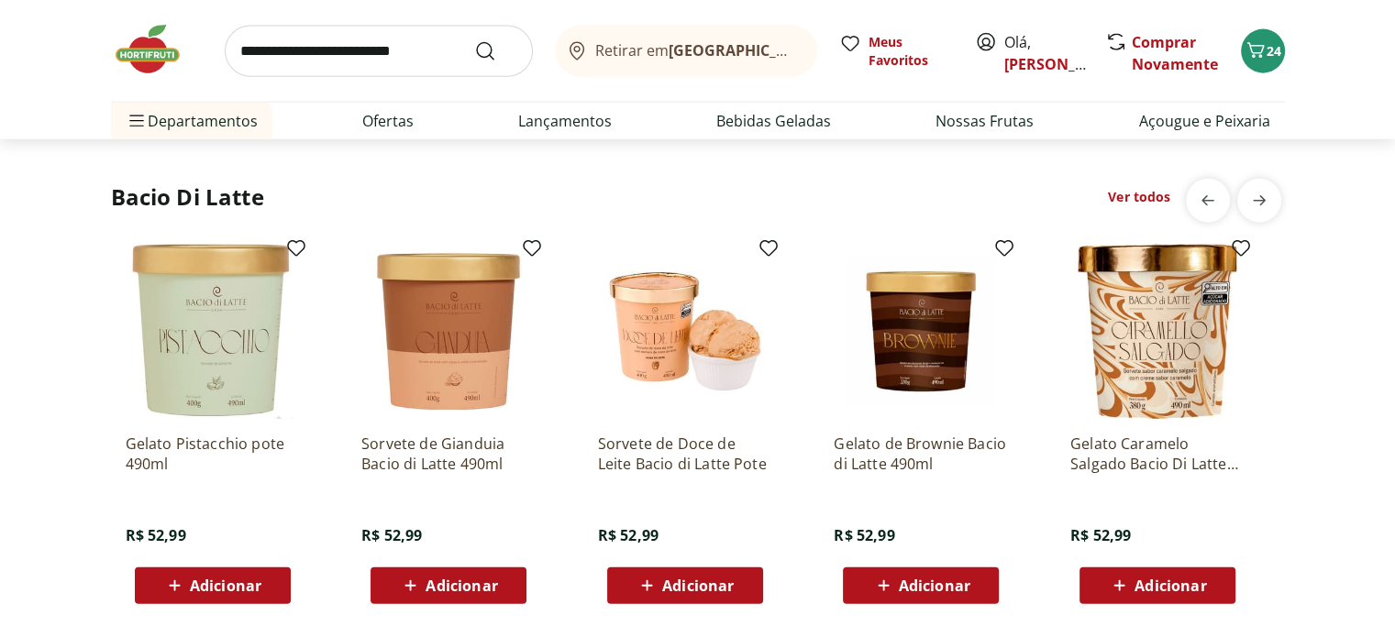
scroll to position [4586, 0]
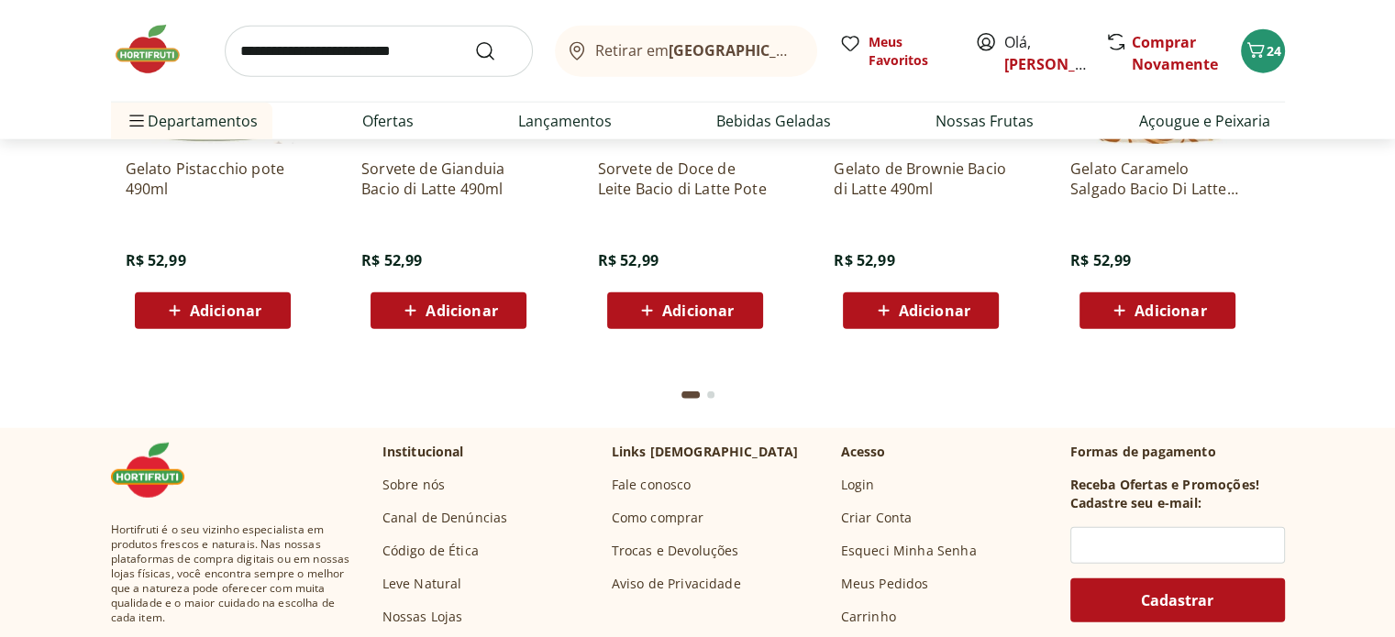
click at [401, 70] on input "search" at bounding box center [379, 51] width 308 height 51
type input "*********"
click at [474, 40] on button "Submit Search" at bounding box center [496, 51] width 44 height 22
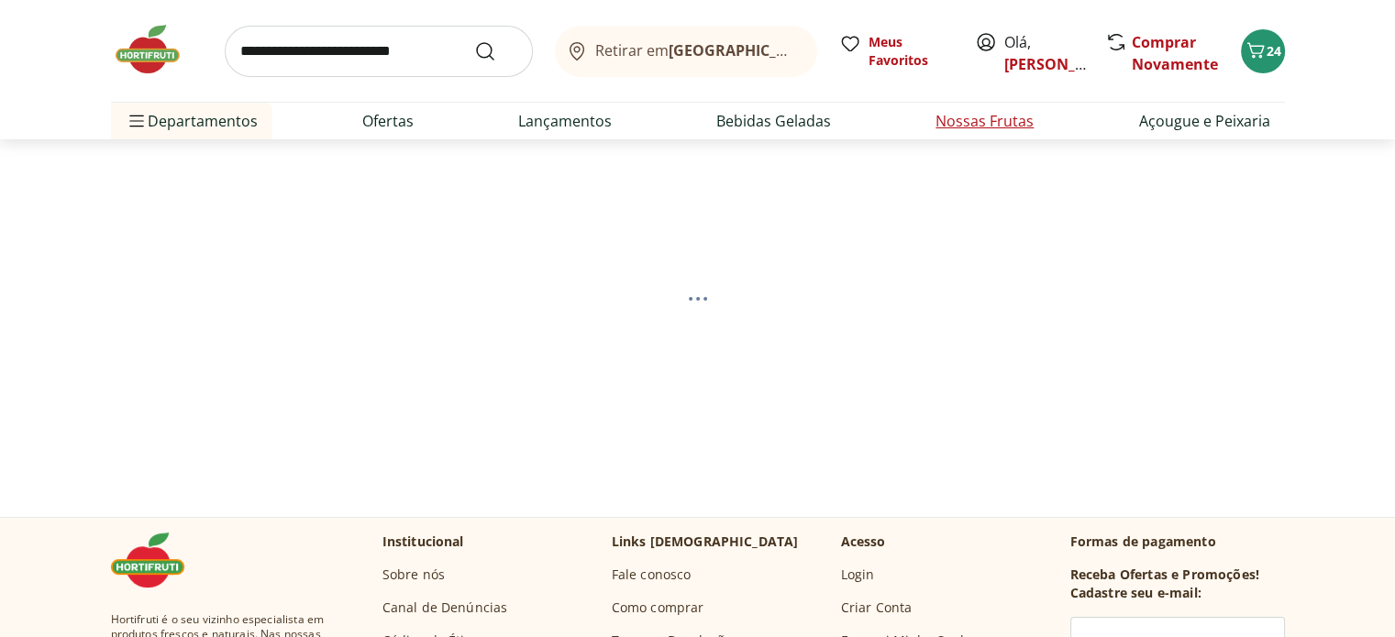
select select "**********"
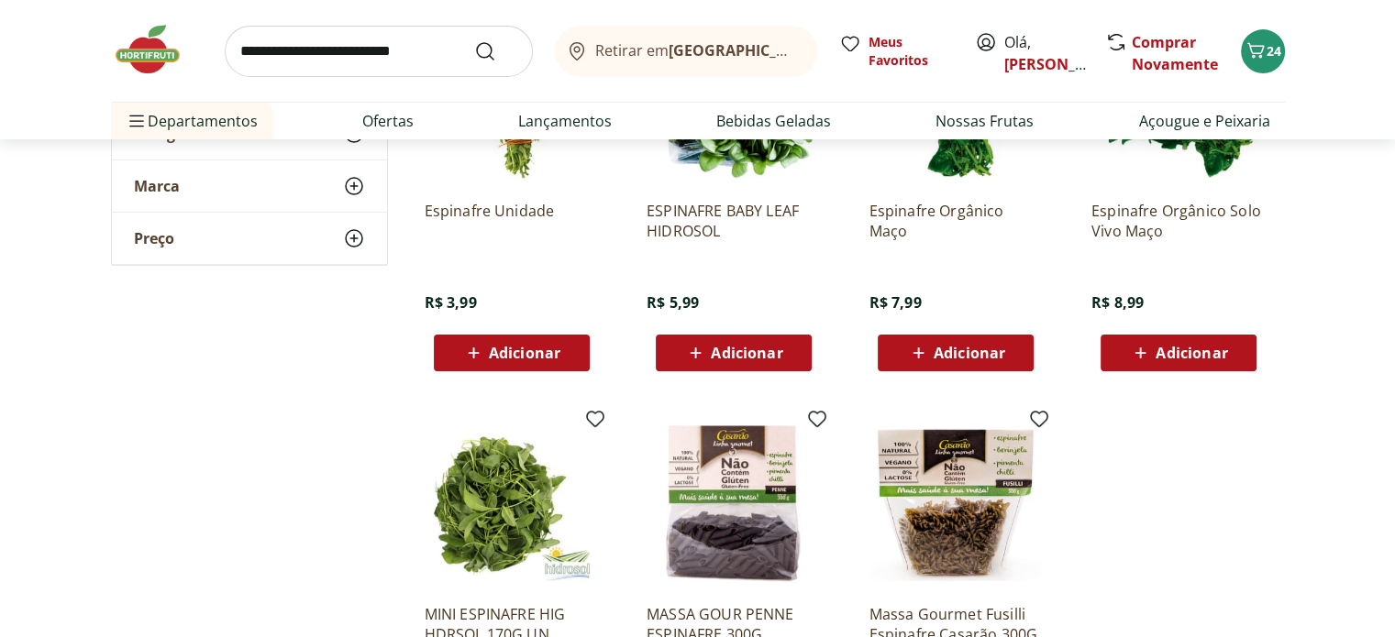
scroll to position [92, 0]
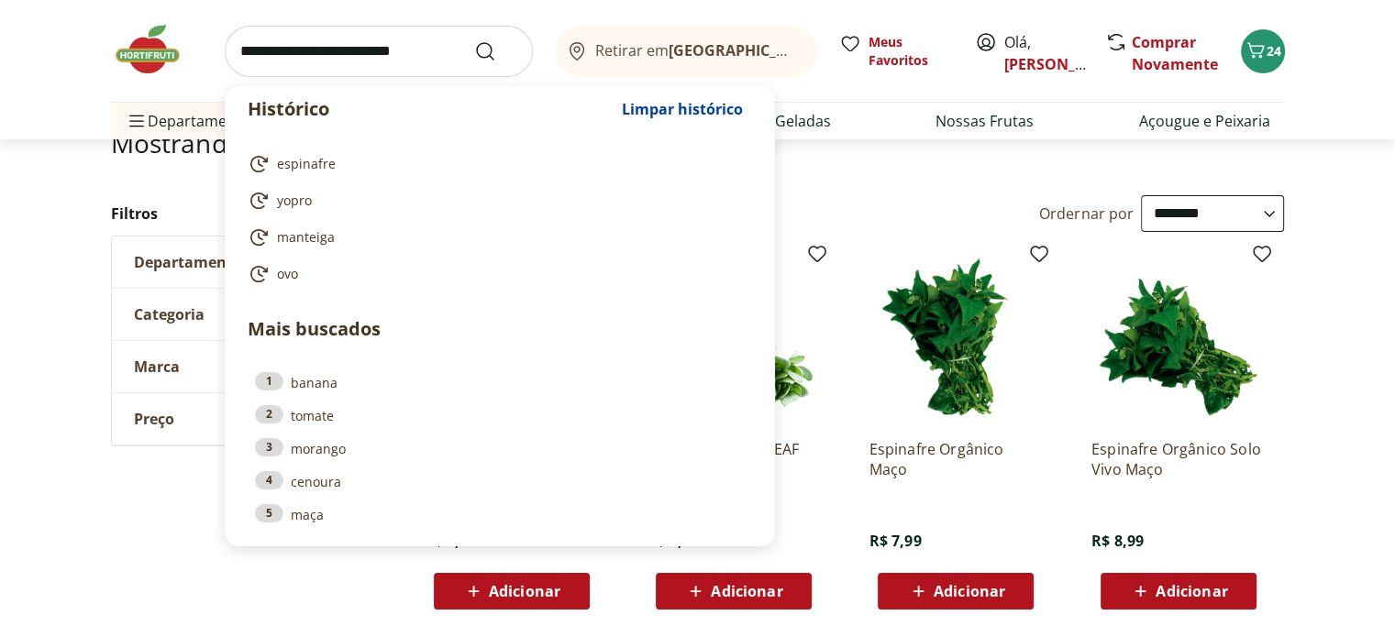
click at [435, 36] on input "search" at bounding box center [379, 51] width 308 height 51
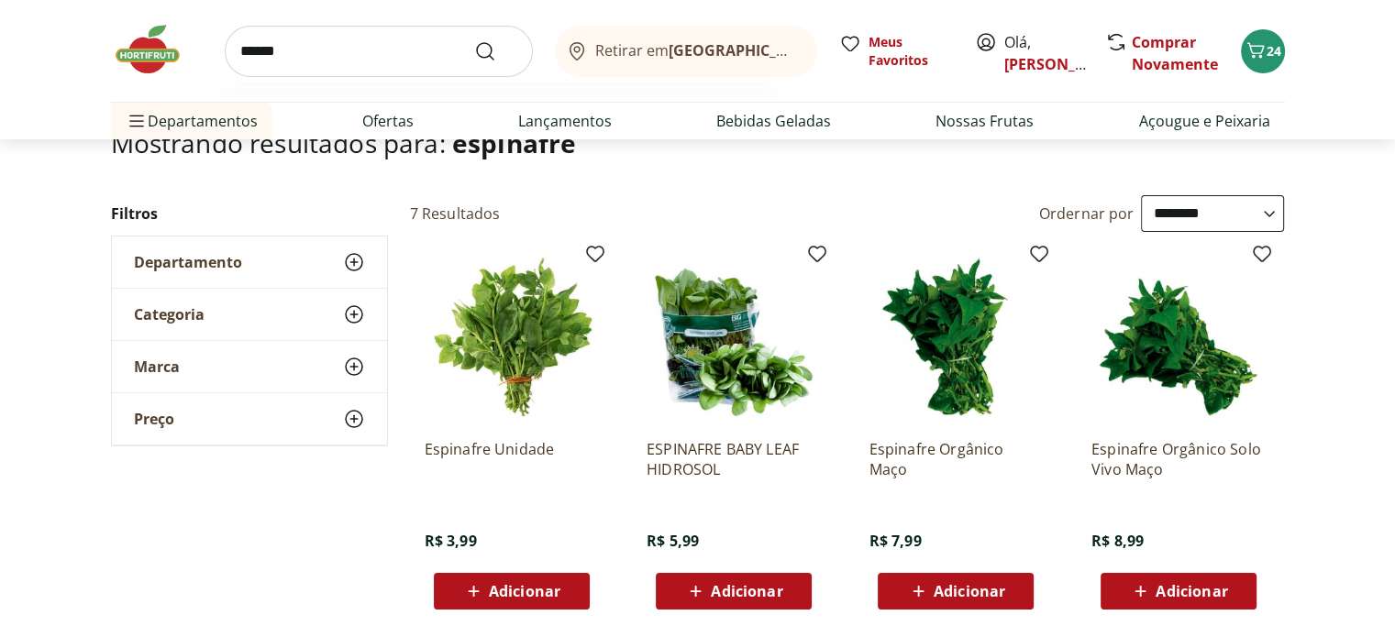
type input "******"
click at [474, 40] on button "Submit Search" at bounding box center [496, 51] width 44 height 22
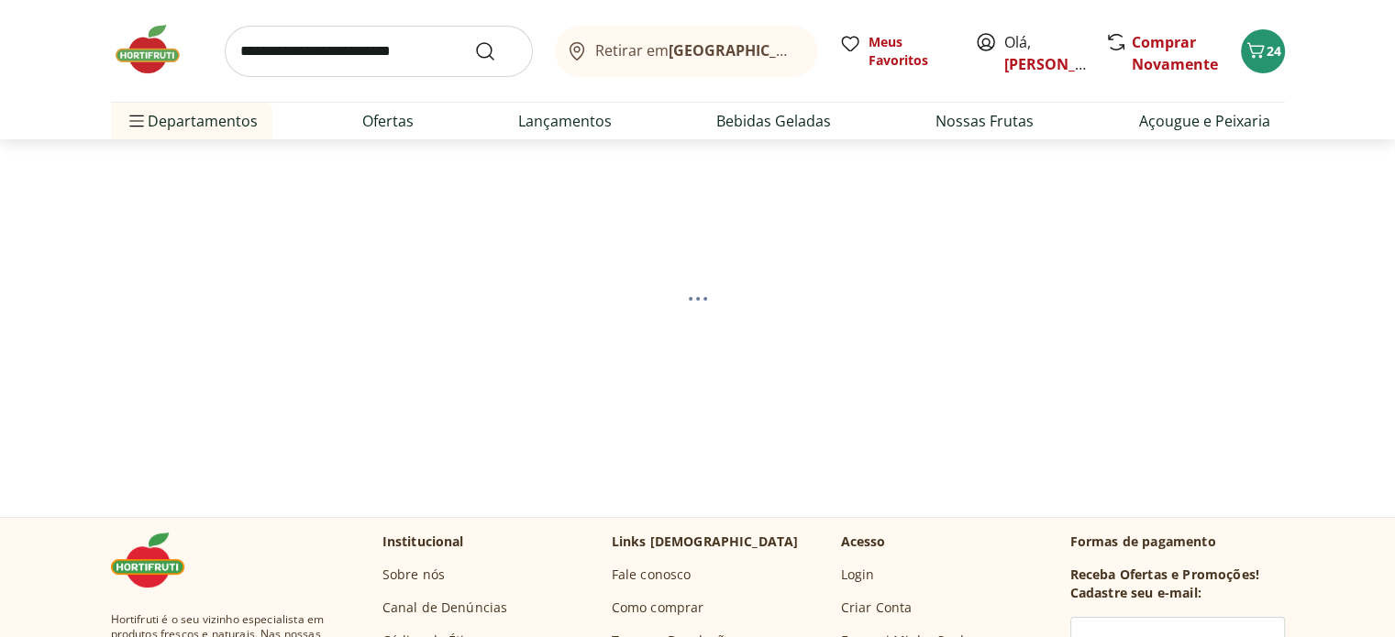
select select "**********"
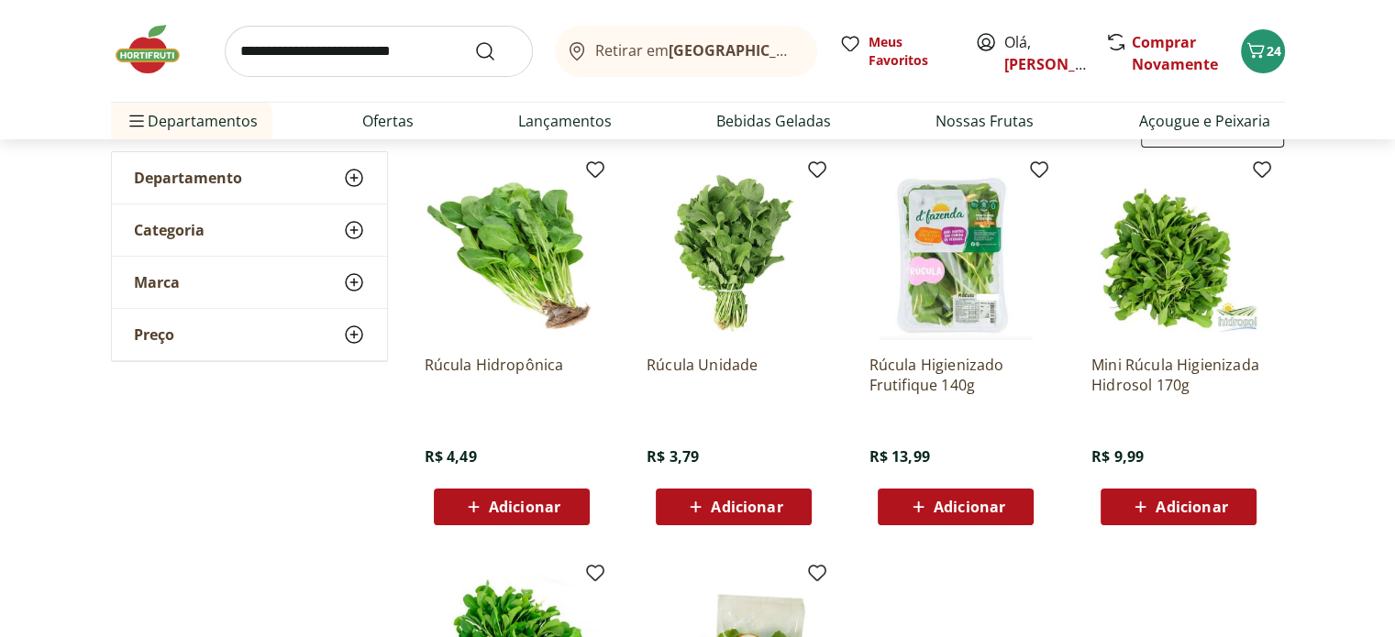
scroll to position [183, 0]
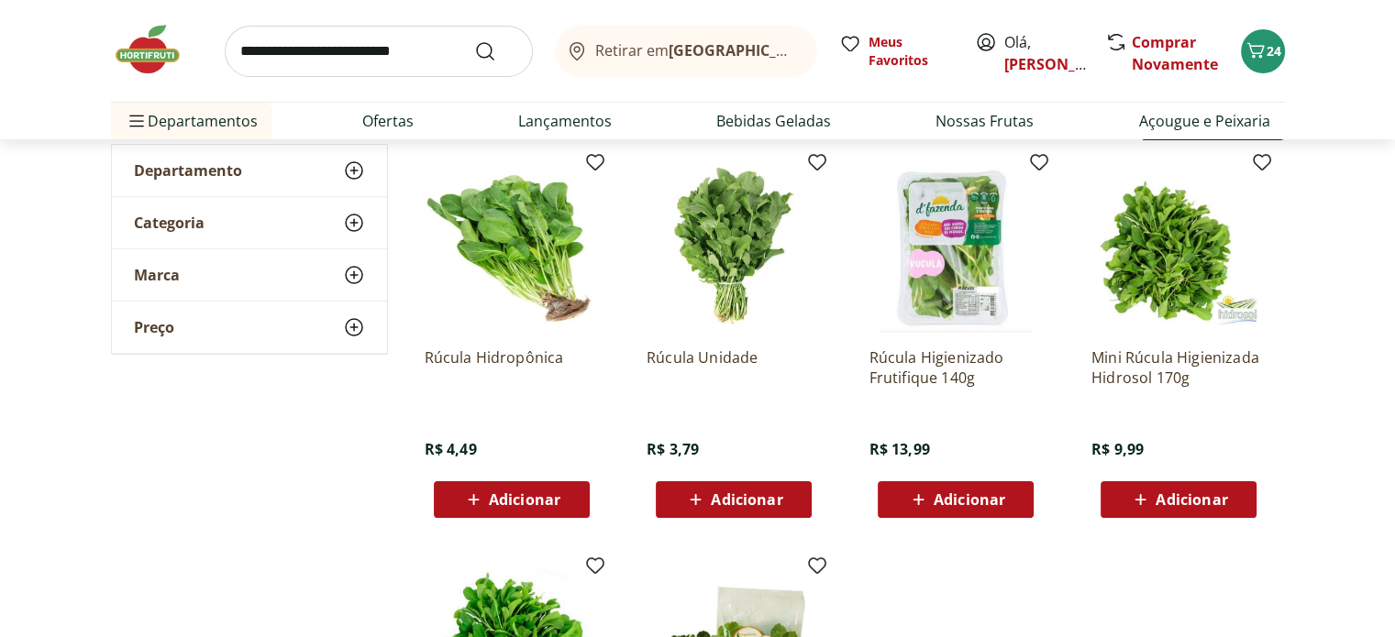
click at [928, 504] on icon at bounding box center [918, 500] width 23 height 22
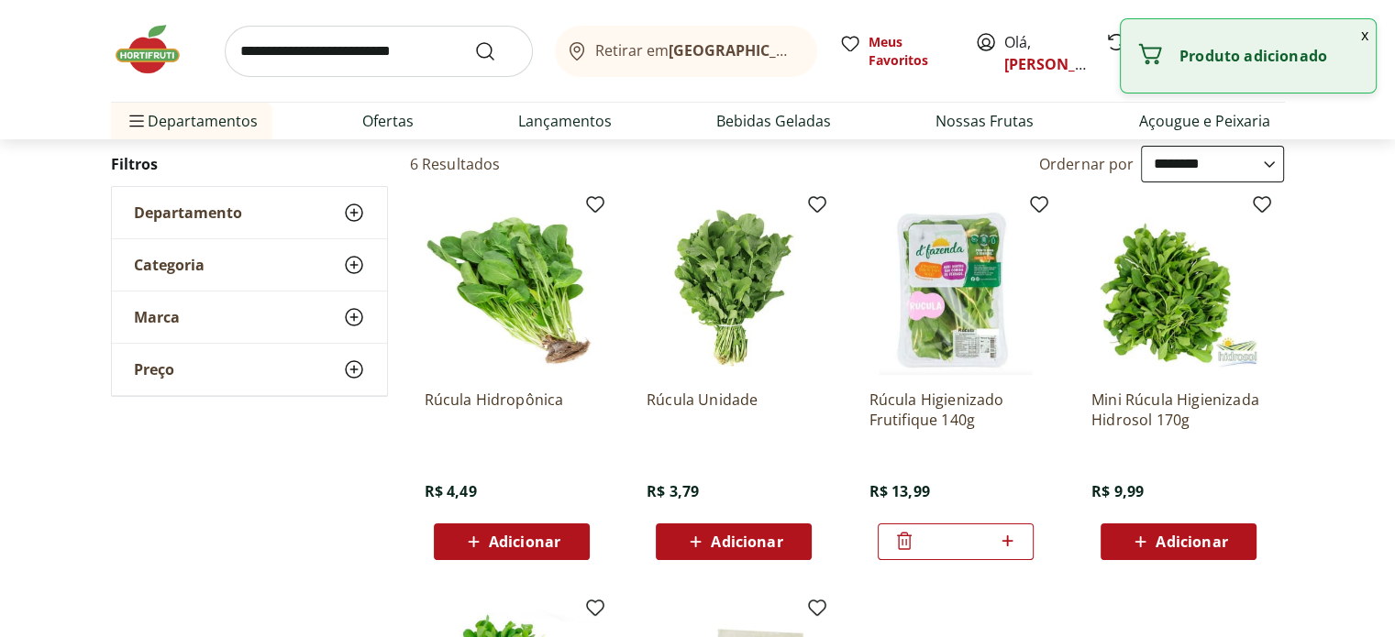
scroll to position [92, 0]
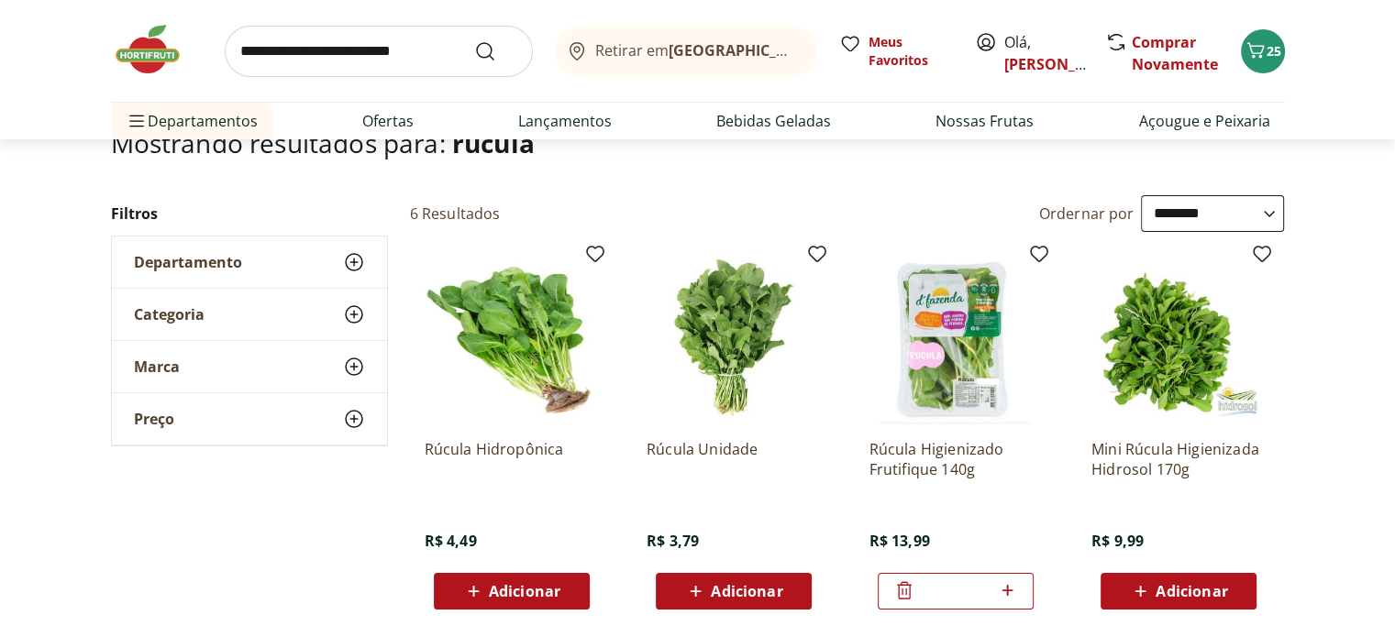
click at [135, 52] on img at bounding box center [157, 49] width 92 height 55
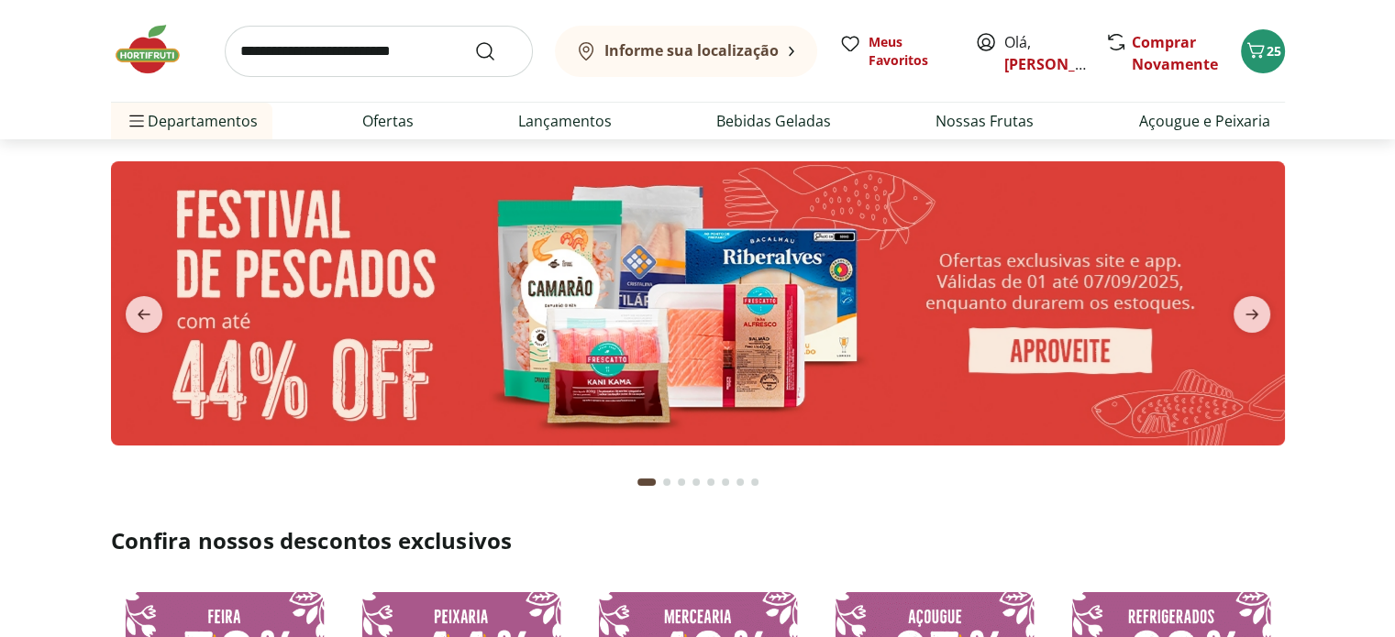
type input "*"
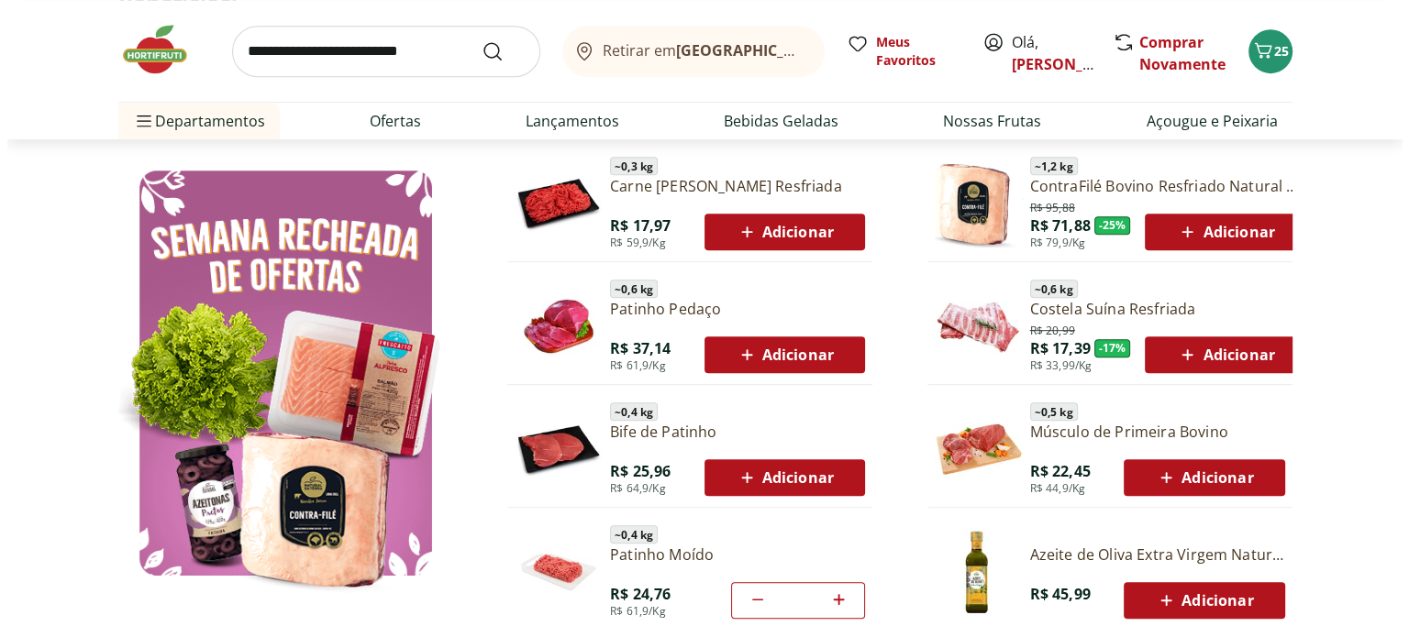
scroll to position [917, 0]
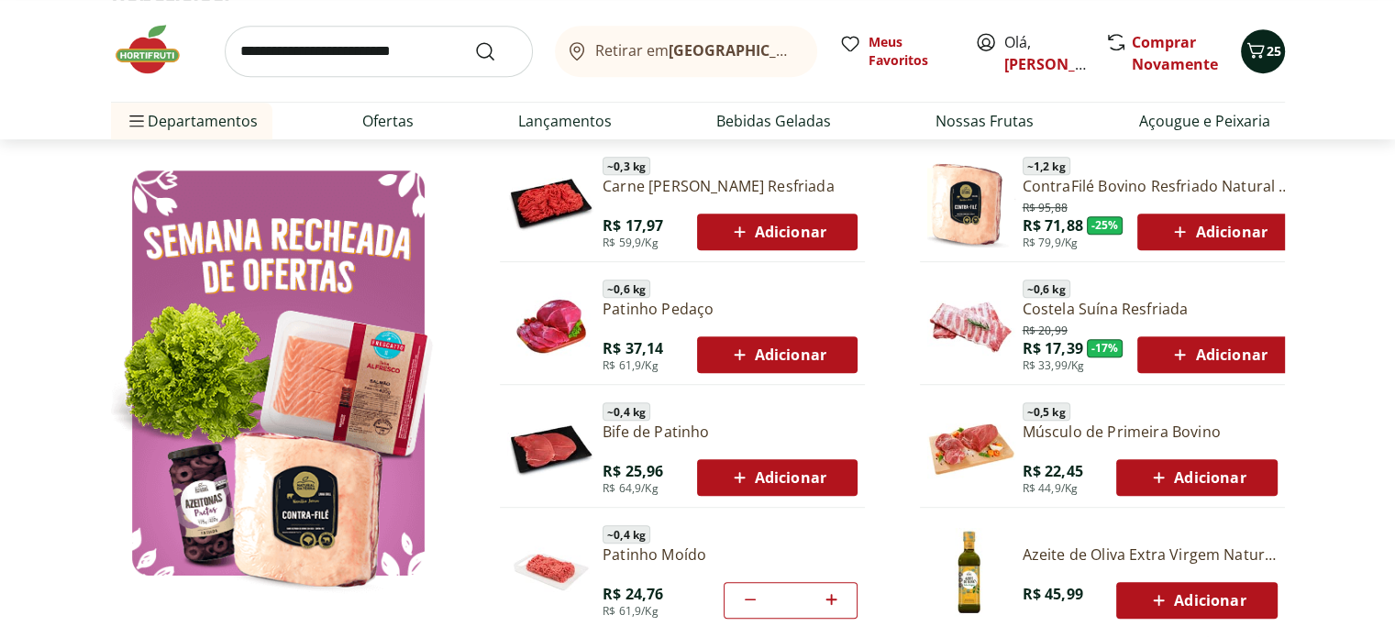
click at [1273, 61] on button "25" at bounding box center [1263, 51] width 44 height 44
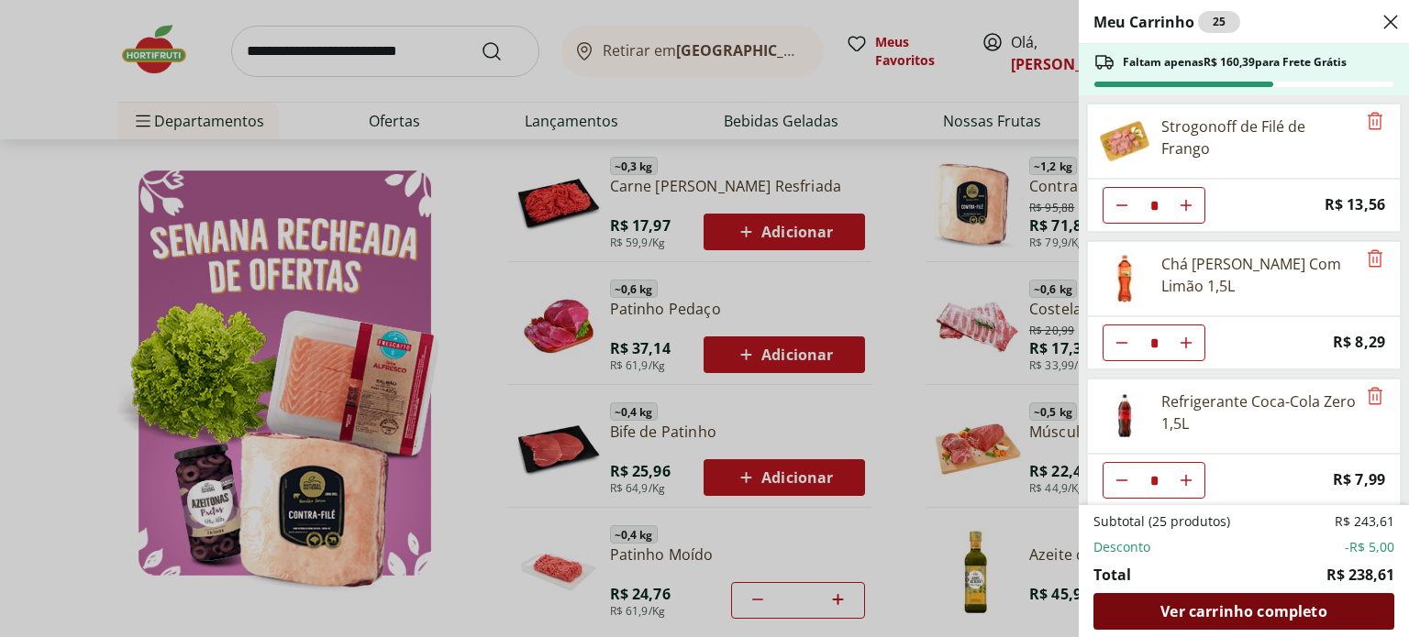
click at [1202, 597] on div "Ver carrinho completo" at bounding box center [1243, 611] width 301 height 37
